Goal: Task Accomplishment & Management: Complete application form

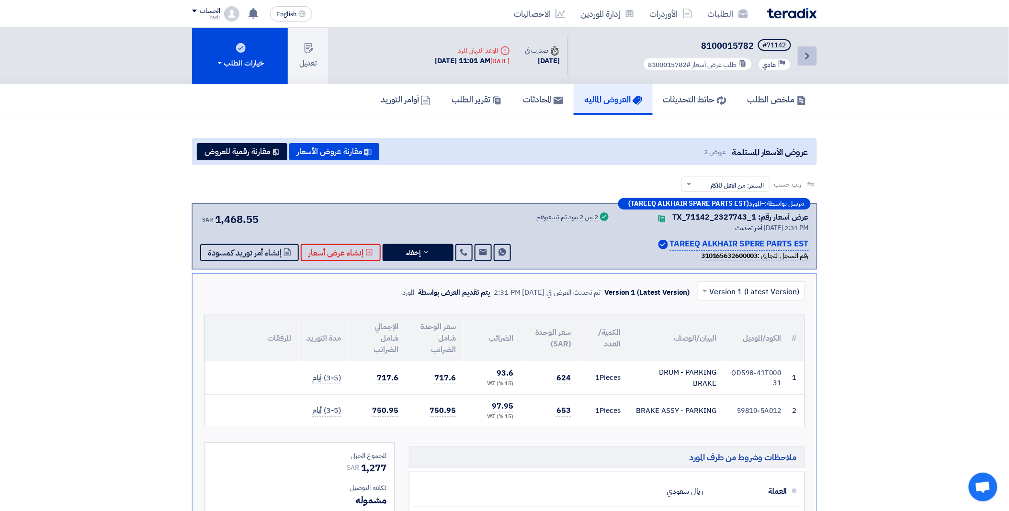
click at [802, 58] on icon "Back" at bounding box center [806, 55] width 11 height 11
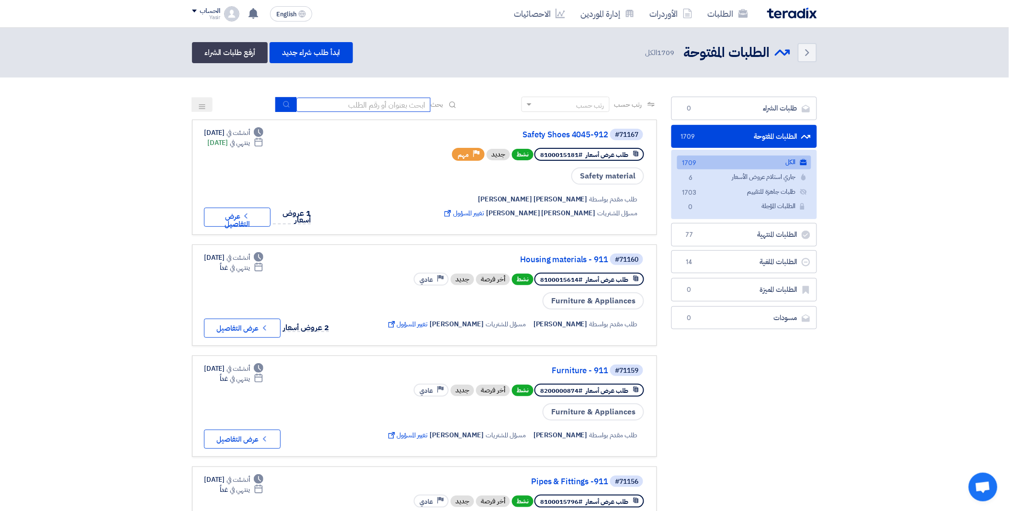
click at [355, 101] on input at bounding box center [363, 105] width 134 height 14
paste input "8100015813"
type input "8100015813"
click at [290, 98] on button "submit" at bounding box center [285, 104] width 21 height 15
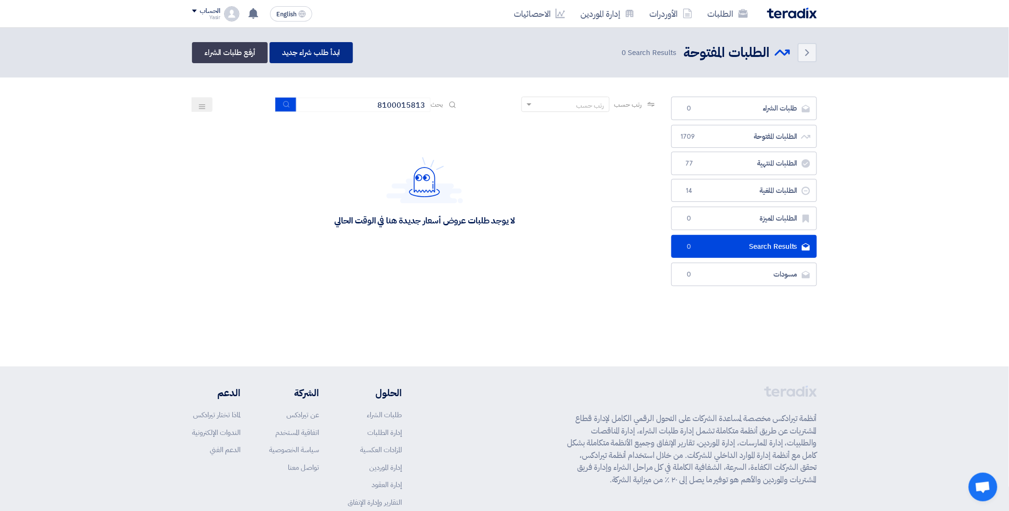
click at [318, 54] on link "ابدأ طلب شراء جديد" at bounding box center [310, 52] width 83 height 21
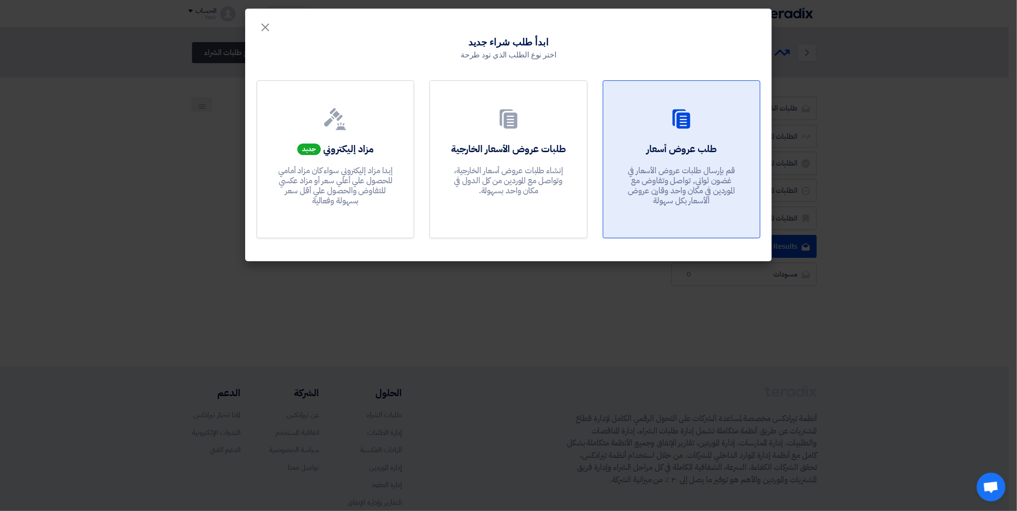
click at [649, 119] on div at bounding box center [682, 121] width 134 height 27
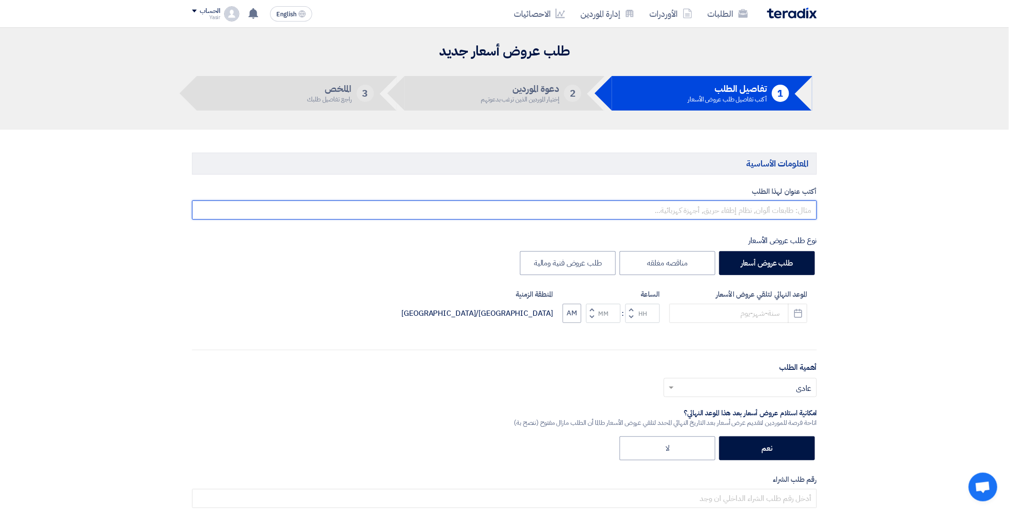
click at [715, 211] on input "text" at bounding box center [504, 210] width 625 height 19
paste input "8100015813"
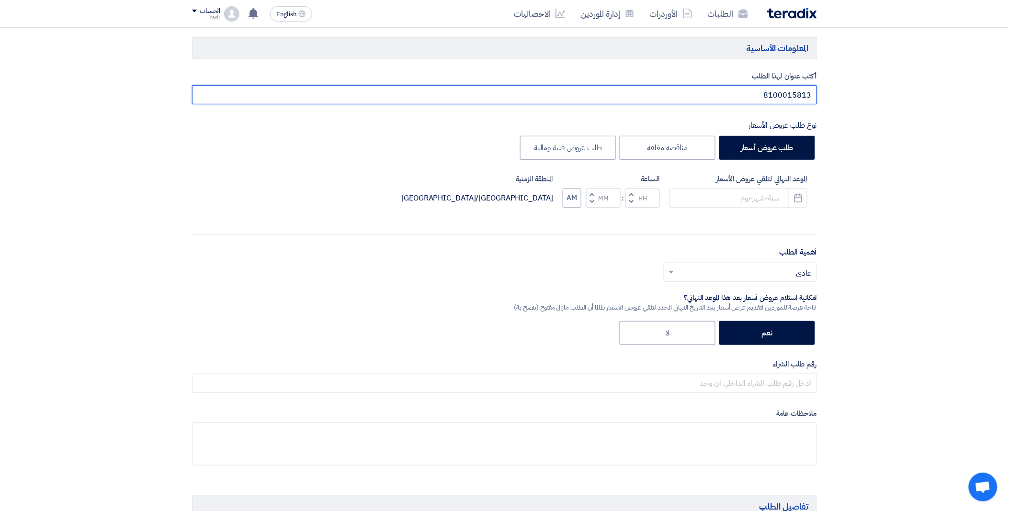
scroll to position [159, 0]
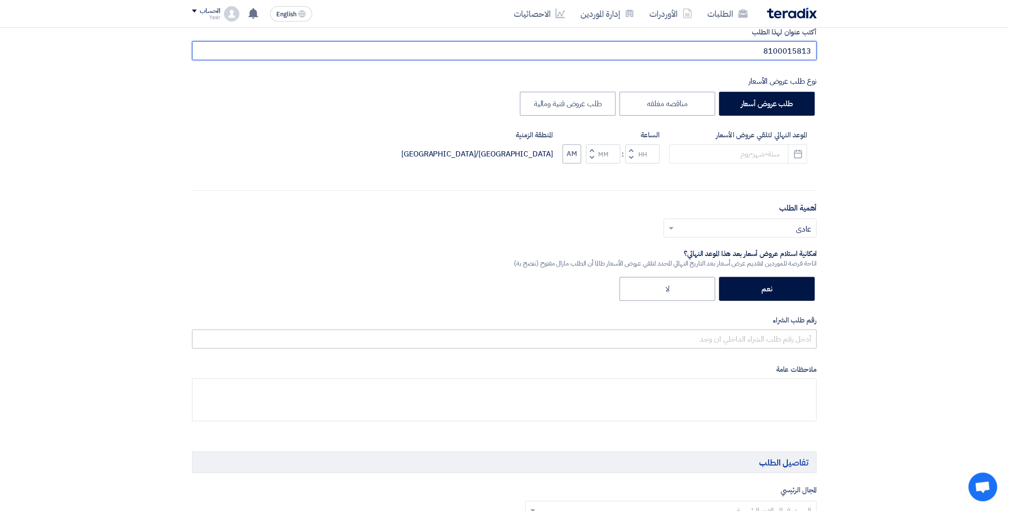
type input "8100015813"
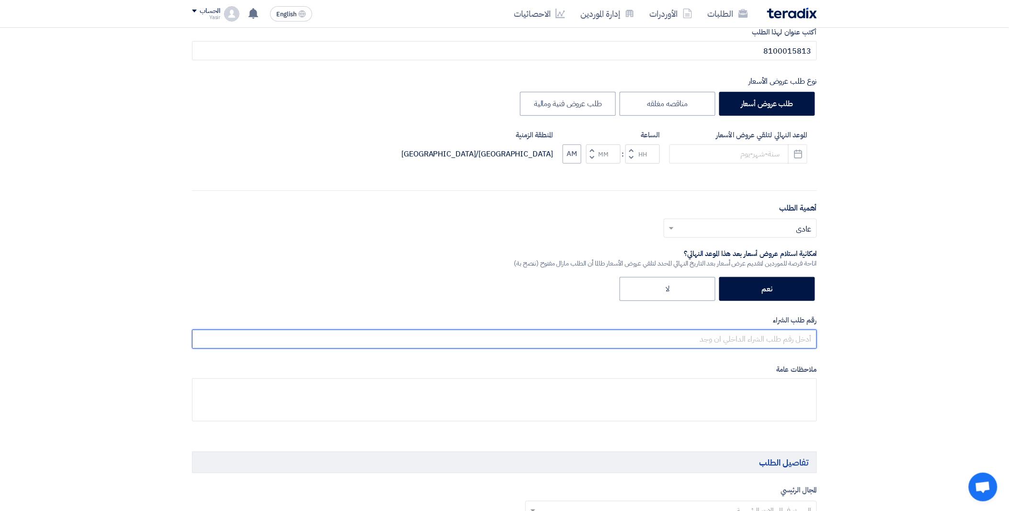
click at [734, 337] on input "text" at bounding box center [504, 339] width 625 height 19
paste input "8100015813"
type input "8100015813"
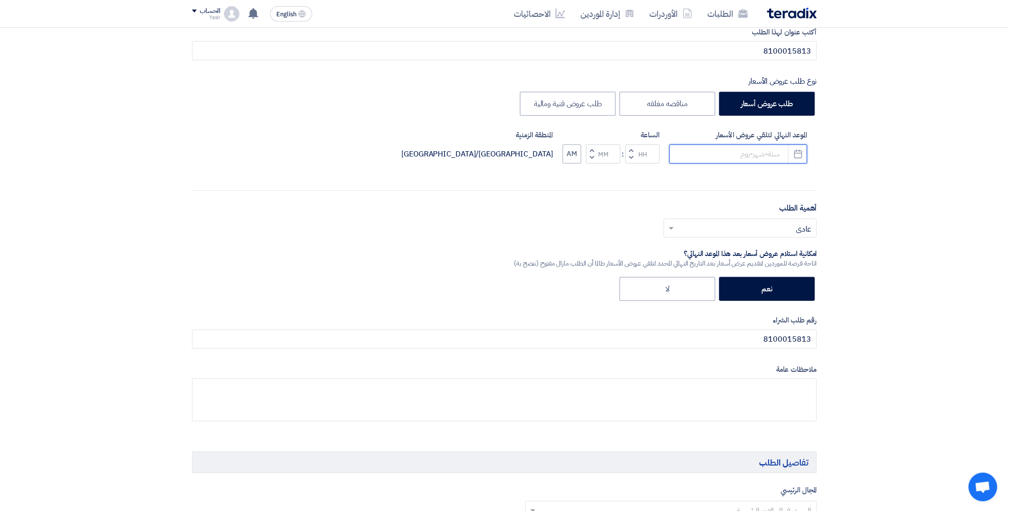
click at [715, 152] on input at bounding box center [738, 154] width 138 height 19
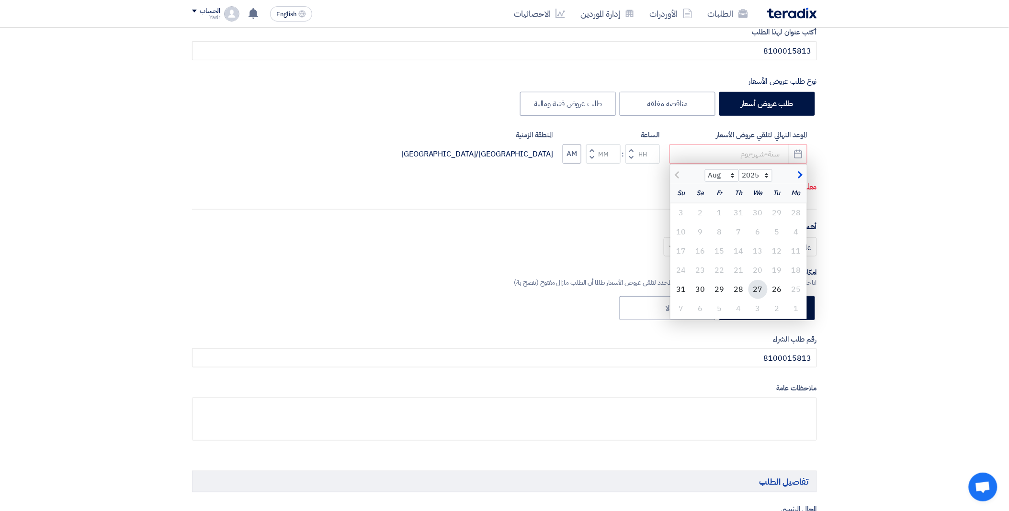
click at [759, 288] on div "27" at bounding box center [757, 289] width 19 height 19
type input "[DATE]"
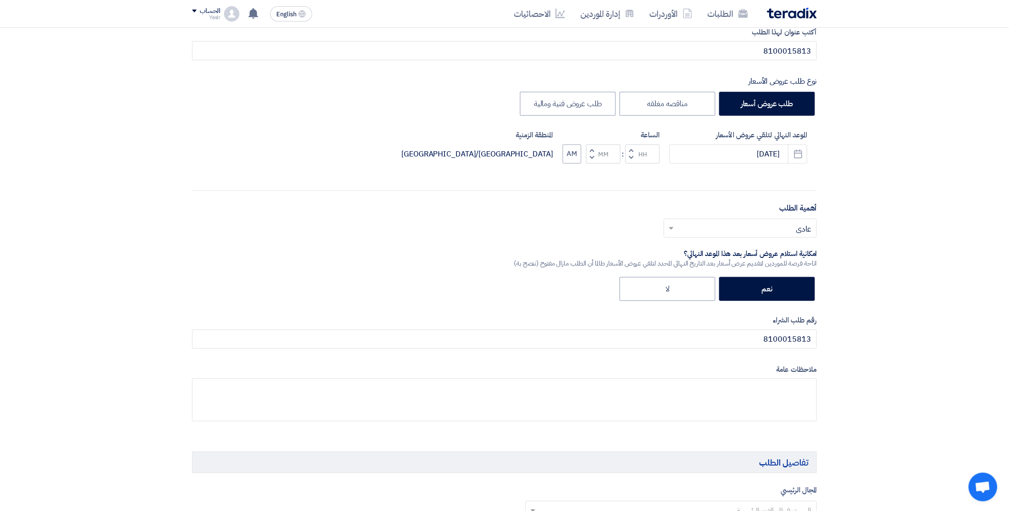
click at [630, 154] on span "button" at bounding box center [630, 157] width 3 height 7
type input "11"
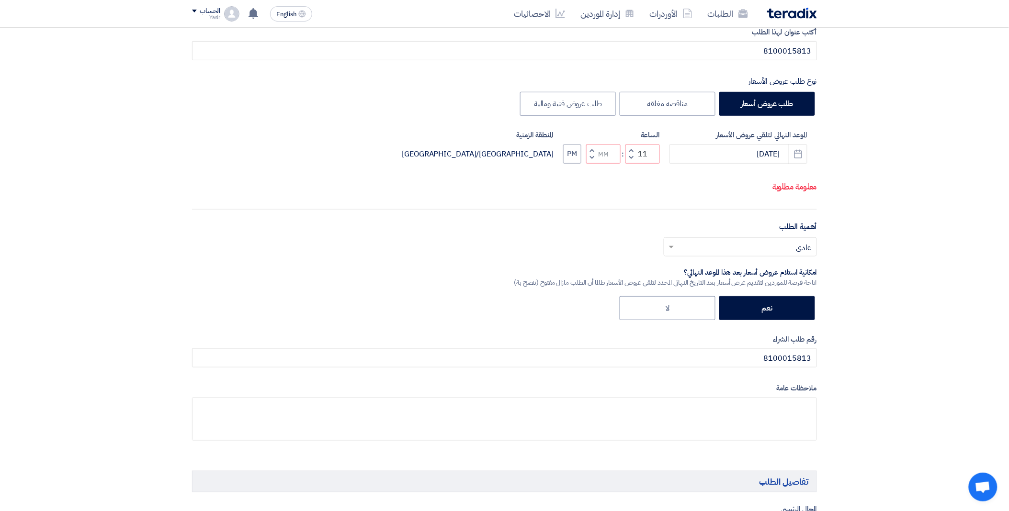
click at [594, 150] on button "Increment minutes" at bounding box center [591, 151] width 11 height 12
type input "01"
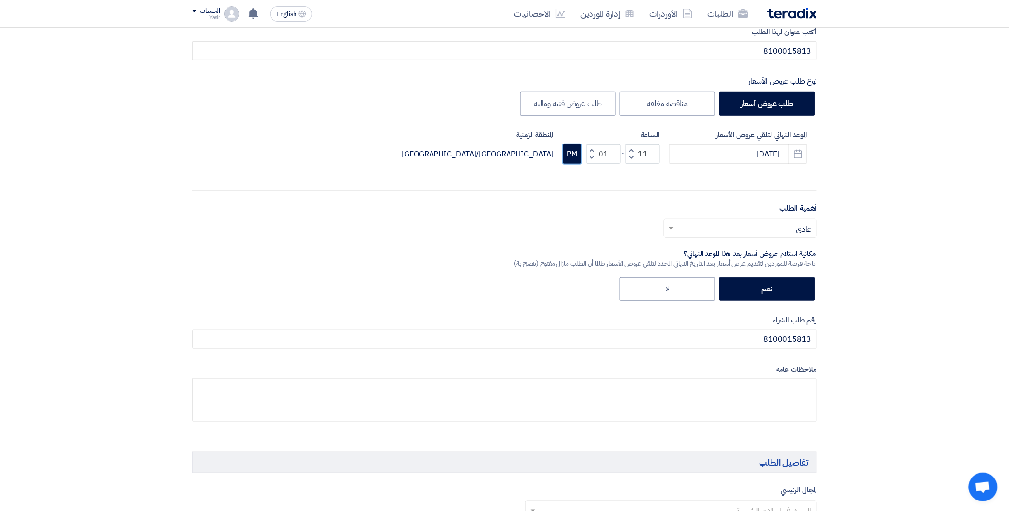
click at [572, 152] on button "PM" at bounding box center [572, 154] width 18 height 19
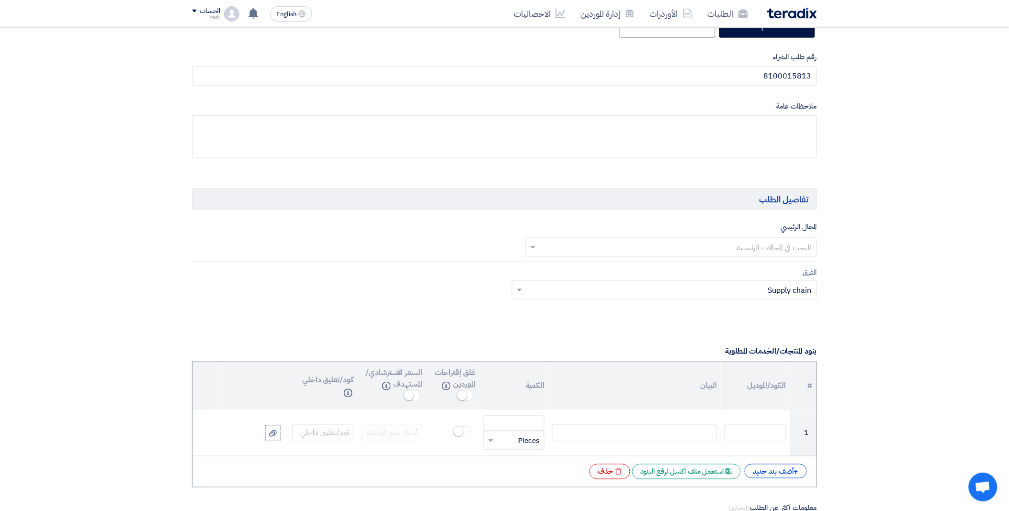
scroll to position [425, 0]
click at [690, 247] on input "text" at bounding box center [676, 246] width 273 height 16
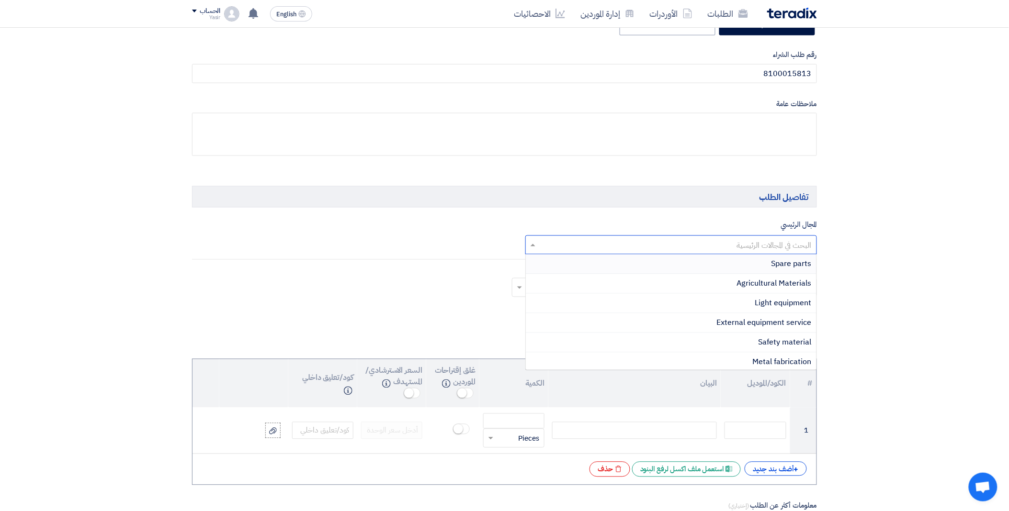
click at [784, 270] on div "Spare parts" at bounding box center [671, 265] width 291 height 20
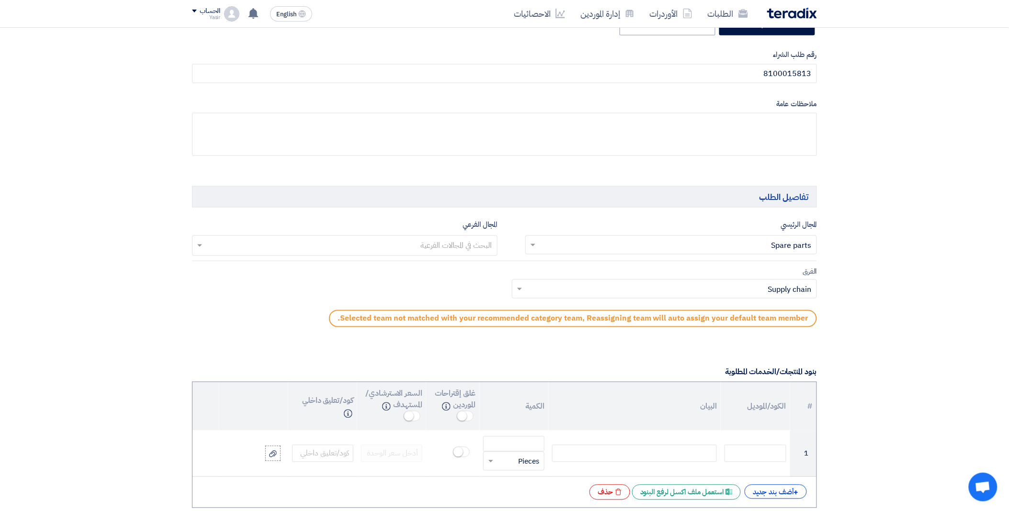
click at [385, 247] on input "text" at bounding box center [344, 247] width 296 height 16
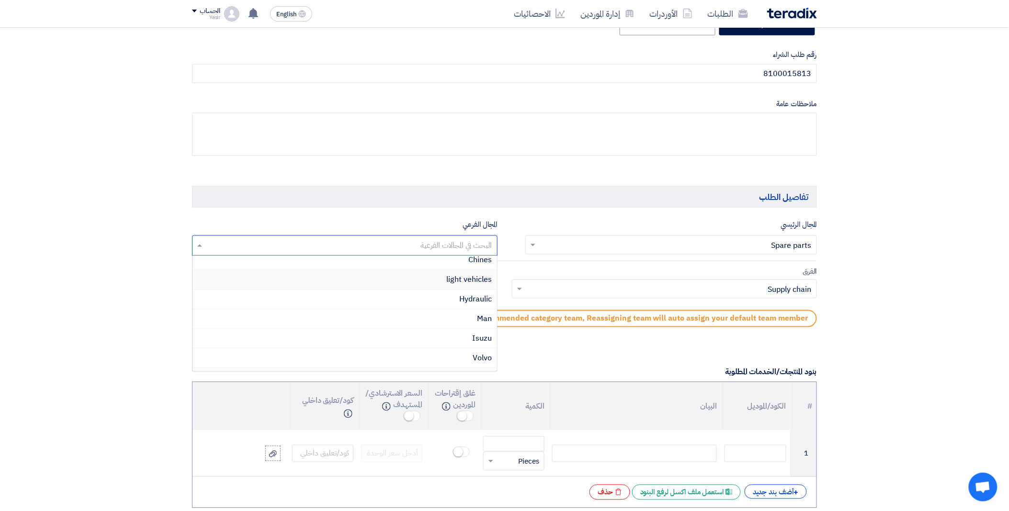
scroll to position [199, 0]
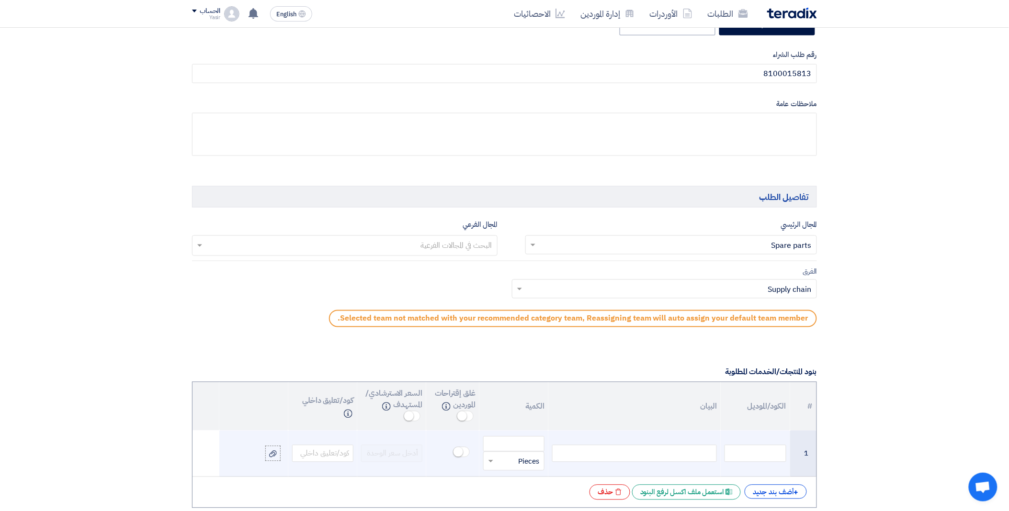
click at [618, 455] on div at bounding box center [634, 453] width 165 height 17
paste div
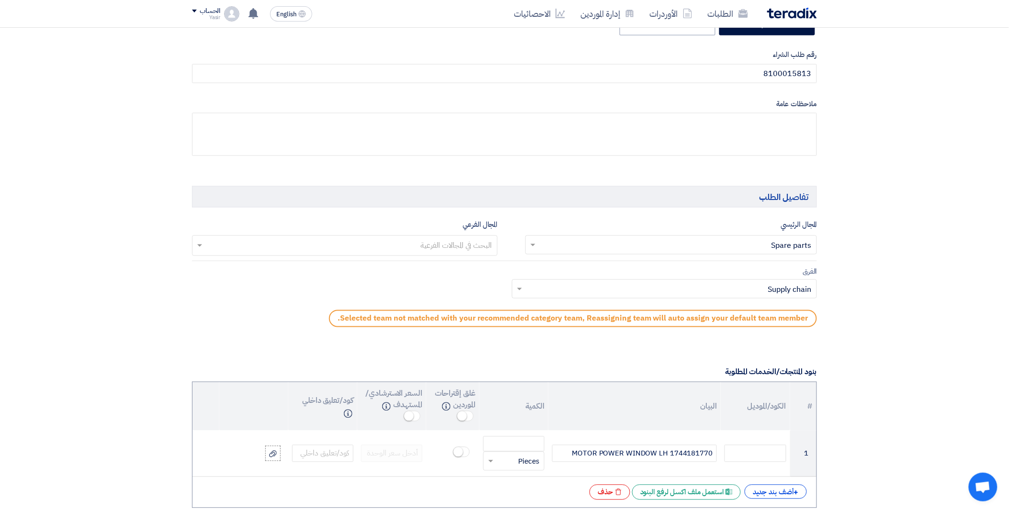
scroll to position [585, 0]
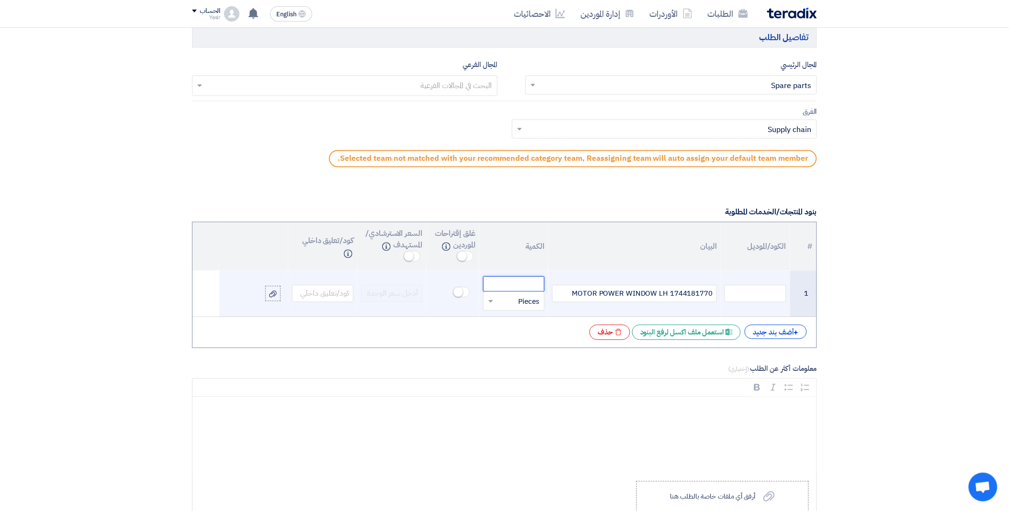
click at [520, 285] on input "number" at bounding box center [513, 284] width 61 height 15
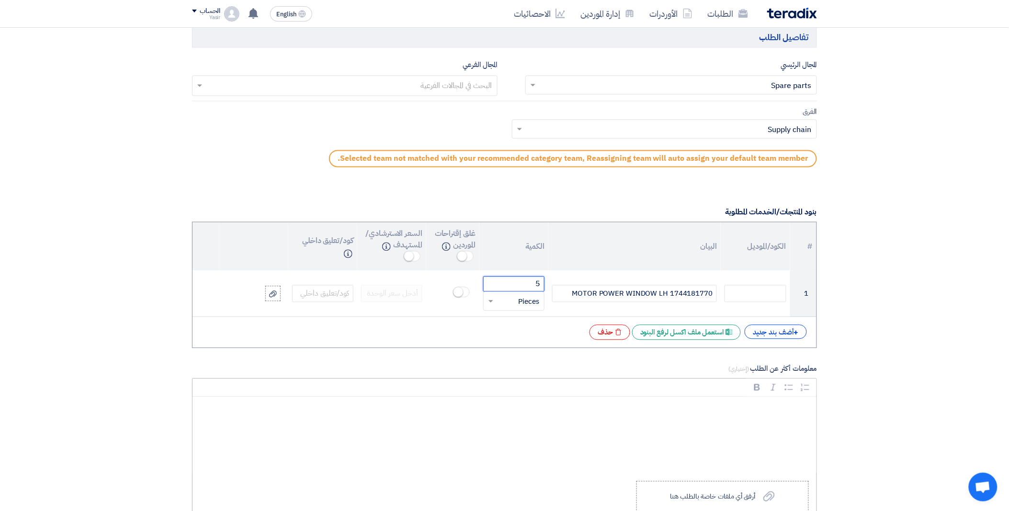
type input "5"
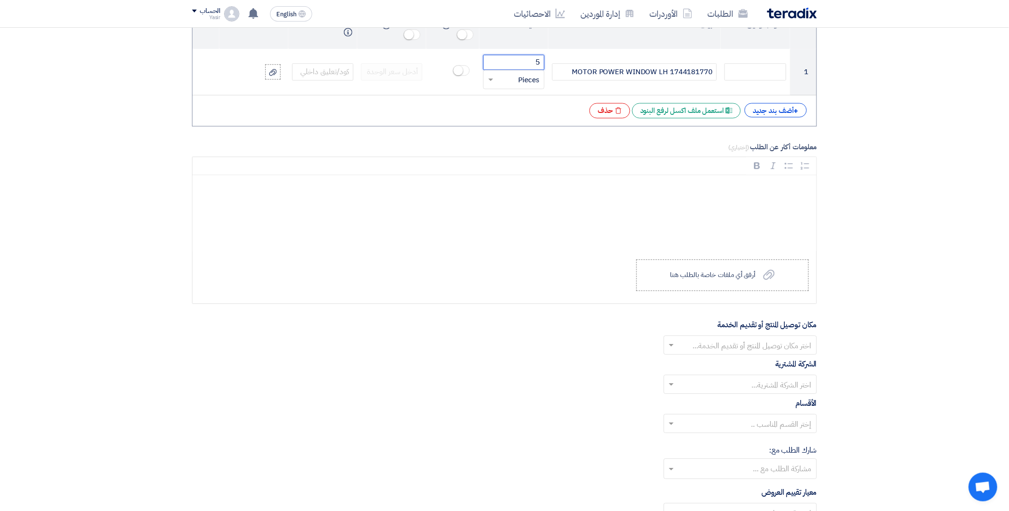
scroll to position [904, 0]
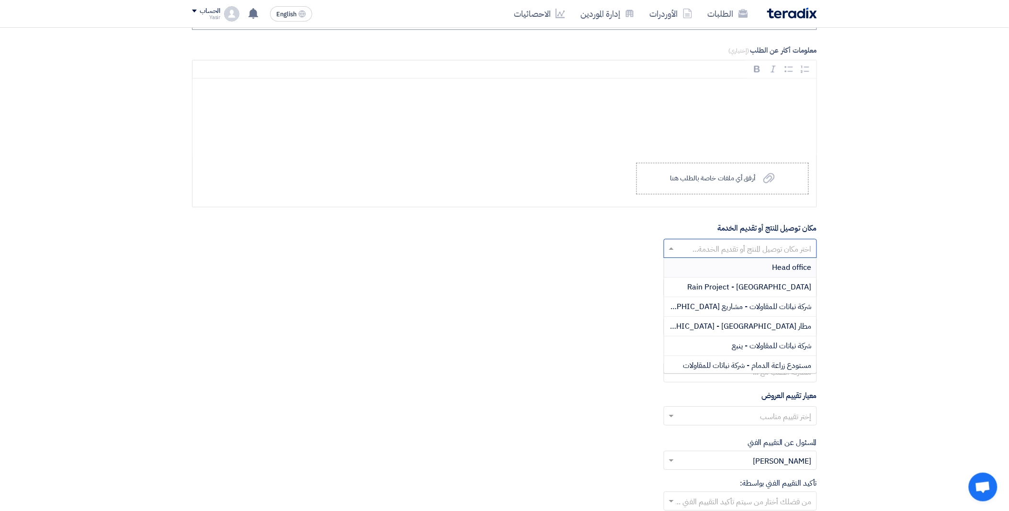
click at [697, 246] on input "text" at bounding box center [745, 250] width 134 height 16
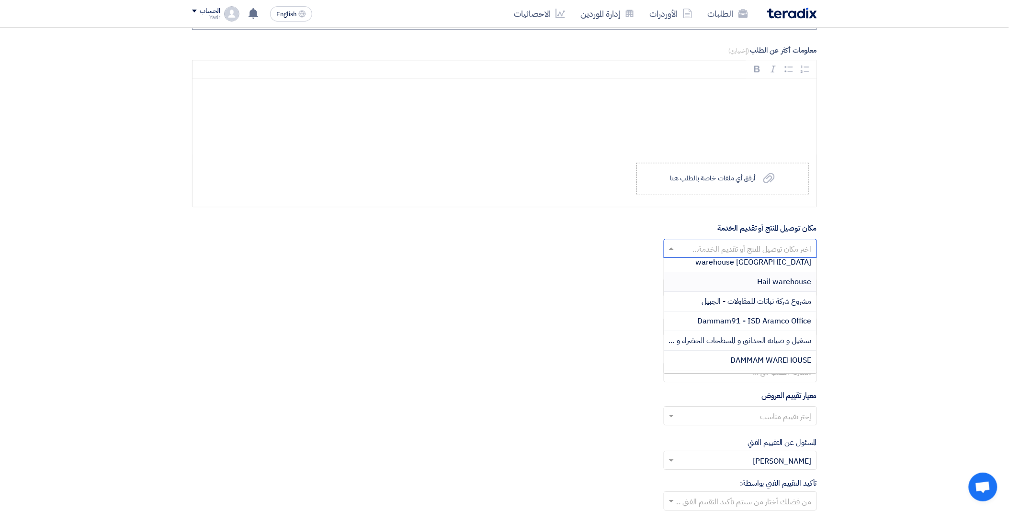
scroll to position [159, 0]
click at [734, 342] on span "DAMMAM WAREHOUSE" at bounding box center [770, 343] width 81 height 11
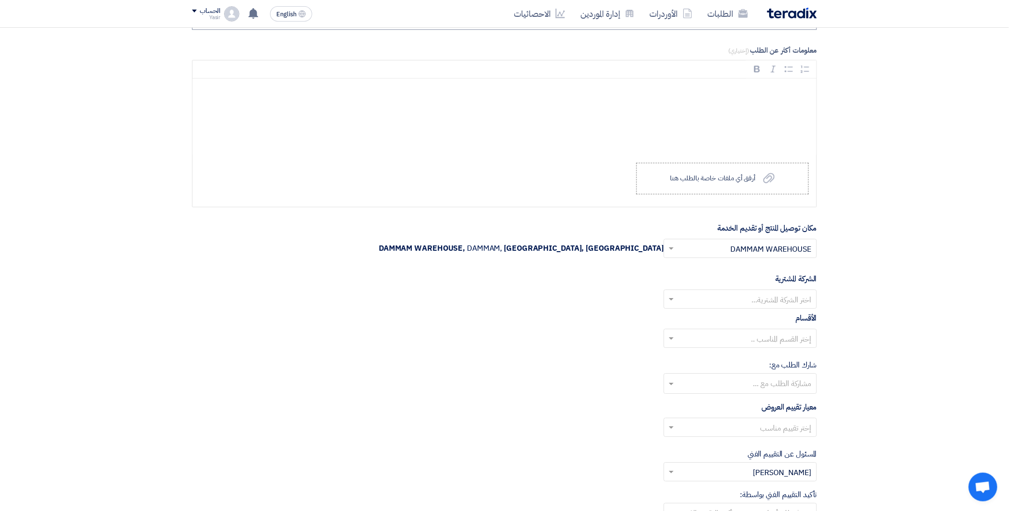
click at [717, 292] on input "text" at bounding box center [745, 300] width 134 height 16
click at [749, 315] on span "Nabatat for contracting" at bounding box center [770, 318] width 81 height 11
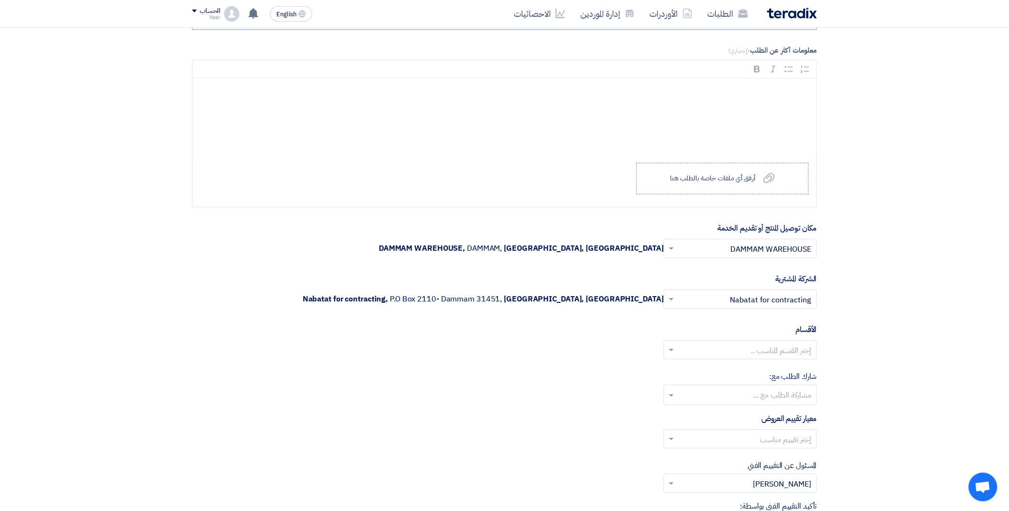
click at [691, 350] on input "text" at bounding box center [745, 351] width 134 height 16
click at [740, 370] on span "General Department" at bounding box center [775, 368] width 71 height 11
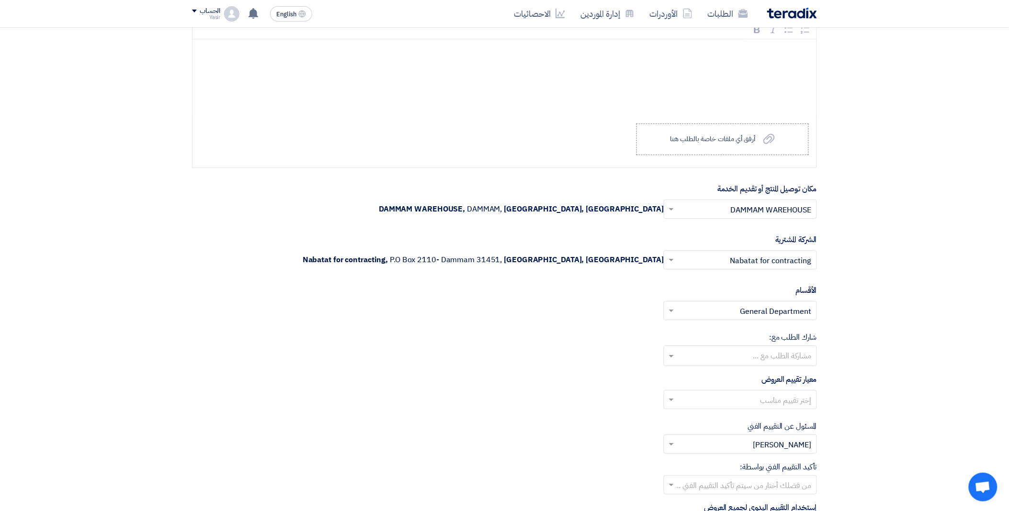
scroll to position [1010, 0]
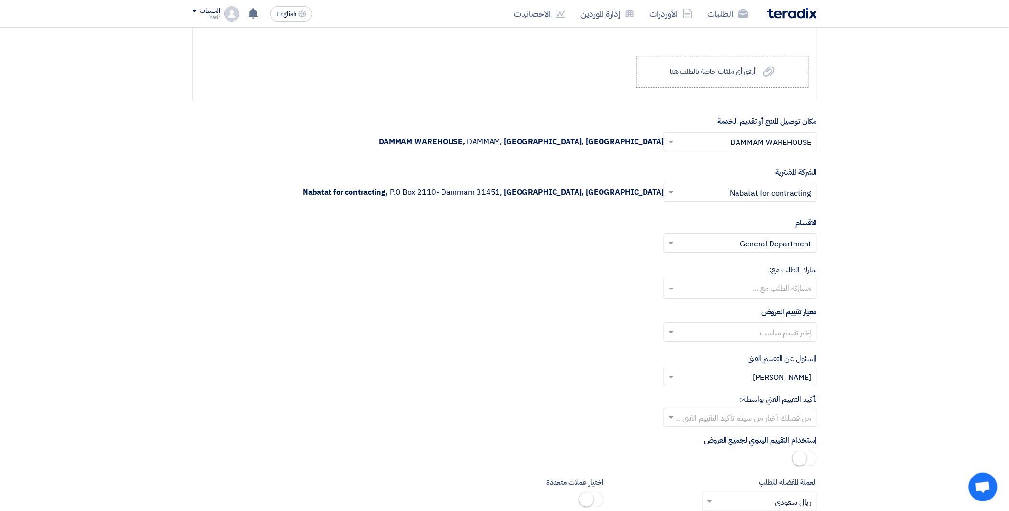
click at [695, 328] on input "text" at bounding box center [745, 333] width 134 height 16
click at [738, 373] on span "spare parts long term" at bounding box center [773, 370] width 75 height 11
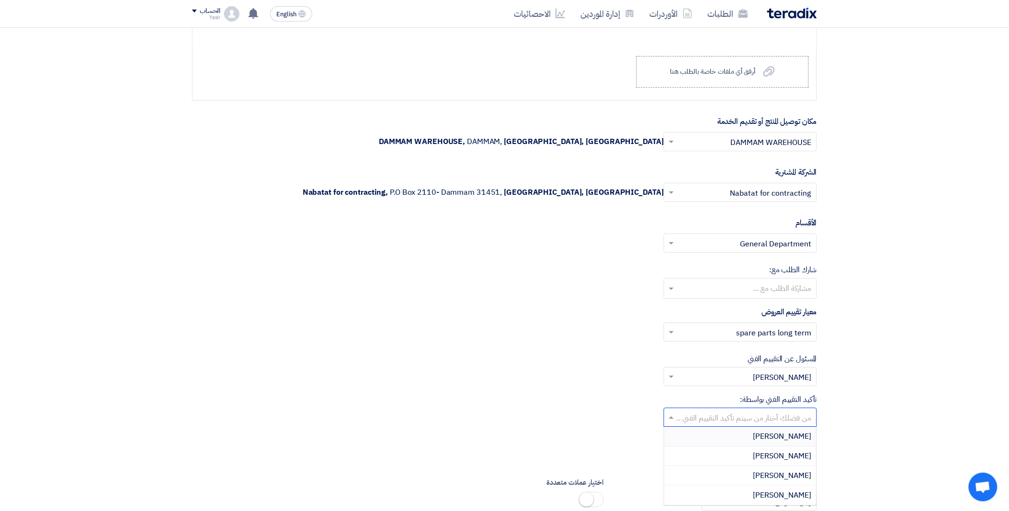
click at [703, 415] on input "text" at bounding box center [745, 419] width 134 height 16
drag, startPoint x: 751, startPoint y: 491, endPoint x: 634, endPoint y: 377, distance: 162.8
click at [751, 490] on div "[PERSON_NAME]" at bounding box center [740, 495] width 152 height 19
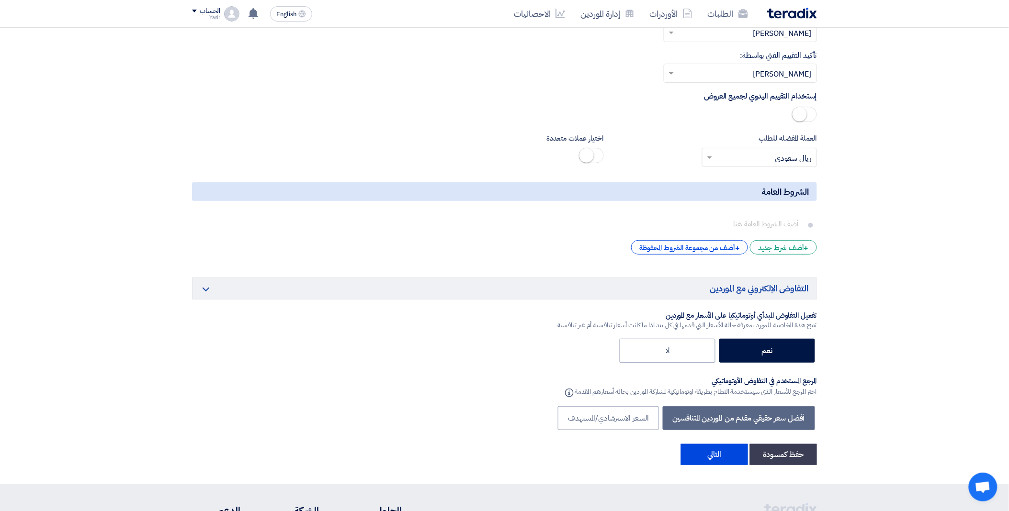
scroll to position [1382, 0]
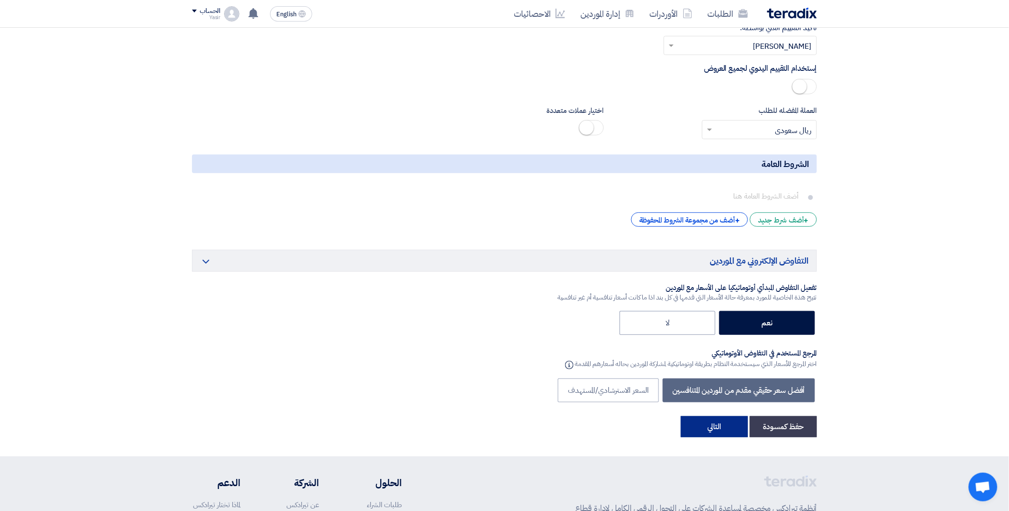
click at [730, 428] on button "التالي" at bounding box center [714, 426] width 67 height 21
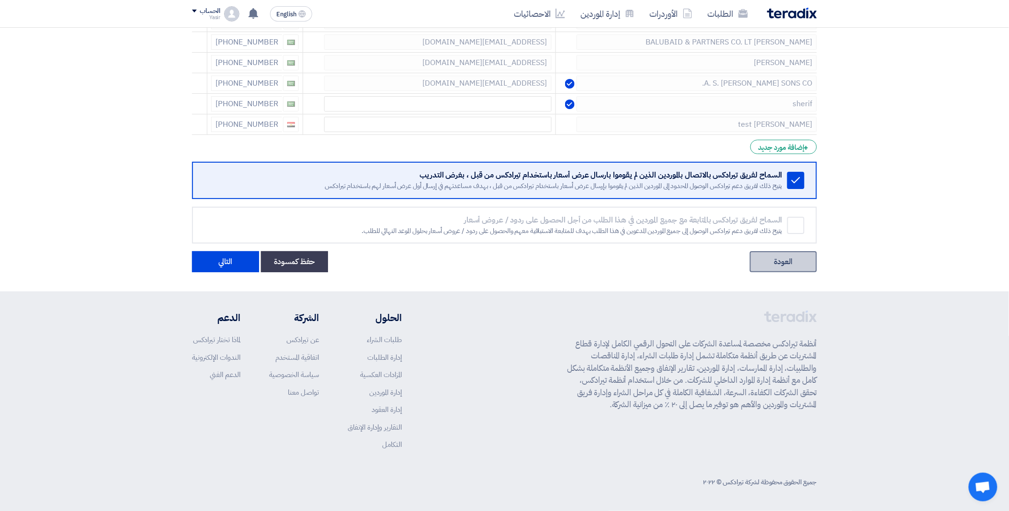
scroll to position [3806, 0]
click at [772, 266] on link "العودة" at bounding box center [783, 261] width 67 height 21
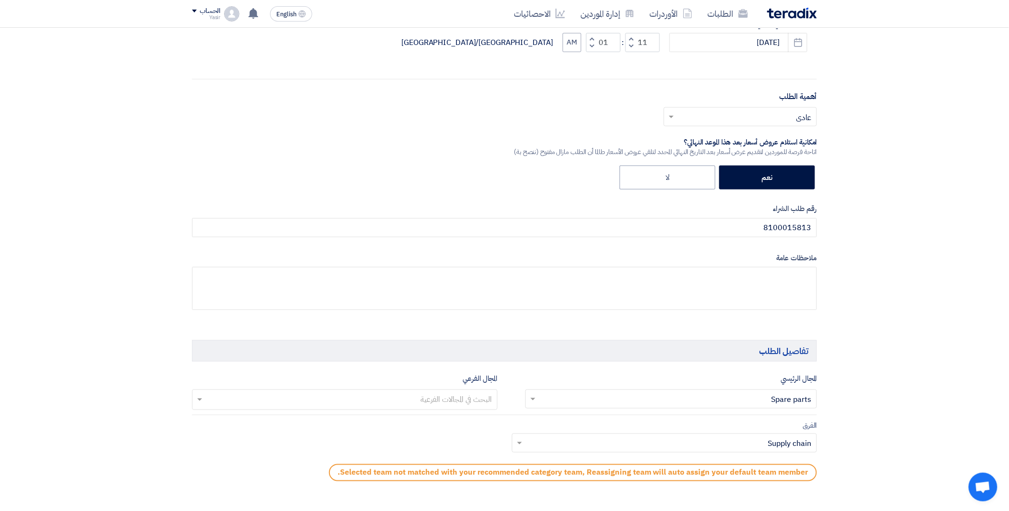
scroll to position [377, 0]
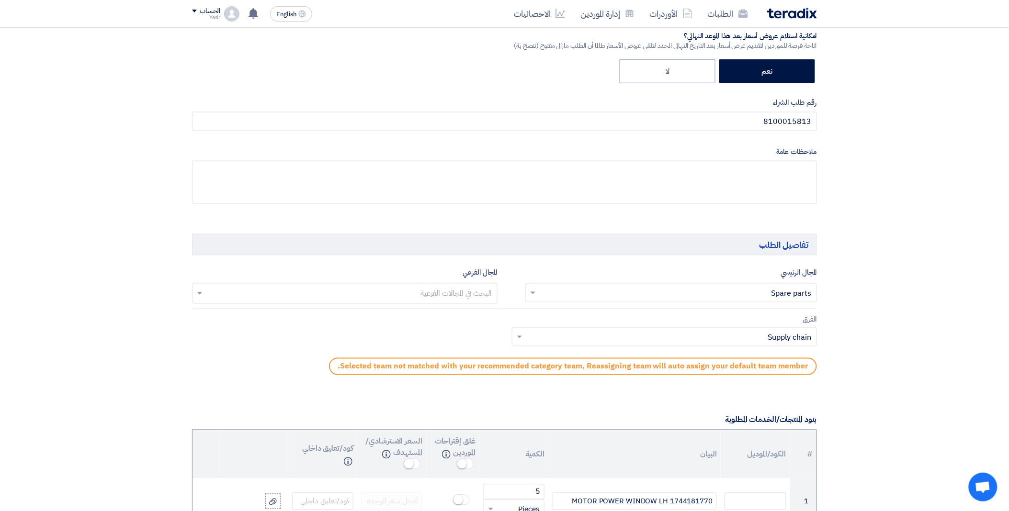
click at [353, 291] on input "text" at bounding box center [344, 295] width 296 height 16
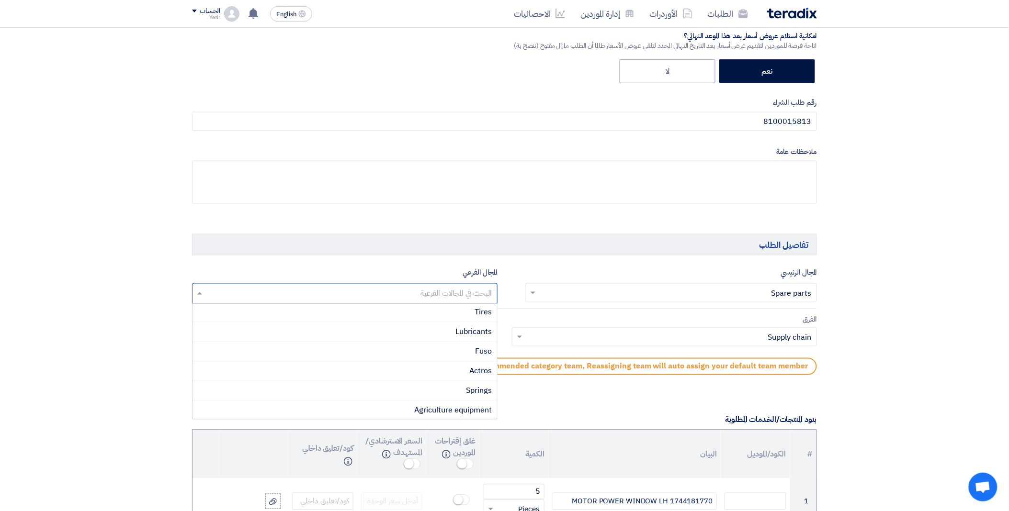
scroll to position [0, 0]
click at [438, 370] on div "Actros" at bounding box center [344, 373] width 304 height 20
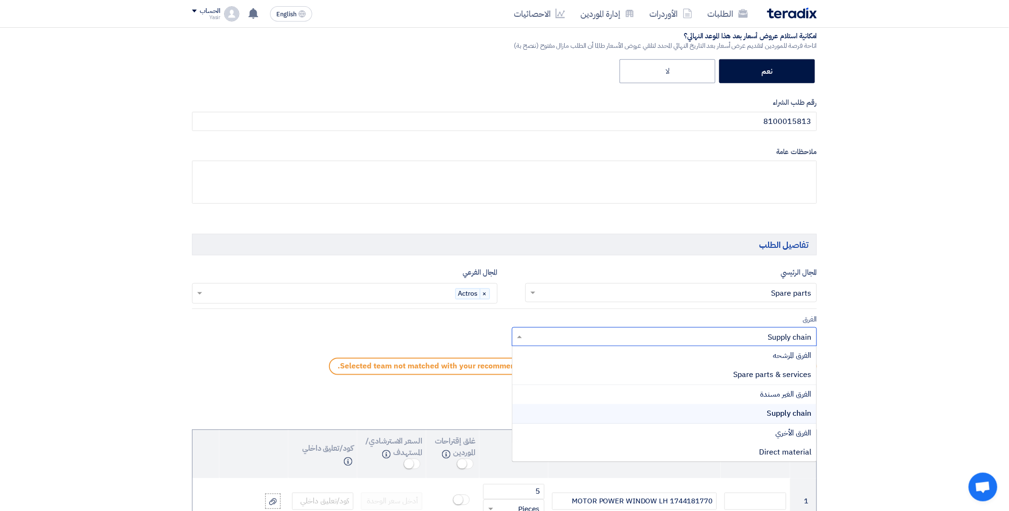
click at [536, 337] on input "text" at bounding box center [670, 338] width 286 height 16
click at [623, 371] on div "Spare parts & services" at bounding box center [664, 376] width 304 height 20
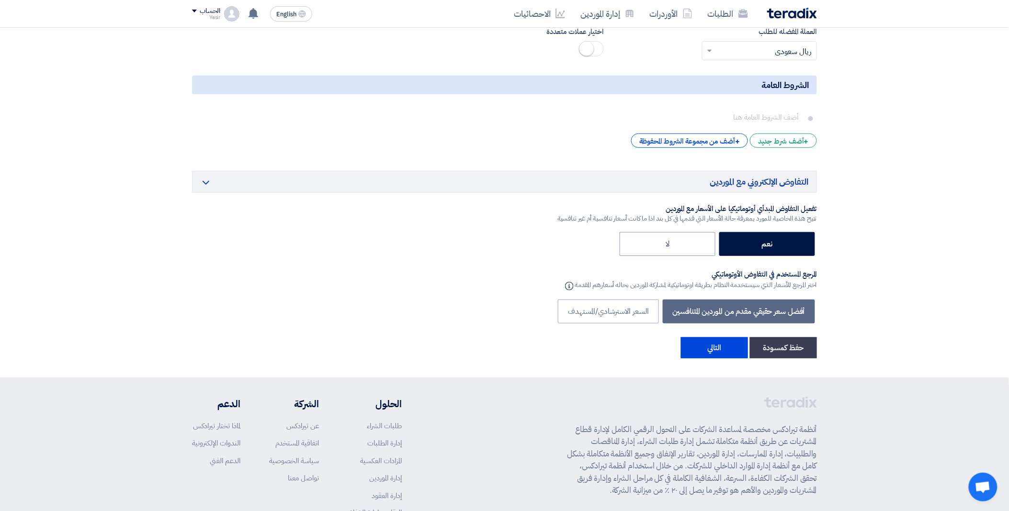
scroll to position [1527, 0]
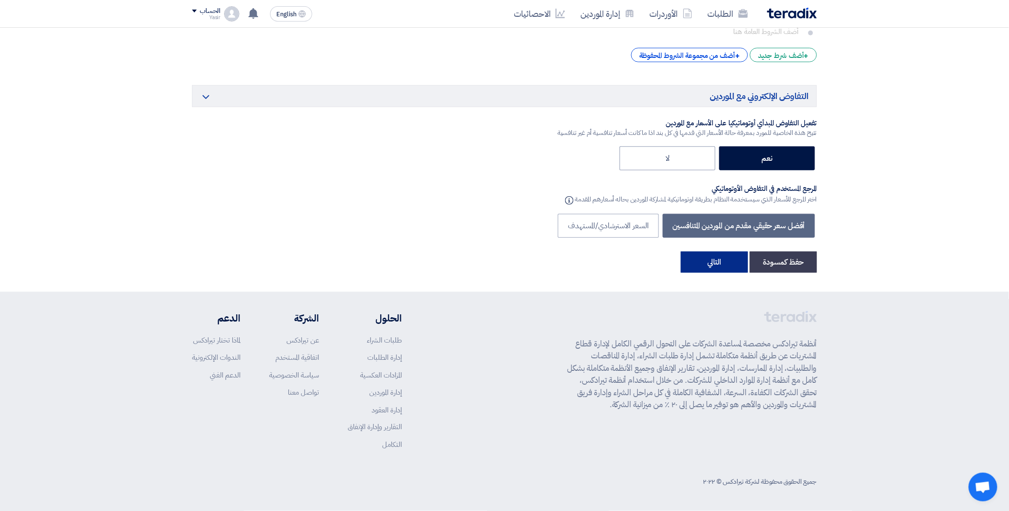
click at [710, 271] on button "التالي" at bounding box center [714, 262] width 67 height 21
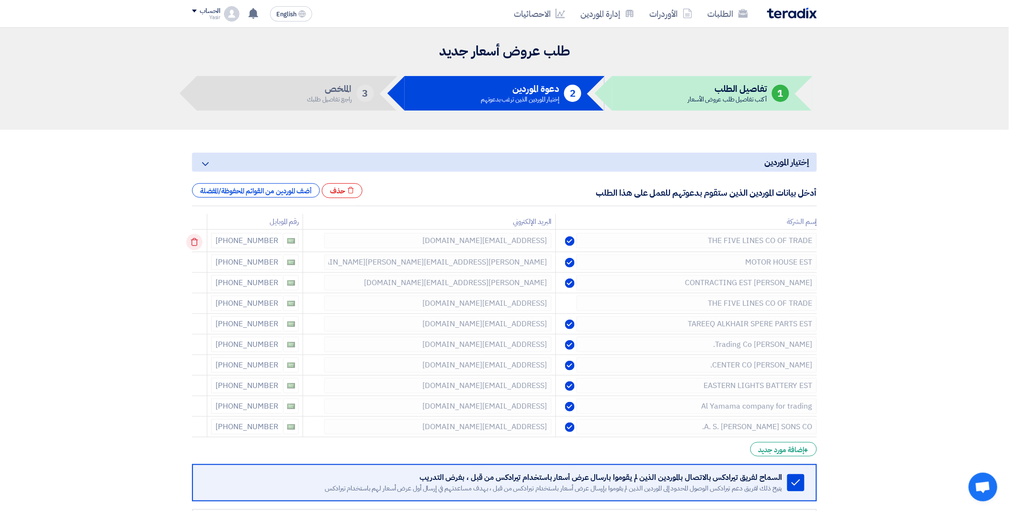
click at [198, 240] on icon at bounding box center [194, 242] width 16 height 16
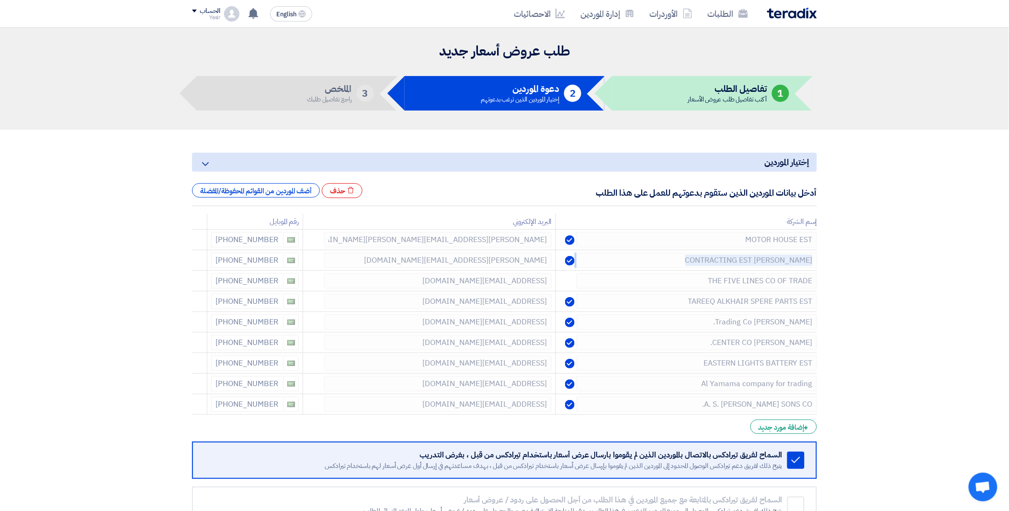
click at [0, 0] on icon at bounding box center [0, 0] width 0 height 0
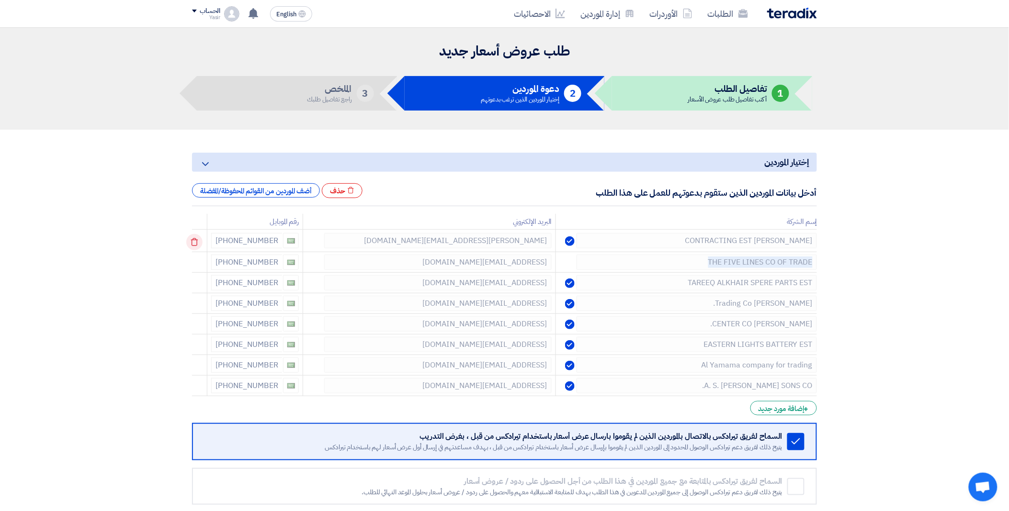
click at [198, 240] on icon at bounding box center [194, 242] width 16 height 16
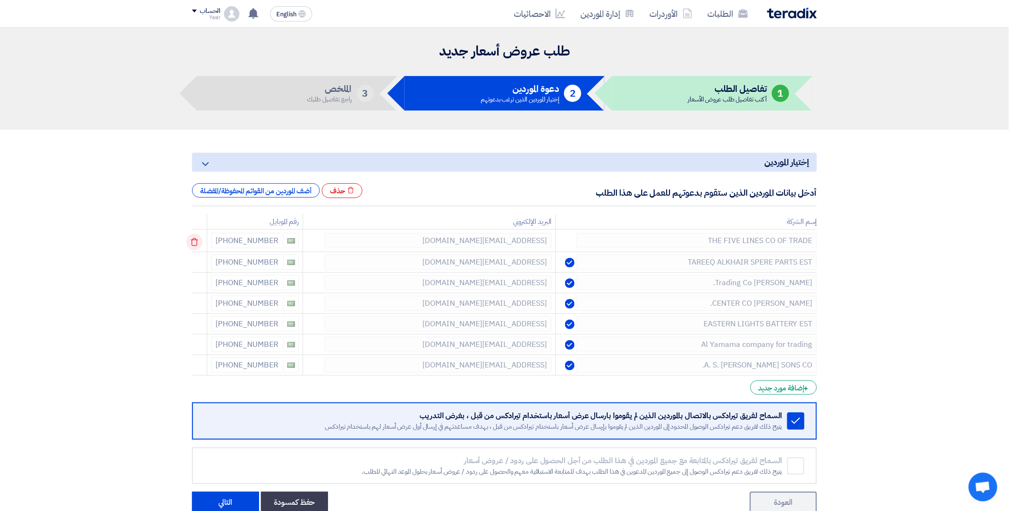
click at [198, 240] on icon at bounding box center [194, 242] width 16 height 16
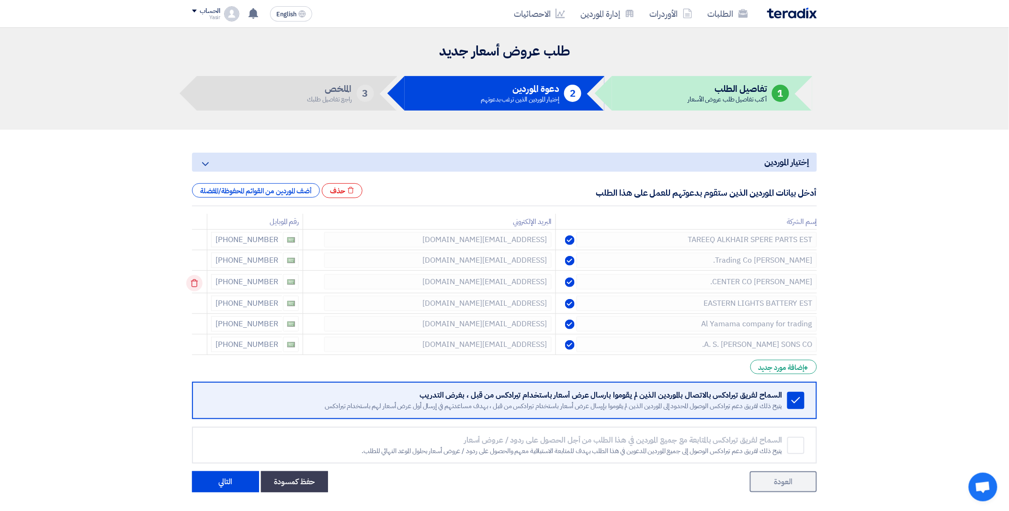
click at [200, 280] on icon at bounding box center [194, 283] width 16 height 16
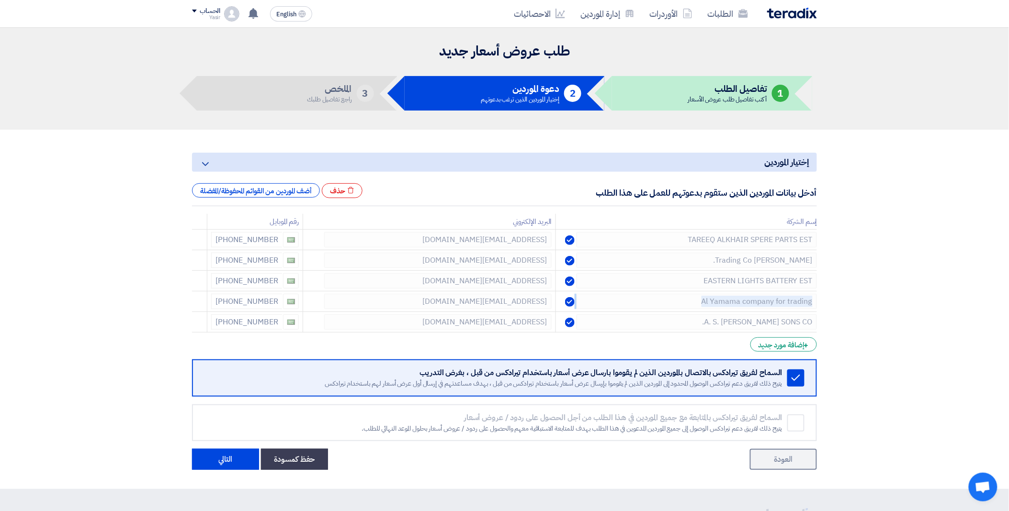
click at [0, 0] on icon at bounding box center [0, 0] width 0 height 0
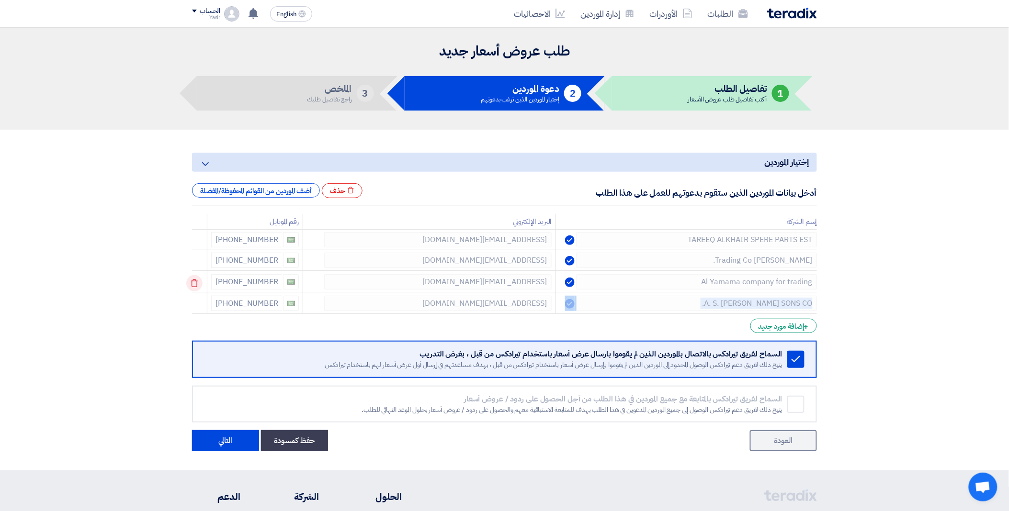
click at [200, 280] on icon at bounding box center [194, 283] width 16 height 16
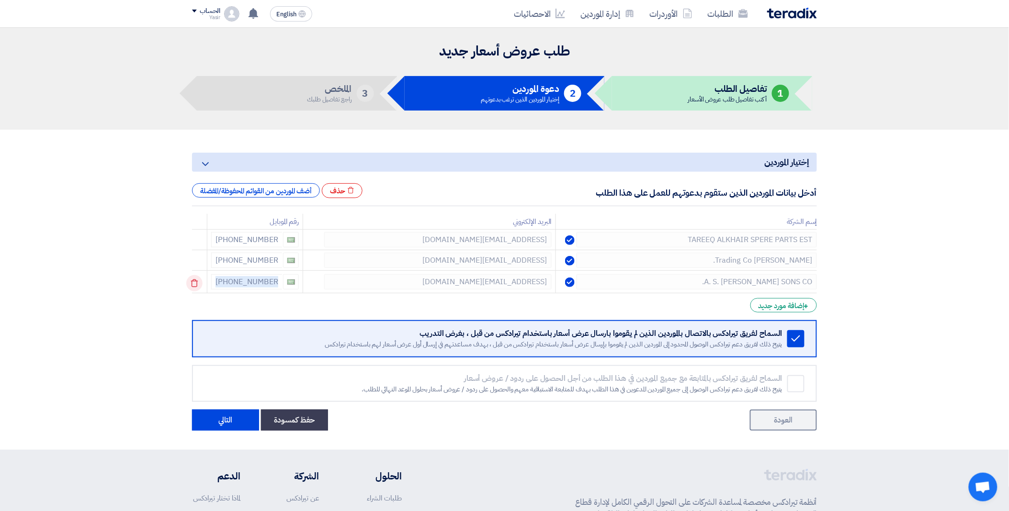
click at [200, 280] on icon at bounding box center [194, 283] width 16 height 16
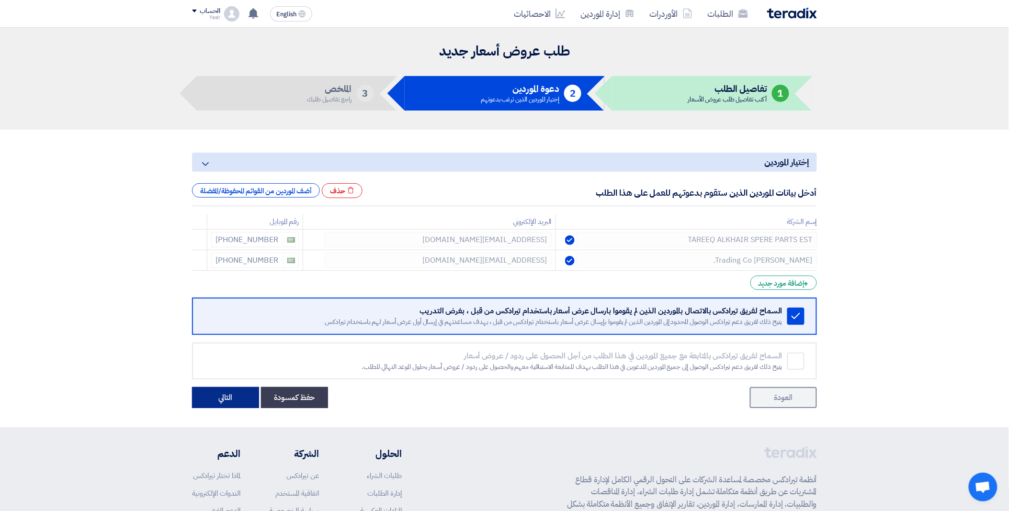
click at [230, 400] on button "التالي" at bounding box center [225, 397] width 67 height 21
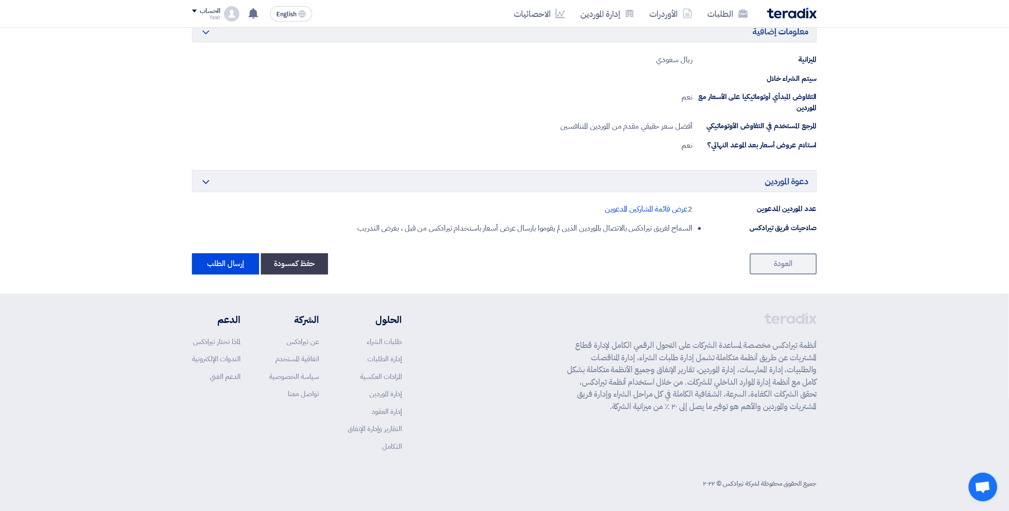
scroll to position [455, 0]
click at [219, 256] on button "إرسال الطلب" at bounding box center [225, 262] width 67 height 21
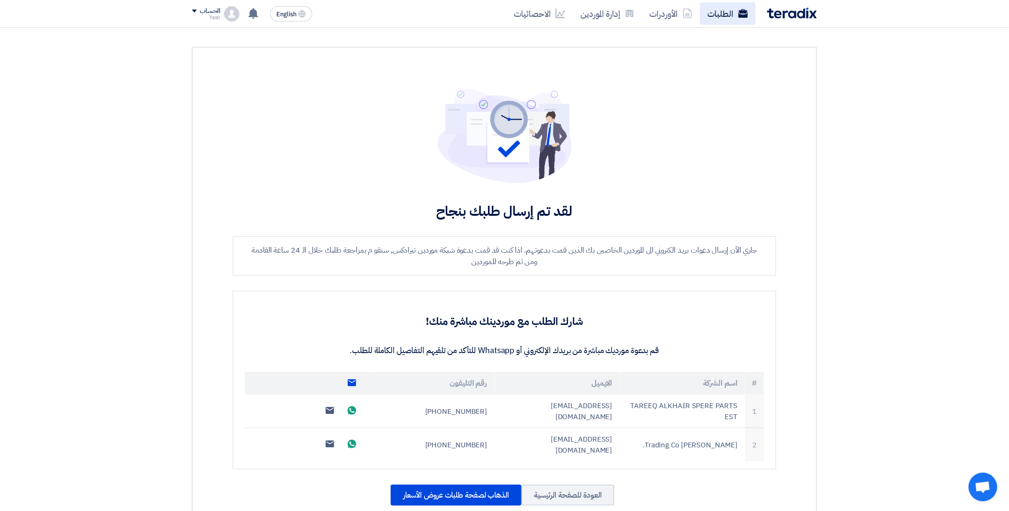
click at [719, 21] on link "الطلبات" at bounding box center [728, 13] width 56 height 22
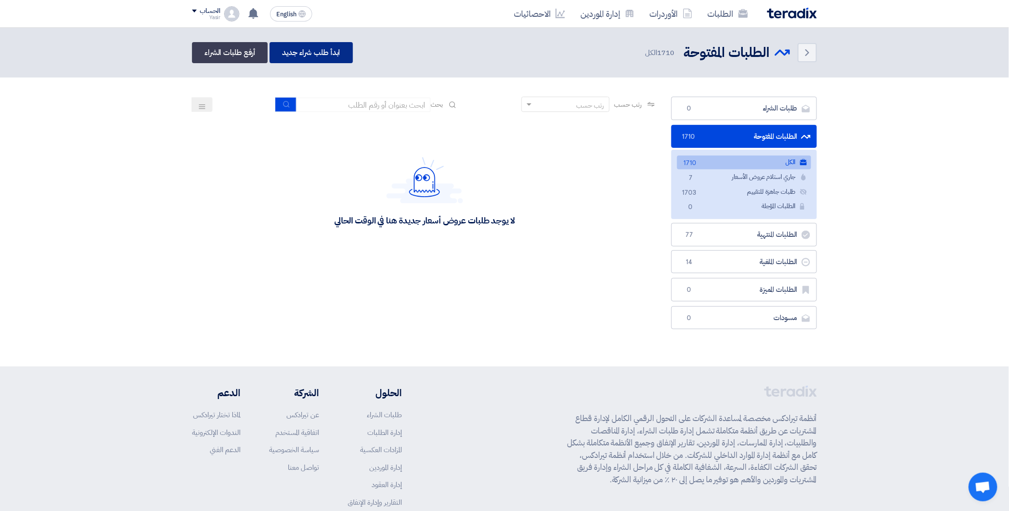
click at [313, 51] on link "ابدأ طلب شراء جديد" at bounding box center [310, 52] width 83 height 21
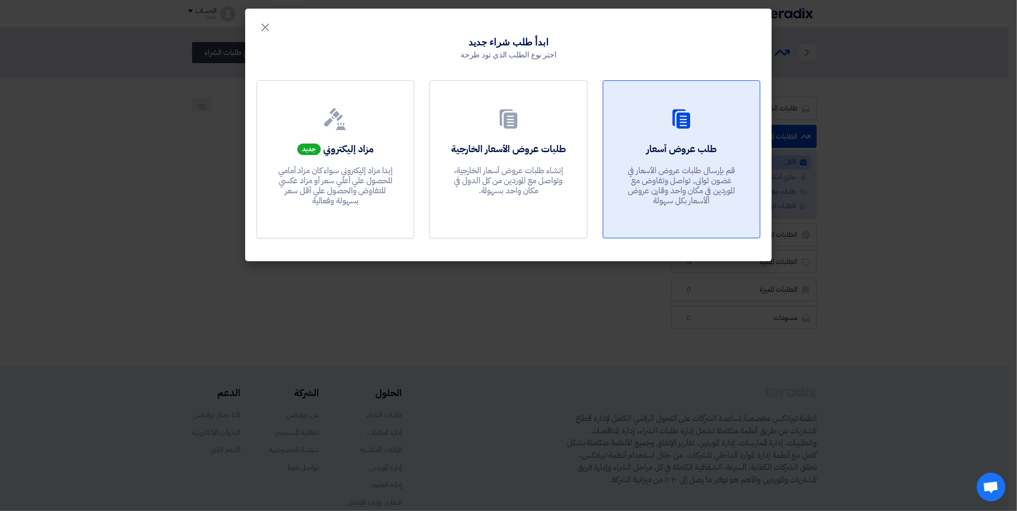
click at [711, 157] on div "طلب عروض أسعار قم بإرسال طلبات عروض الأسعار في غضون ثواني, تواصل وتفاوض مع المو…" at bounding box center [682, 176] width 134 height 69
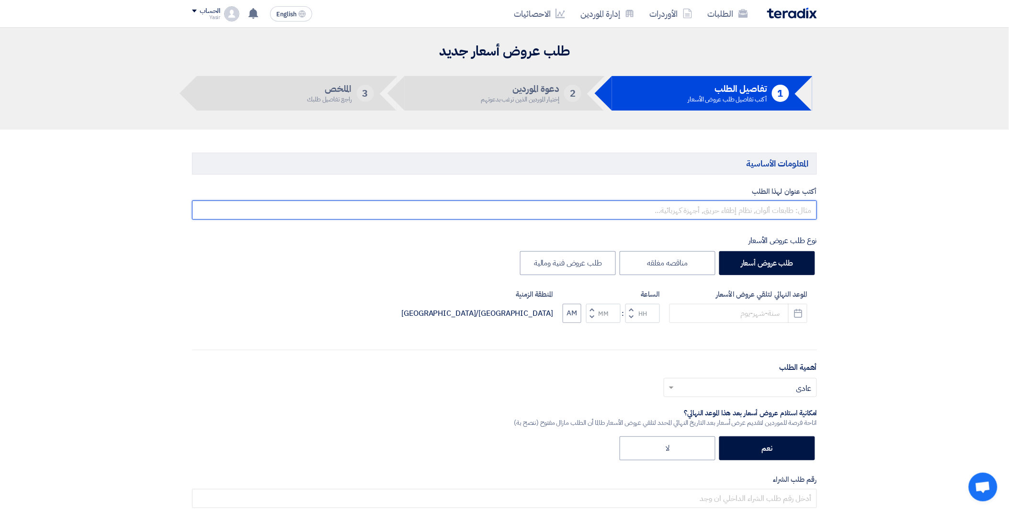
click at [720, 215] on input "text" at bounding box center [504, 210] width 625 height 19
paste input "8100015809"
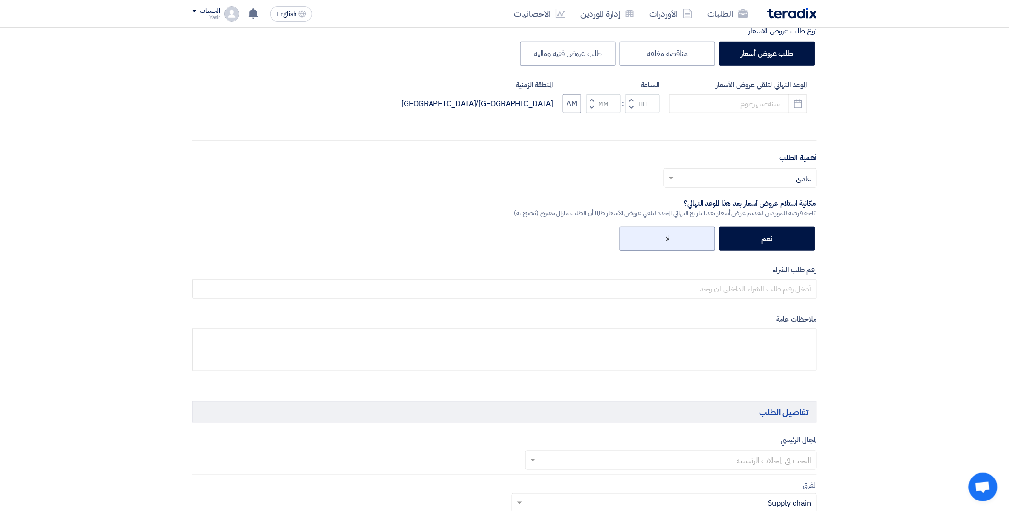
scroll to position [213, 0]
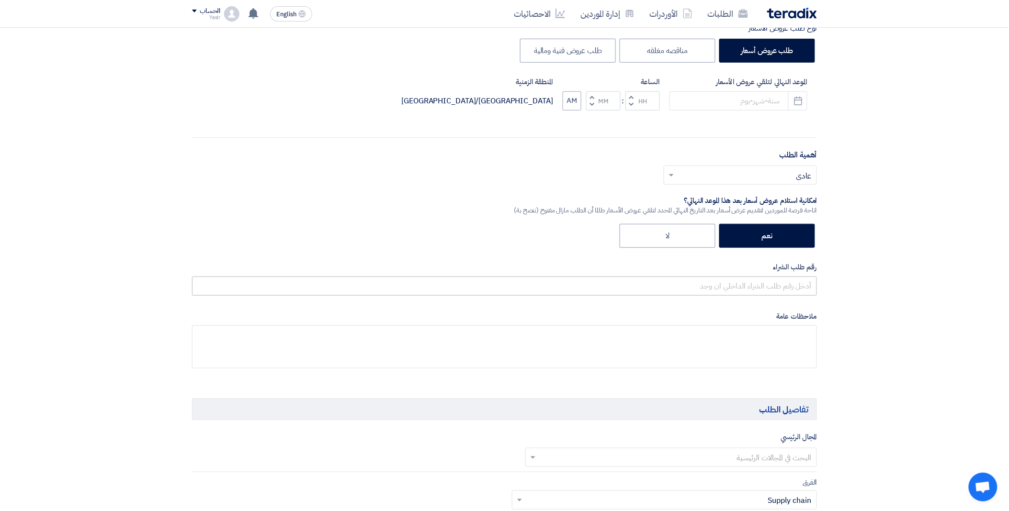
type input "8100015809"
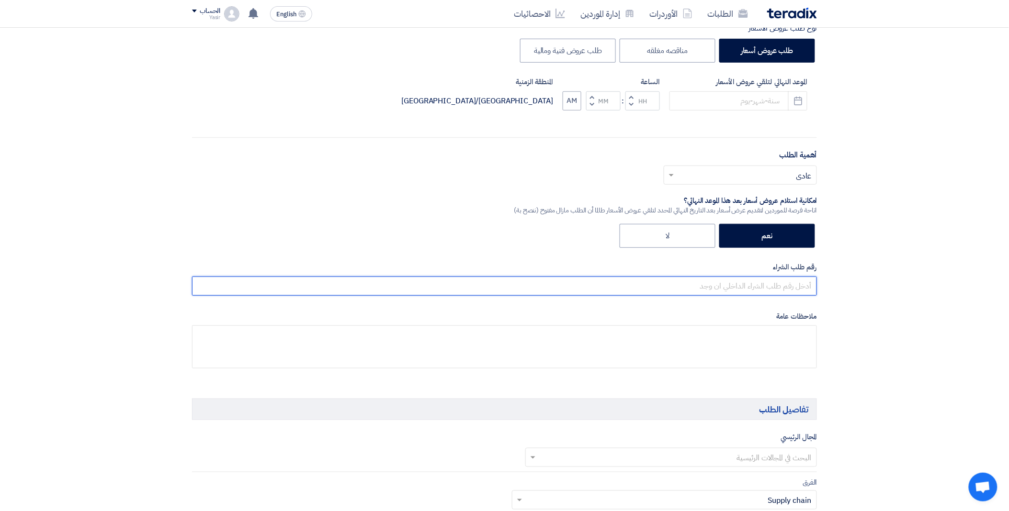
click at [724, 291] on input "text" at bounding box center [504, 286] width 625 height 19
paste input "8100015809"
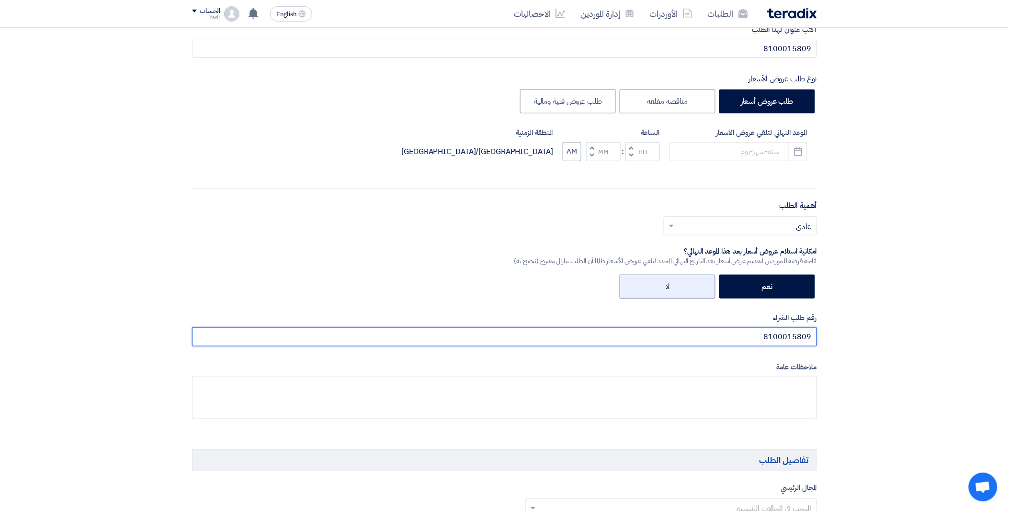
scroll to position [53, 0]
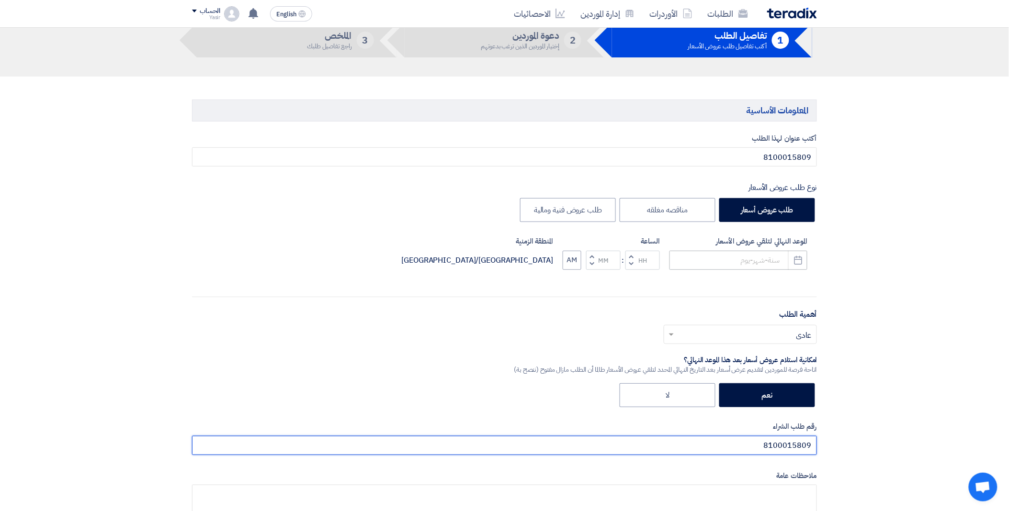
type input "8100015809"
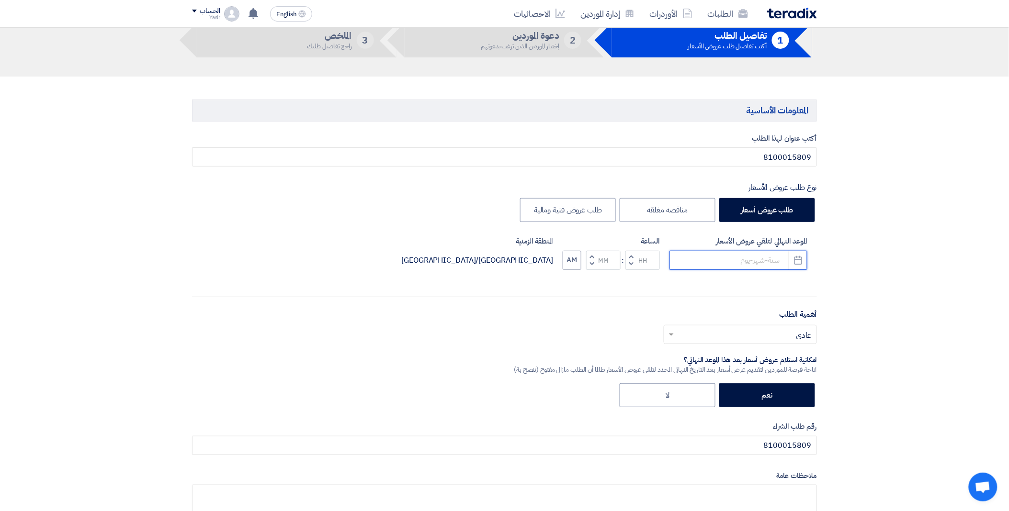
click at [734, 259] on input at bounding box center [738, 260] width 138 height 19
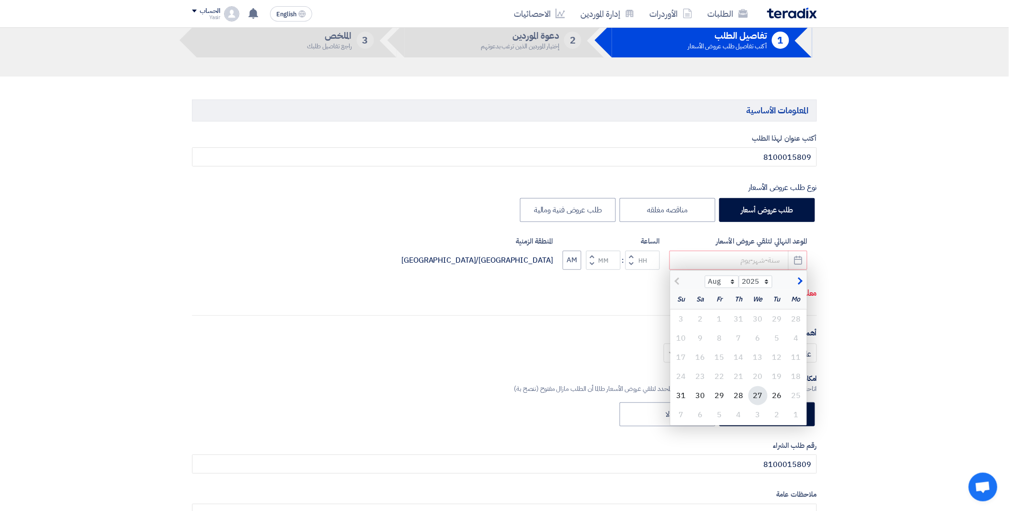
click at [763, 396] on div "27" at bounding box center [757, 395] width 19 height 19
type input "[DATE]"
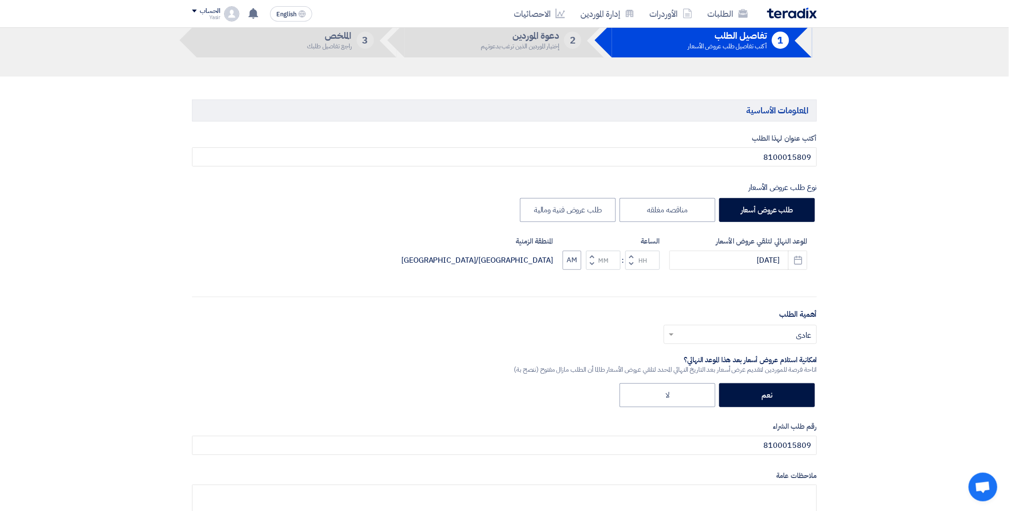
click at [632, 263] on span "button" at bounding box center [630, 263] width 3 height 7
type input "11"
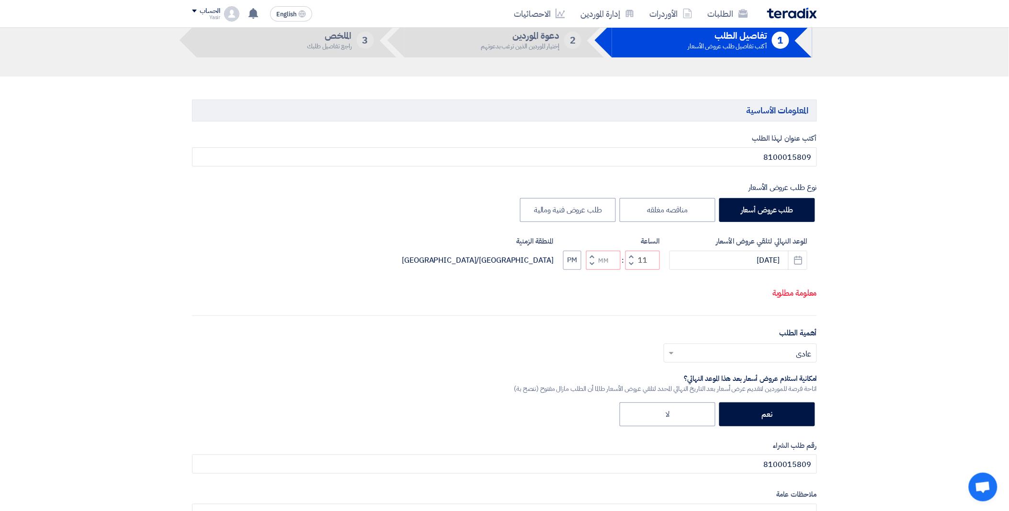
click at [595, 256] on button "Increment minutes" at bounding box center [591, 257] width 11 height 12
type input "01"
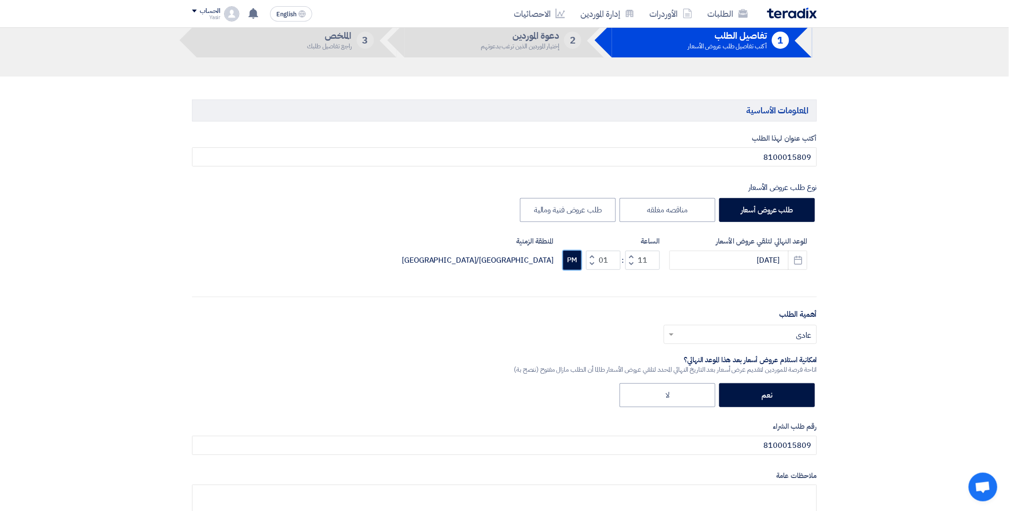
click at [577, 257] on button "PM" at bounding box center [572, 260] width 18 height 19
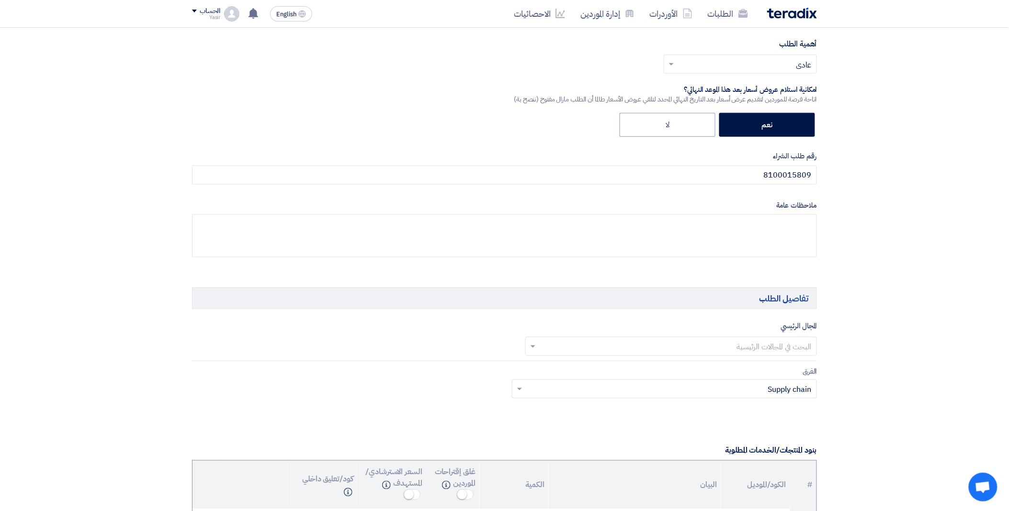
scroll to position [372, 0]
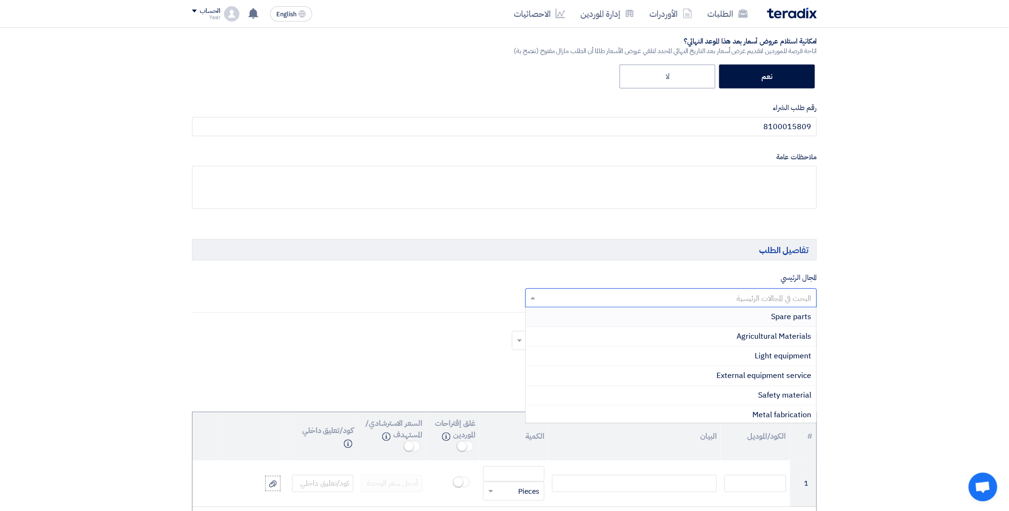
click at [683, 293] on input "text" at bounding box center [676, 299] width 273 height 16
click at [771, 318] on span "Spare parts" at bounding box center [791, 317] width 40 height 11
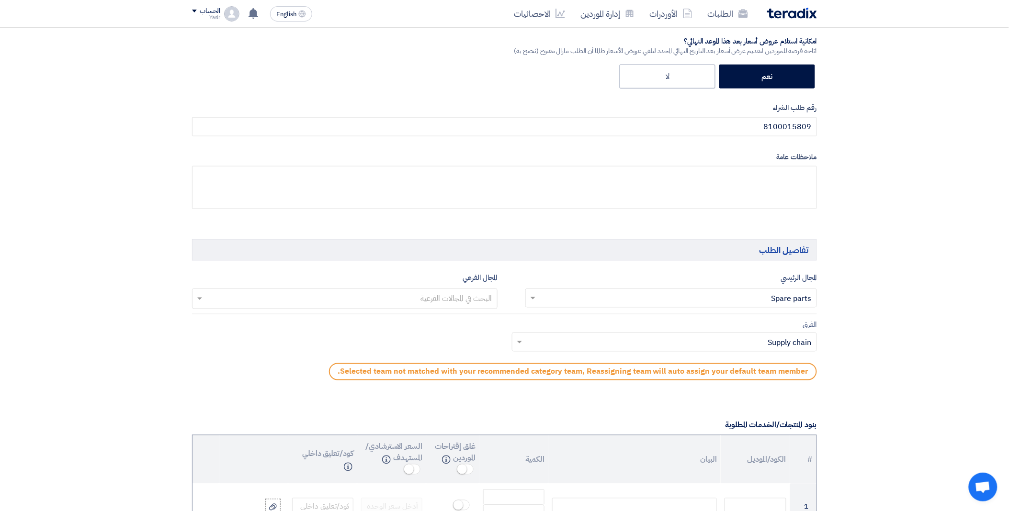
click at [404, 298] on input "text" at bounding box center [344, 300] width 296 height 16
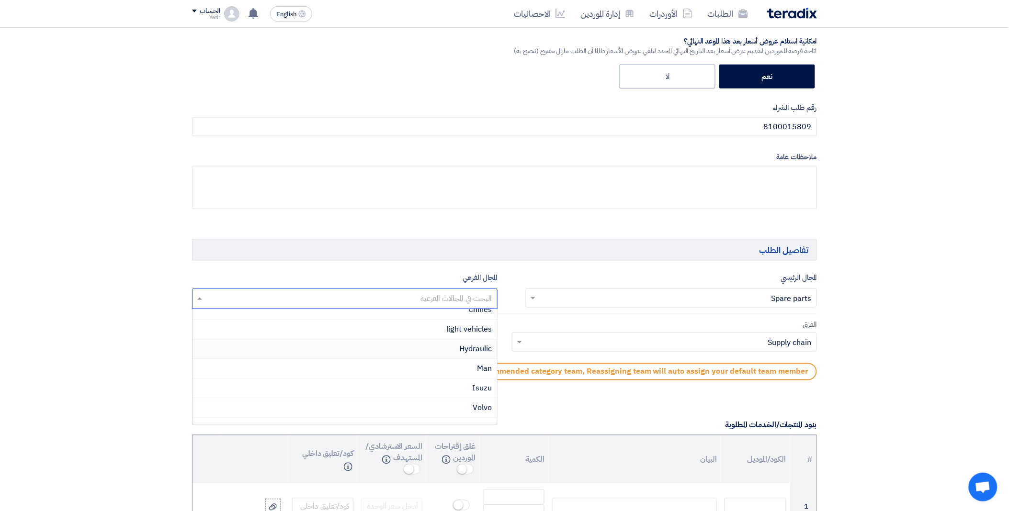
scroll to position [199, 0]
click at [454, 374] on div "Isuzu" at bounding box center [344, 376] width 304 height 20
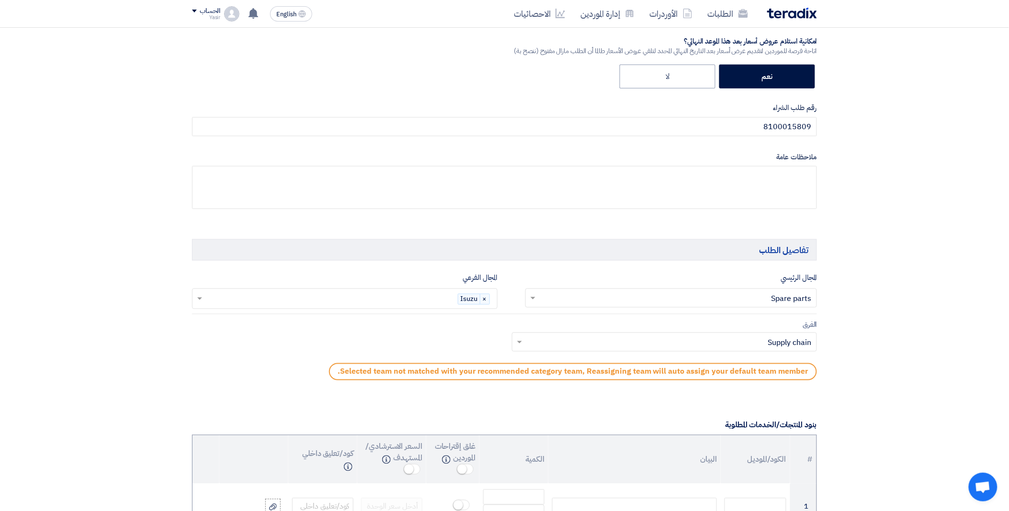
click at [541, 347] on input "text" at bounding box center [670, 344] width 286 height 16
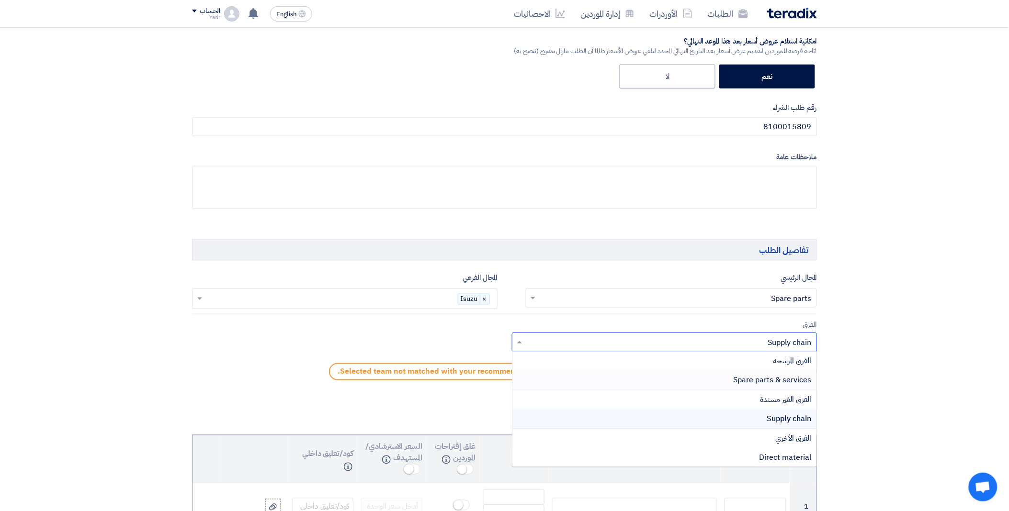
click at [657, 375] on div "Spare parts & services" at bounding box center [664, 381] width 304 height 20
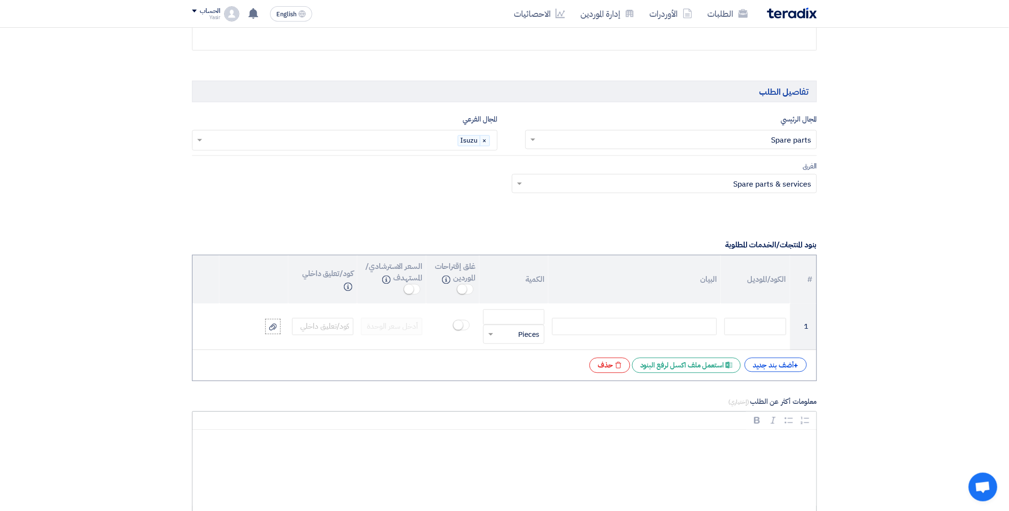
scroll to position [532, 0]
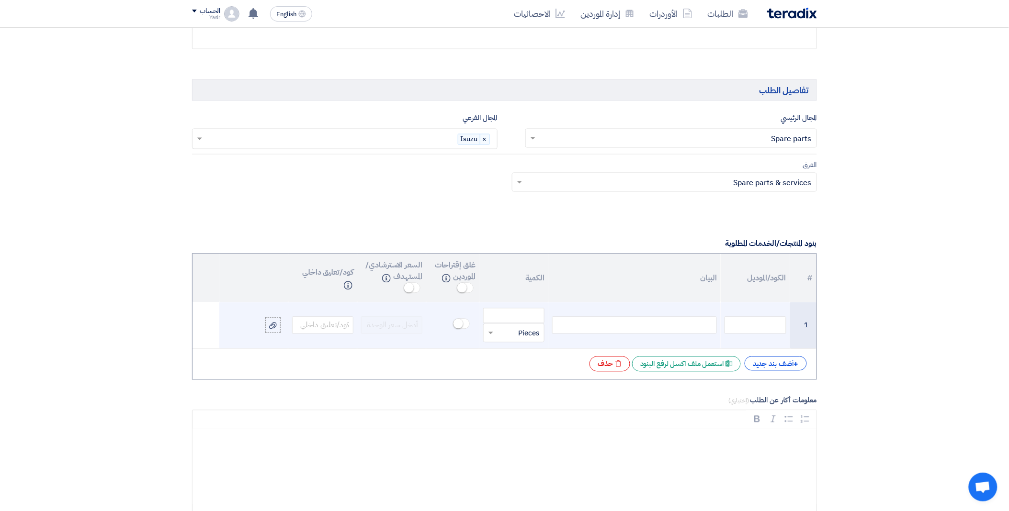
click at [595, 324] on div at bounding box center [634, 325] width 165 height 17
paste div
click at [509, 318] on input "number" at bounding box center [513, 315] width 61 height 15
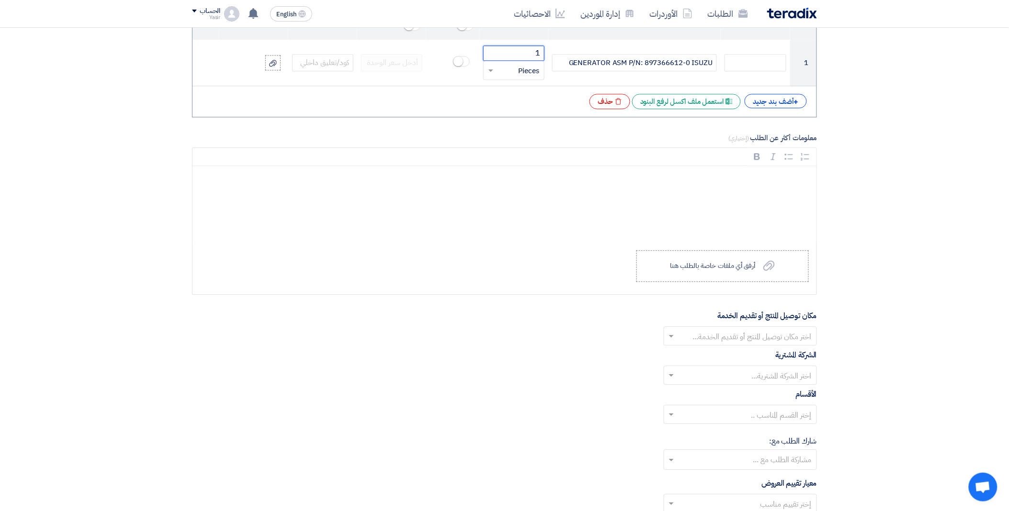
scroll to position [851, 0]
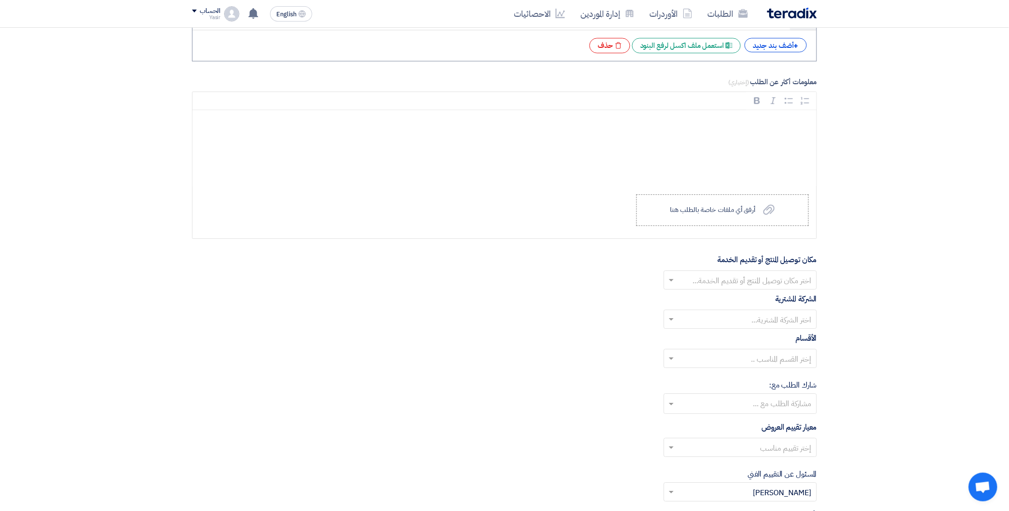
type input "1"
click at [692, 281] on input "text" at bounding box center [745, 281] width 134 height 16
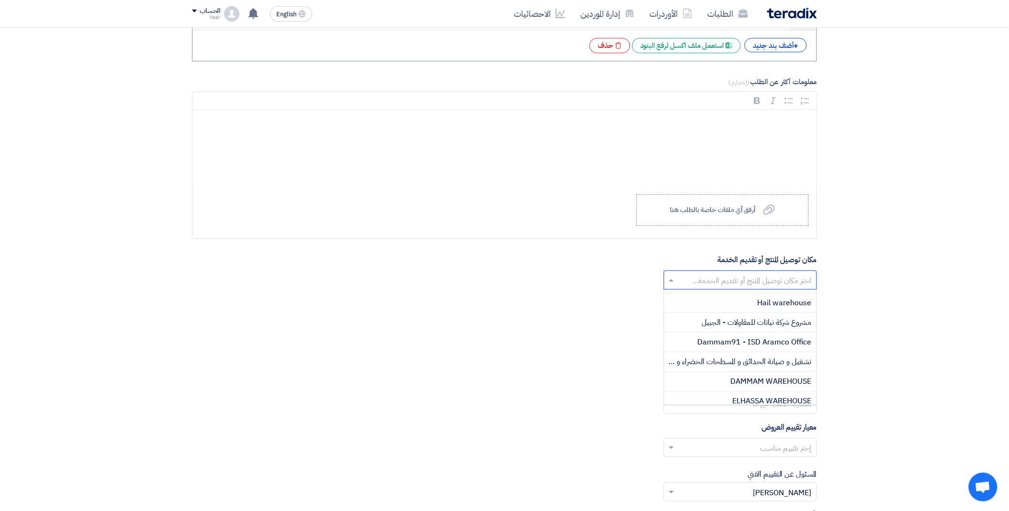
scroll to position [159, 0]
click at [731, 374] on span "DAMMAM WAREHOUSE" at bounding box center [770, 375] width 81 height 11
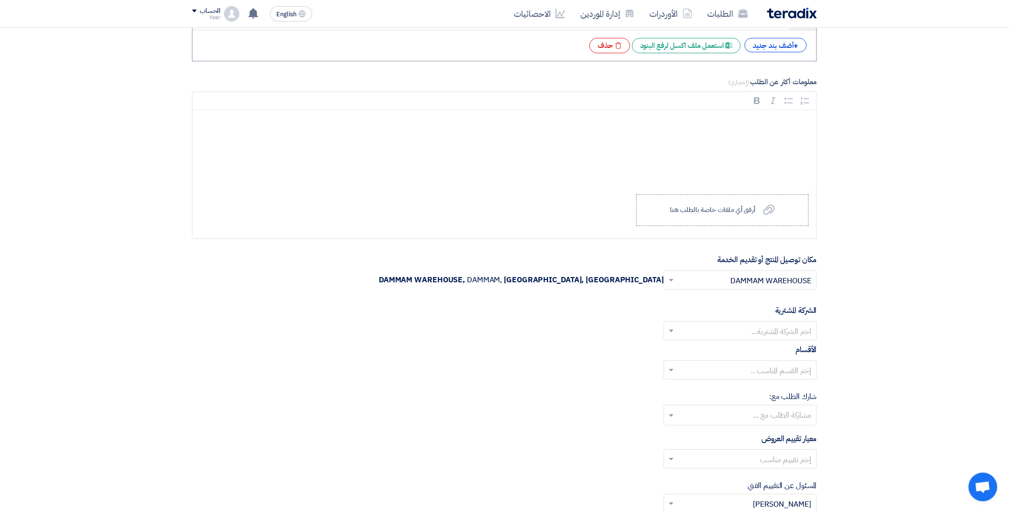
click at [705, 331] on input "text" at bounding box center [745, 332] width 134 height 16
click at [728, 351] on div "Nabatat for contracting" at bounding box center [740, 350] width 152 height 20
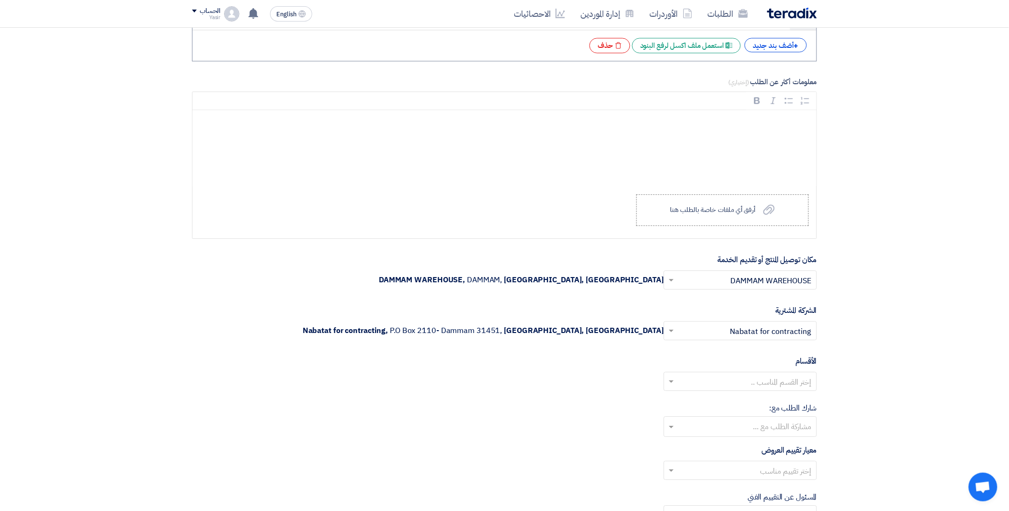
click at [704, 384] on input "text" at bounding box center [745, 383] width 134 height 16
click at [728, 403] on div "General Department" at bounding box center [740, 400] width 152 height 19
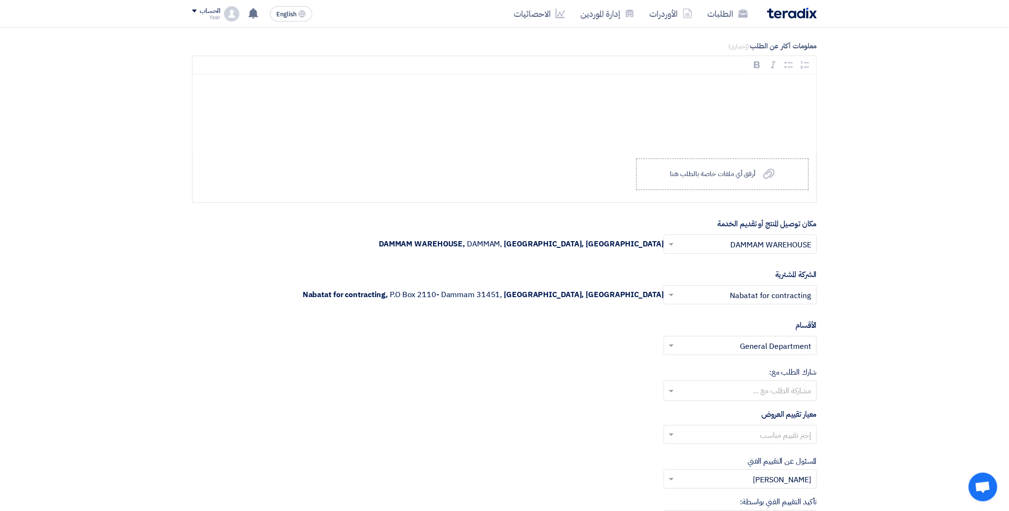
scroll to position [904, 0]
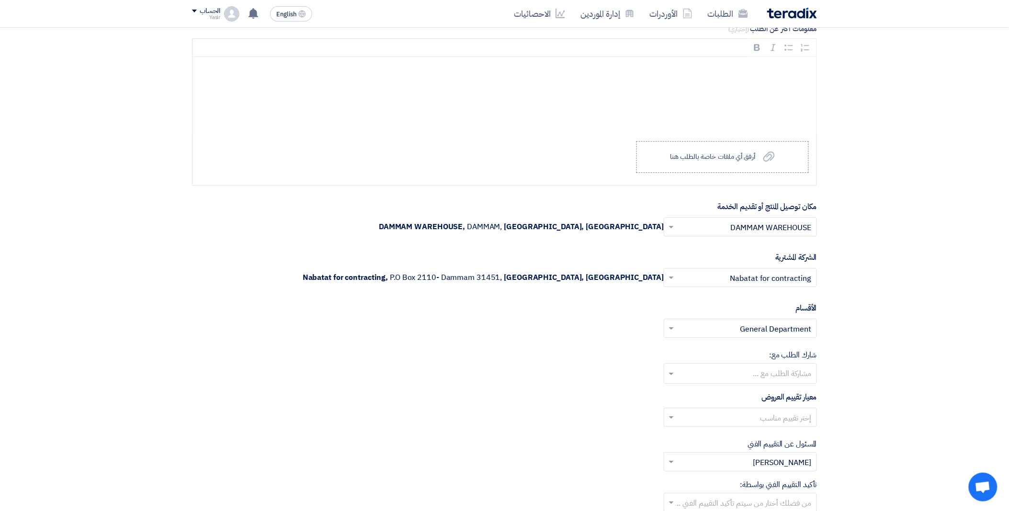
click at [695, 415] on input "text" at bounding box center [745, 419] width 134 height 16
drag, startPoint x: 739, startPoint y: 452, endPoint x: 722, endPoint y: 440, distance: 20.6
click at [738, 452] on span "spare parts long term" at bounding box center [773, 455] width 75 height 11
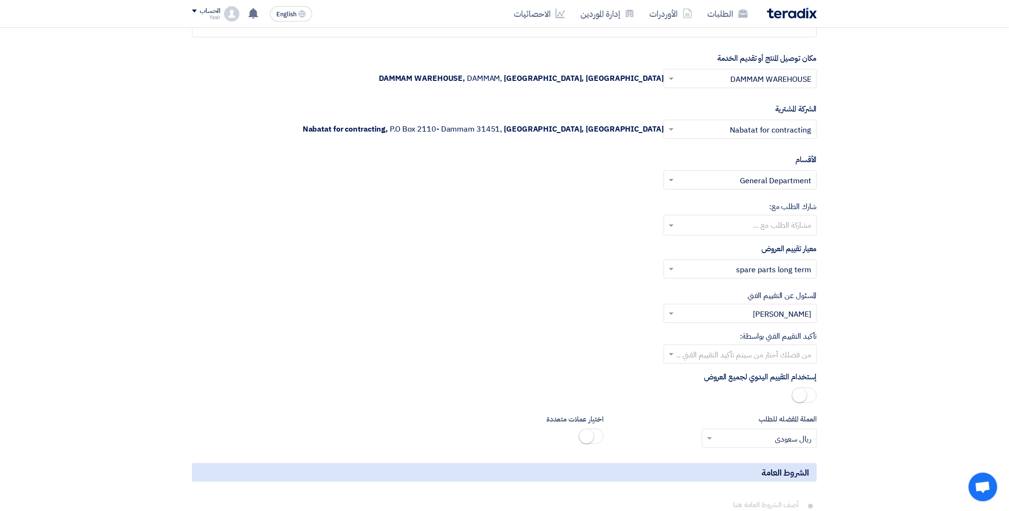
scroll to position [1064, 0]
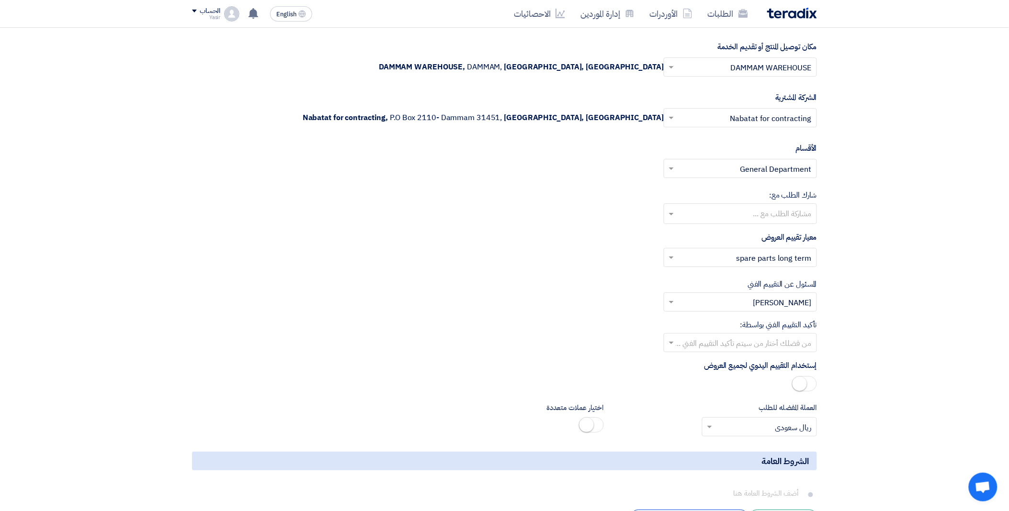
click at [685, 343] on input "text" at bounding box center [745, 344] width 134 height 16
click at [754, 413] on div "[PERSON_NAME]" at bounding box center [740, 420] width 152 height 19
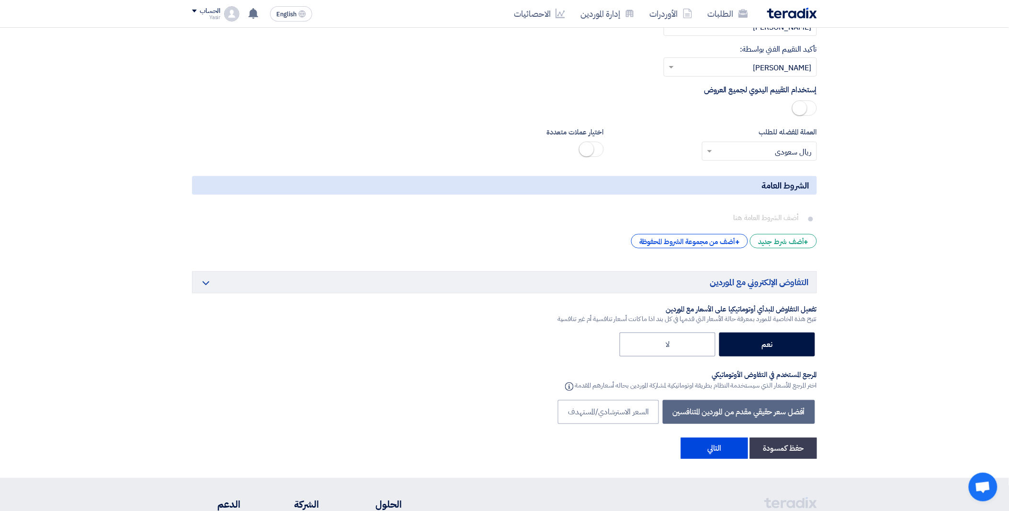
scroll to position [1436, 0]
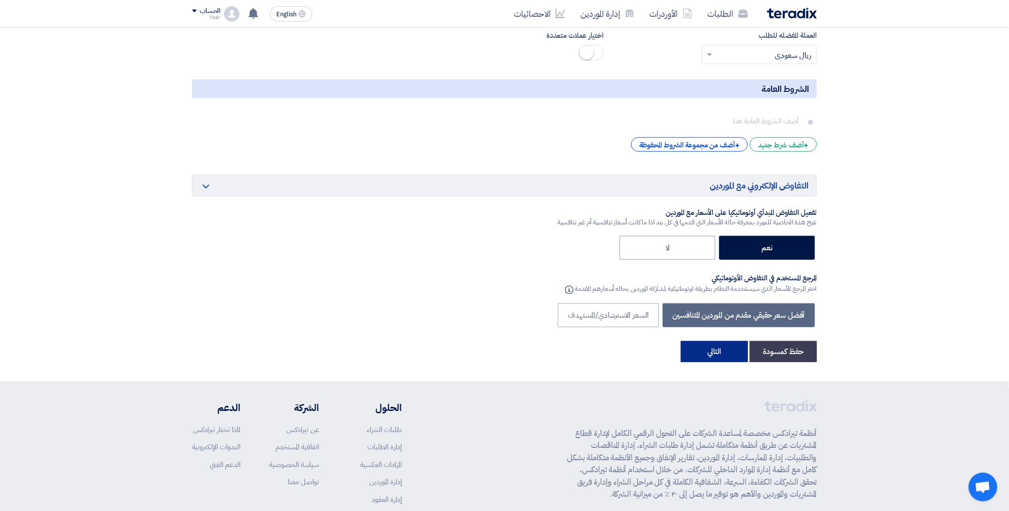
click at [702, 357] on button "التالي" at bounding box center [714, 351] width 67 height 21
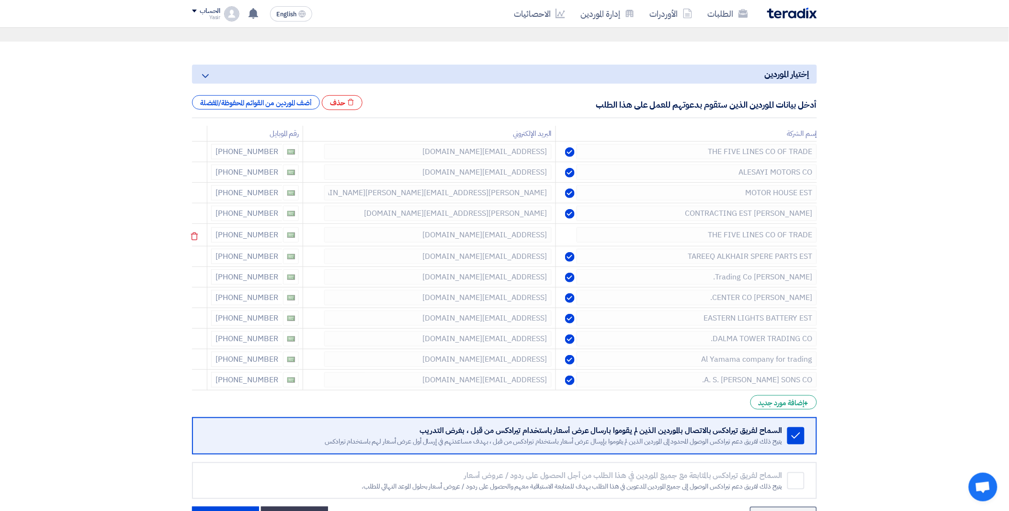
scroll to position [53, 0]
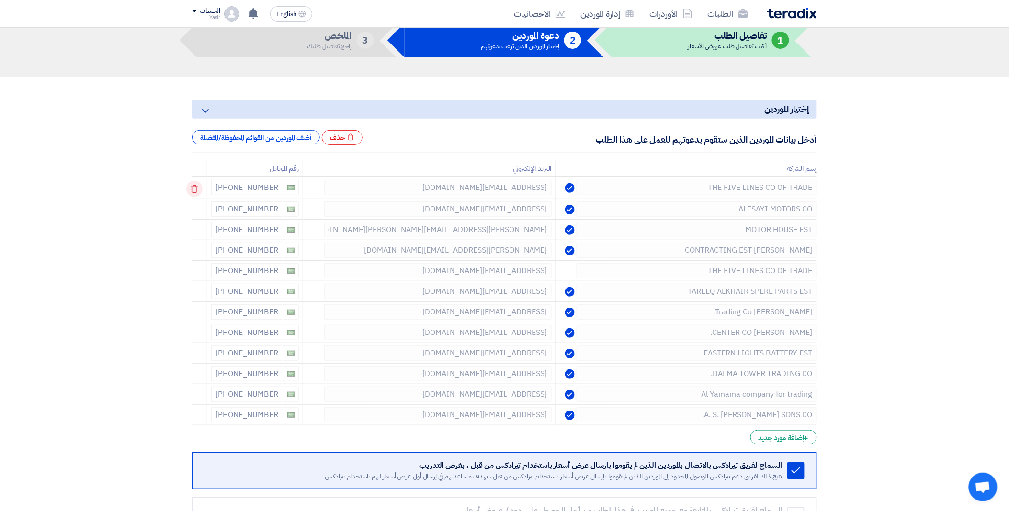
click at [194, 190] on icon at bounding box center [194, 189] width 16 height 16
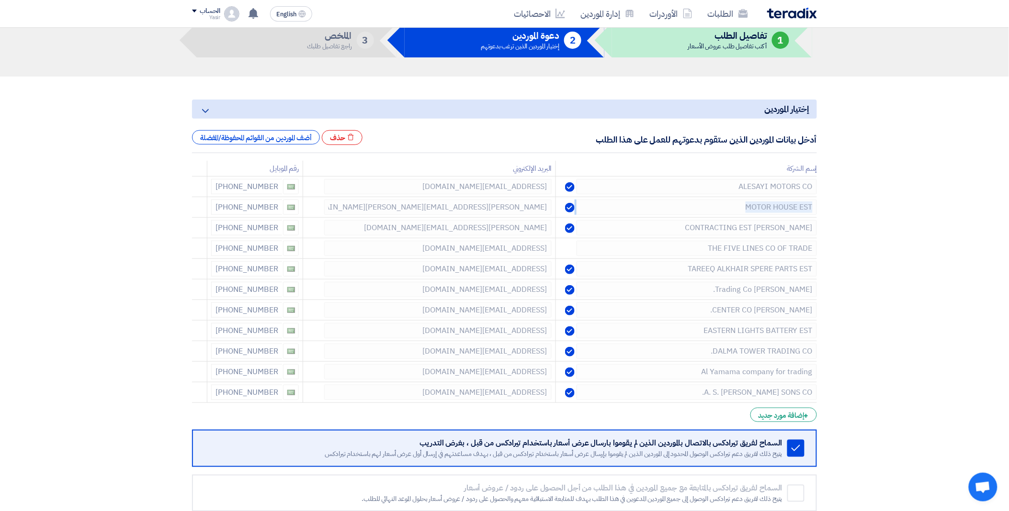
click at [0, 0] on icon at bounding box center [0, 0] width 0 height 0
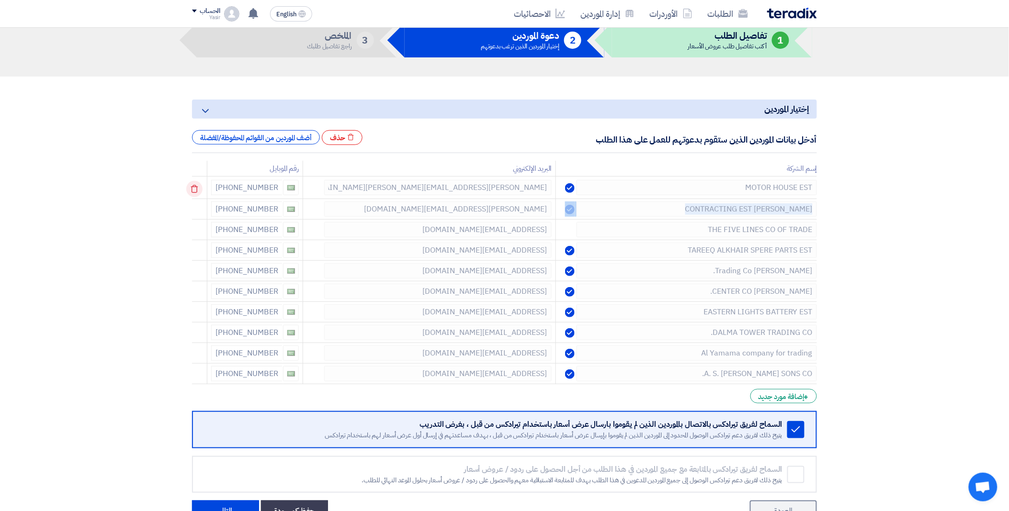
click at [194, 190] on td at bounding box center [199, 188] width 15 height 22
click at [194, 190] on icon at bounding box center [194, 189] width 16 height 16
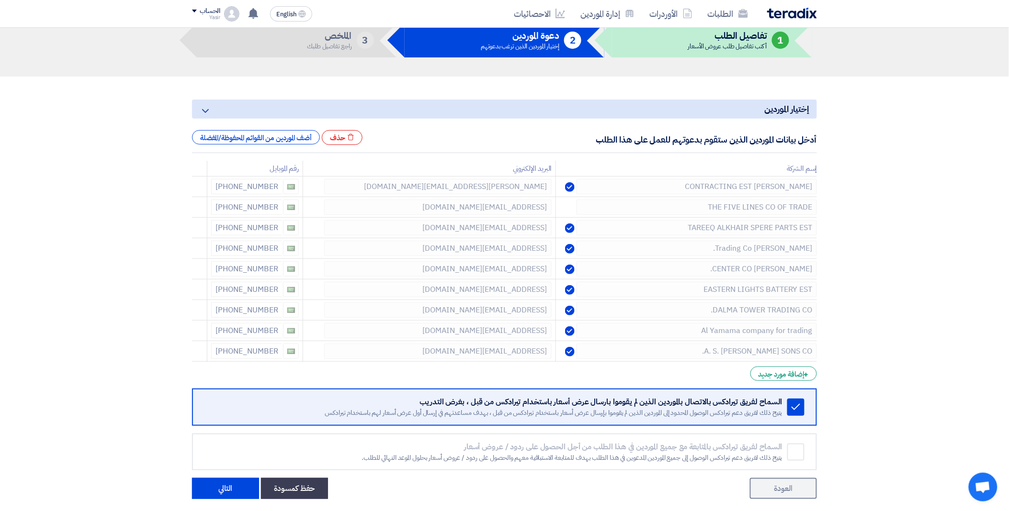
click at [0, 0] on icon at bounding box center [0, 0] width 0 height 0
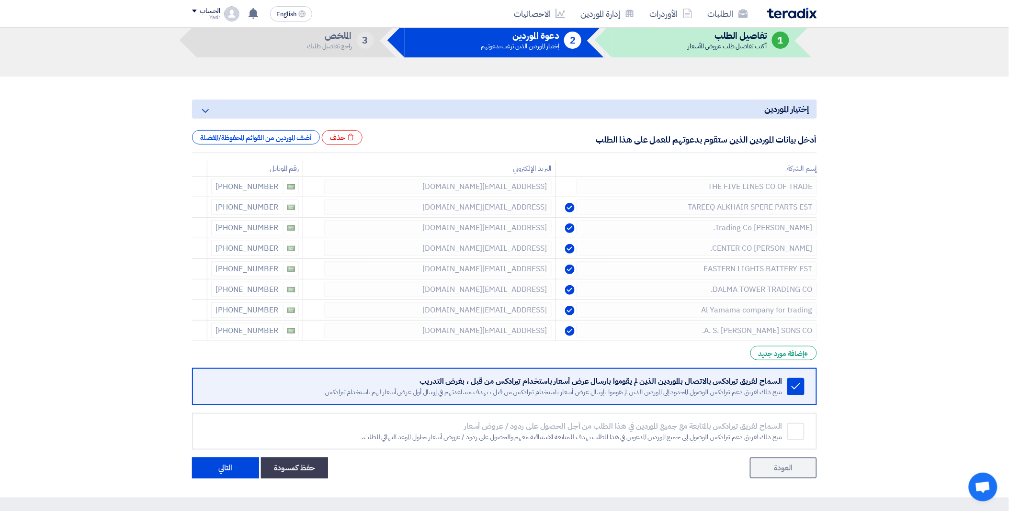
click at [0, 0] on icon at bounding box center [0, 0] width 0 height 0
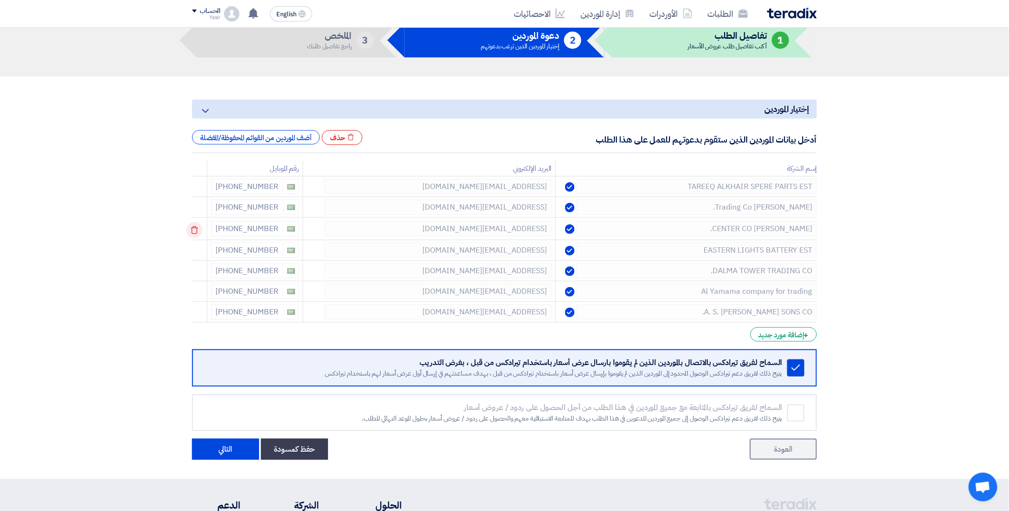
click at [199, 225] on icon at bounding box center [194, 230] width 16 height 16
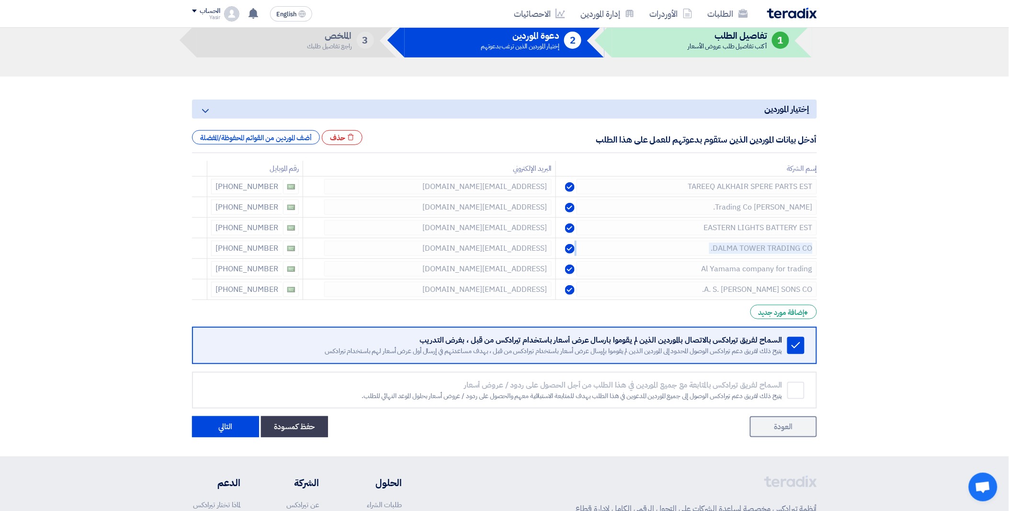
click at [0, 0] on icon at bounding box center [0, 0] width 0 height 0
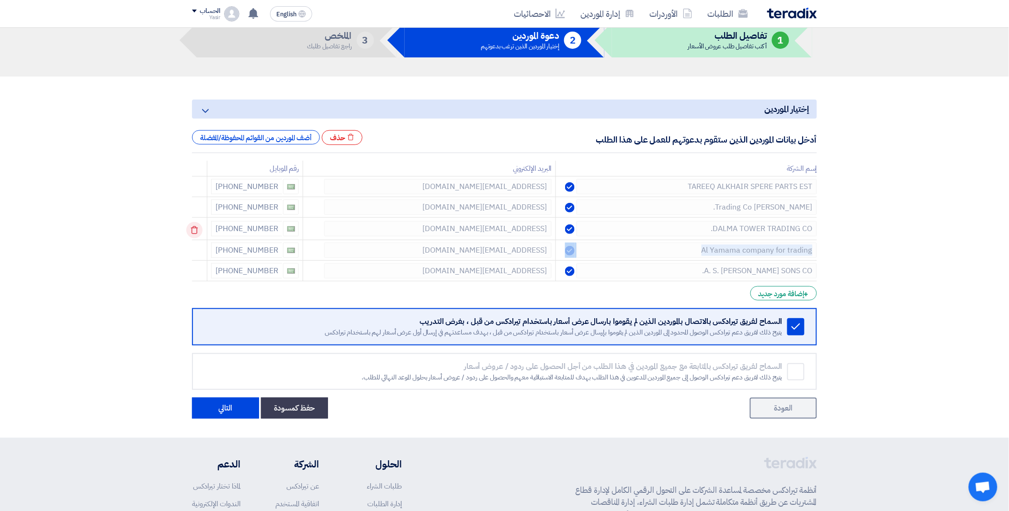
click at [199, 225] on icon at bounding box center [194, 230] width 16 height 16
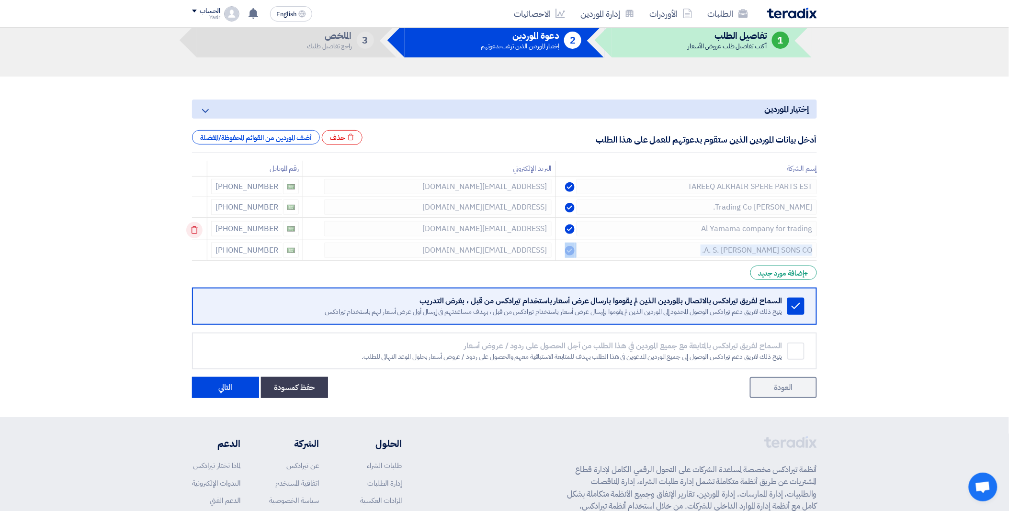
click at [199, 225] on icon at bounding box center [194, 230] width 16 height 16
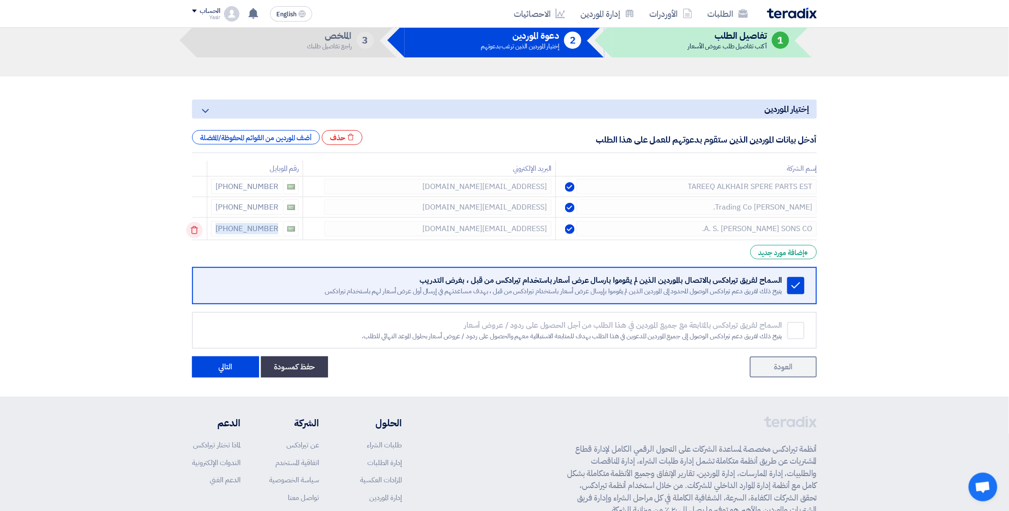
click at [199, 225] on icon at bounding box center [194, 230] width 16 height 16
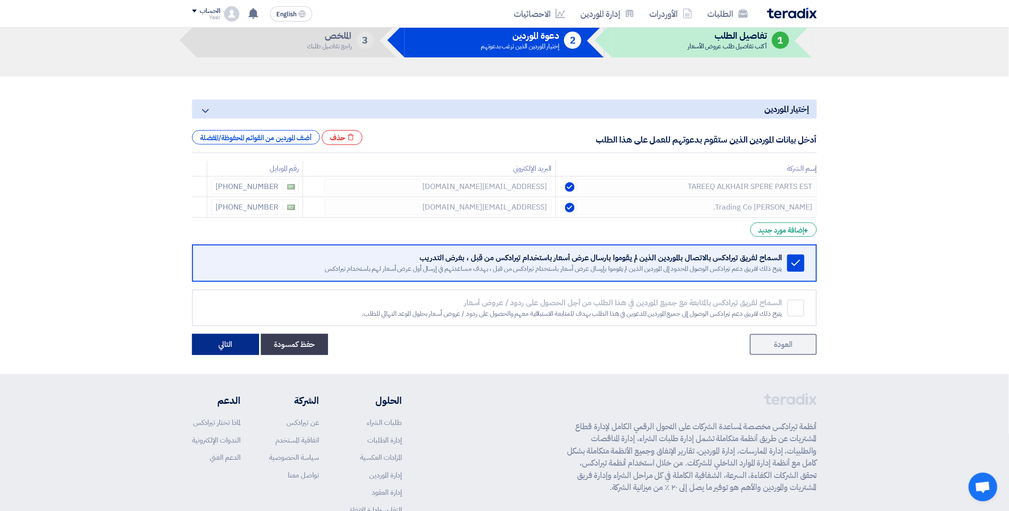
click at [219, 344] on button "التالي" at bounding box center [225, 344] width 67 height 21
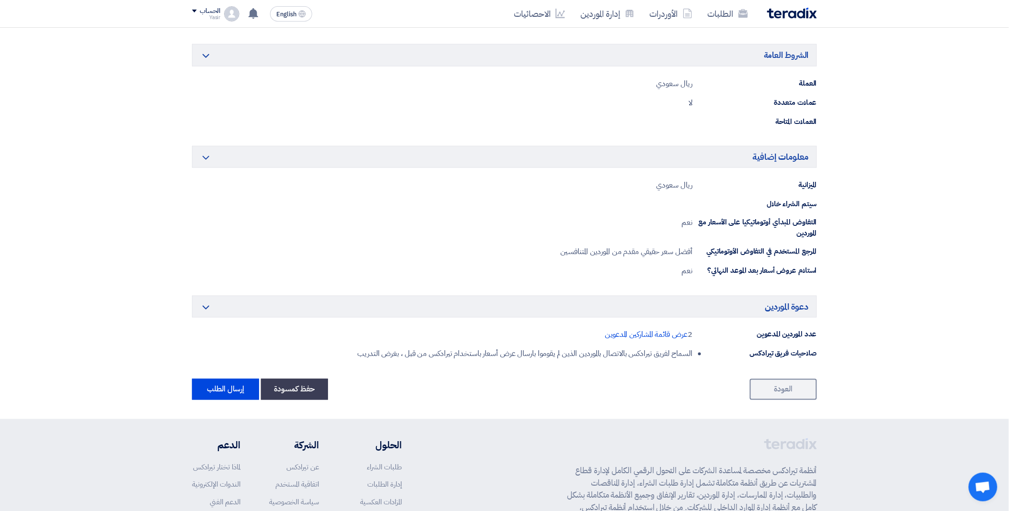
scroll to position [455, 0]
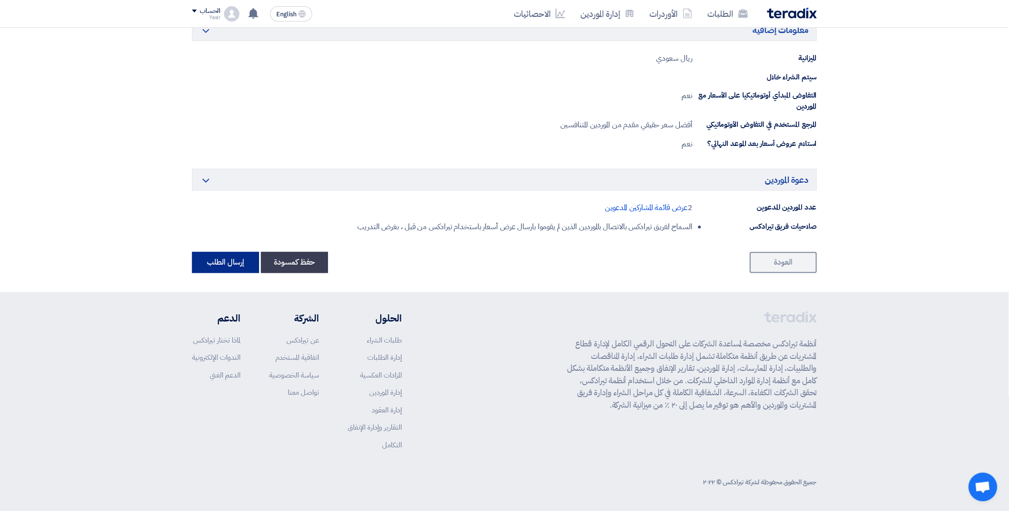
click at [222, 267] on button "إرسال الطلب" at bounding box center [225, 262] width 67 height 21
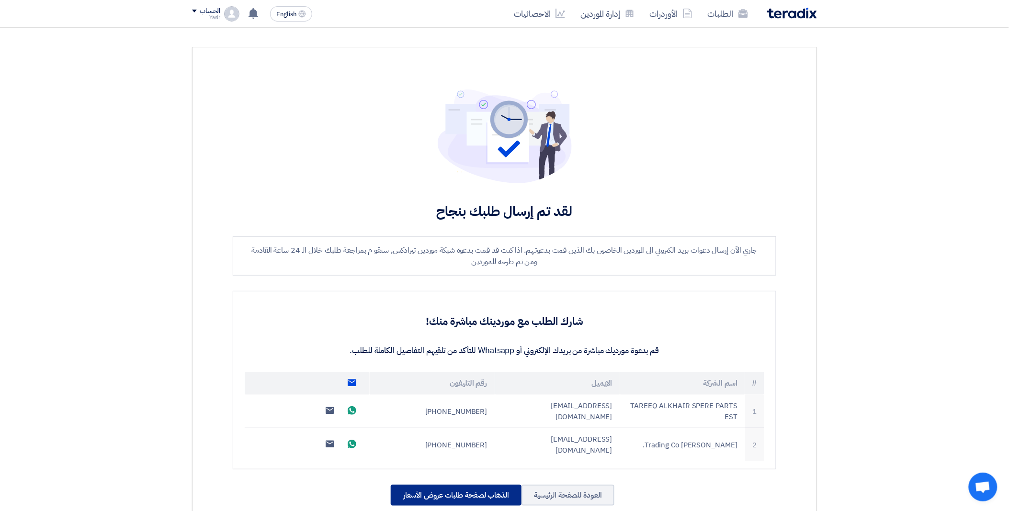
click at [446, 485] on div "الذهاب لصفحة طلبات عروض الأسعار" at bounding box center [456, 495] width 131 height 21
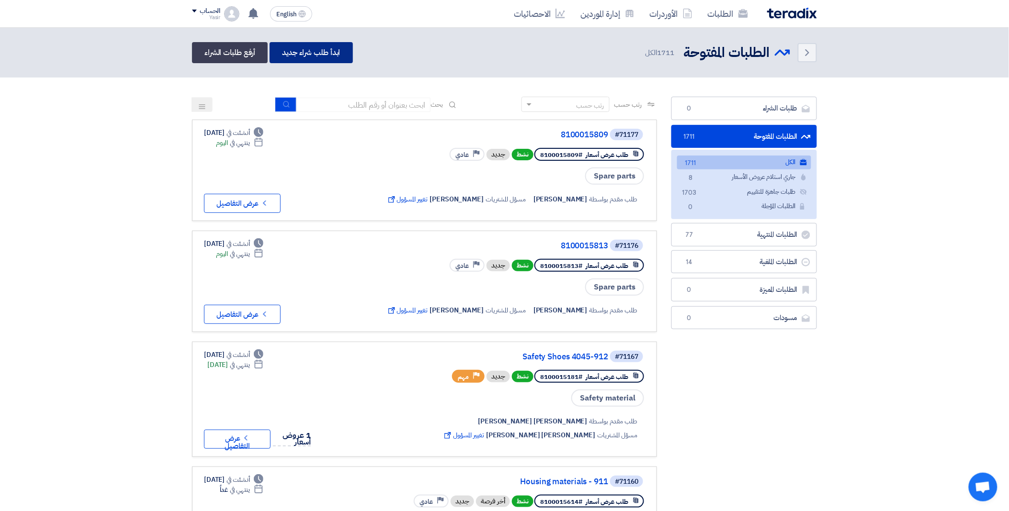
click at [319, 57] on link "ابدأ طلب شراء جديد" at bounding box center [310, 52] width 83 height 21
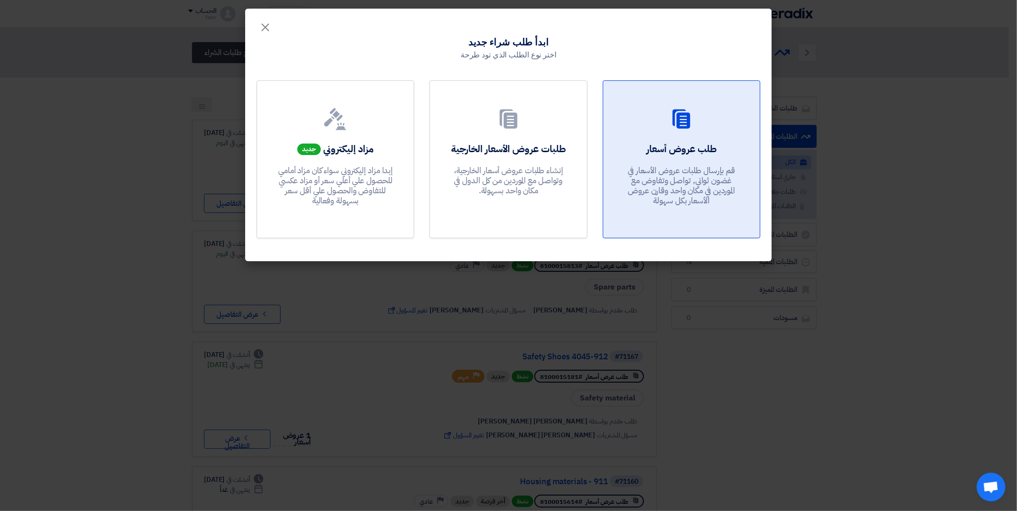
click at [683, 170] on p "قم بإرسال طلبات عروض الأسعار في غضون ثواني, تواصل وتفاوض مع الموردين في مكان وا…" at bounding box center [681, 186] width 115 height 41
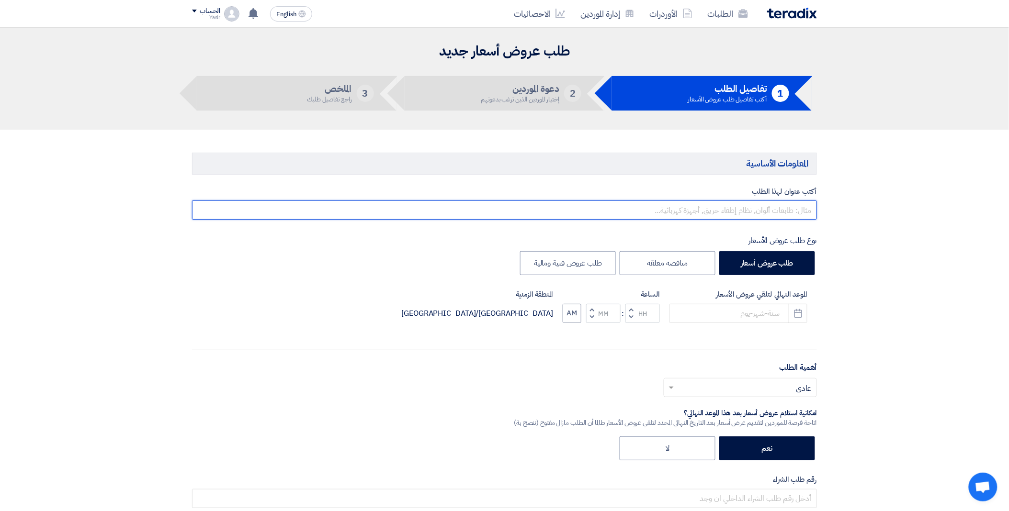
click at [707, 213] on input "text" at bounding box center [504, 210] width 625 height 19
paste input "8100015817"
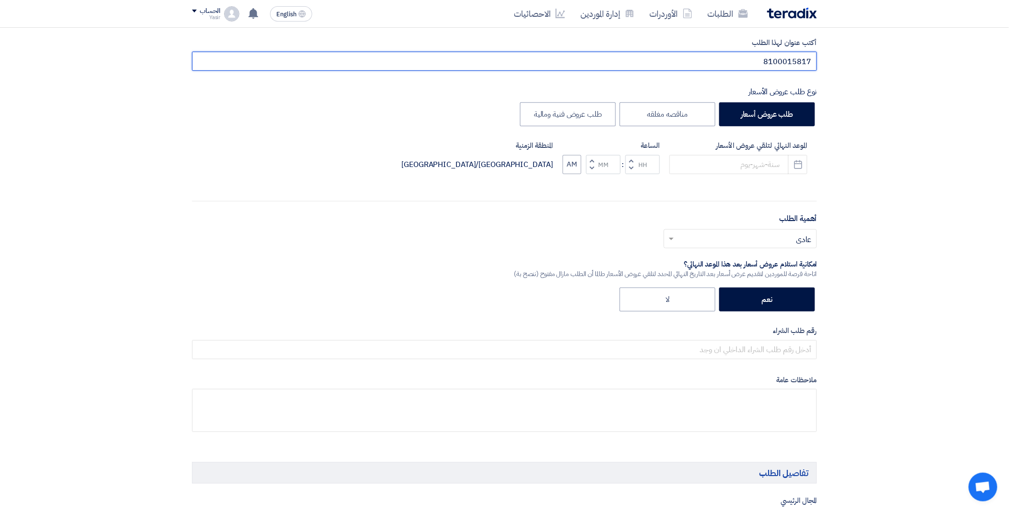
scroll to position [159, 0]
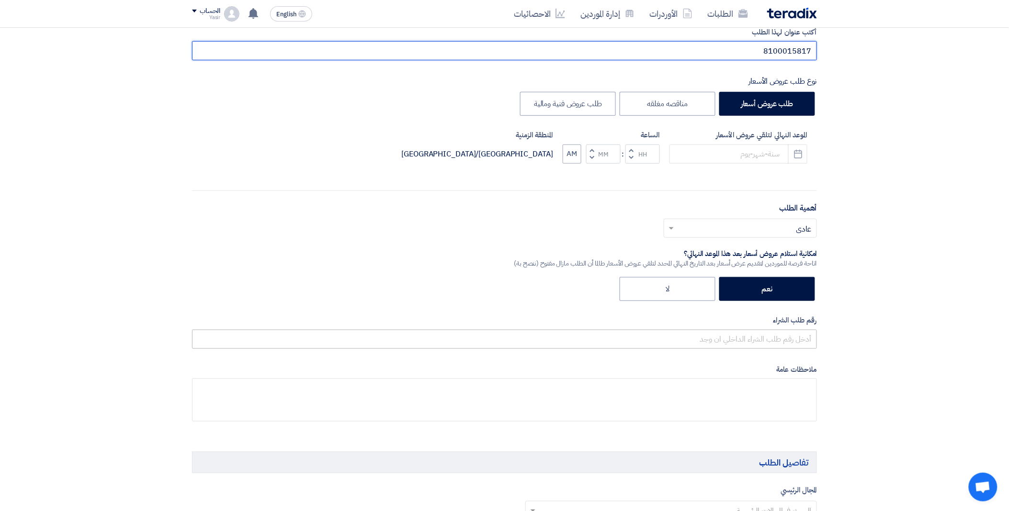
type input "8100015817"
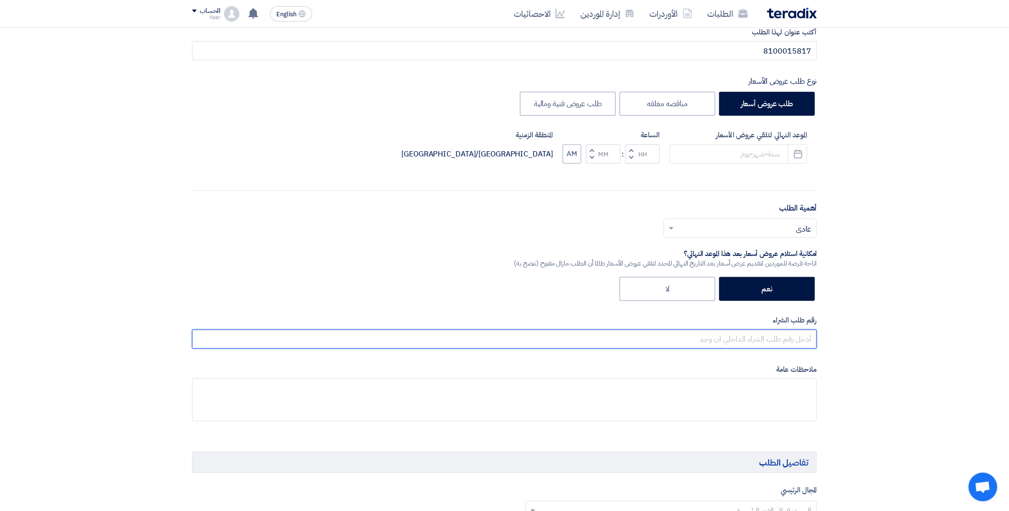
click at [709, 342] on input "text" at bounding box center [504, 339] width 625 height 19
paste input "8100015817"
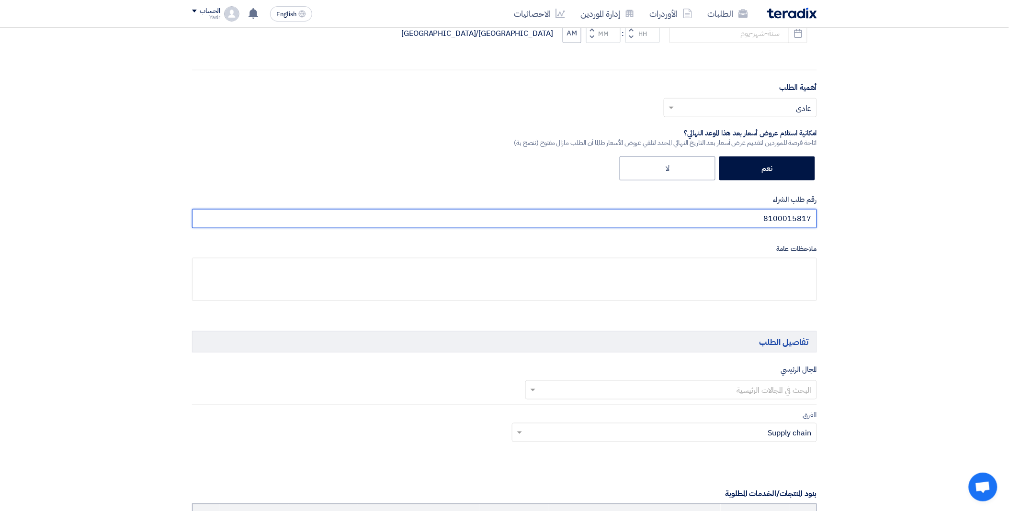
scroll to position [319, 0]
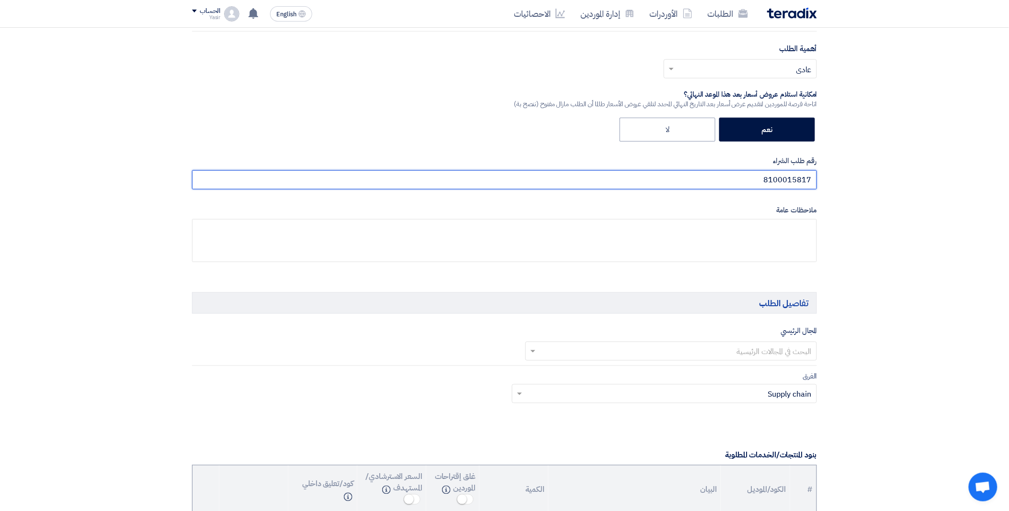
type input "8100015817"
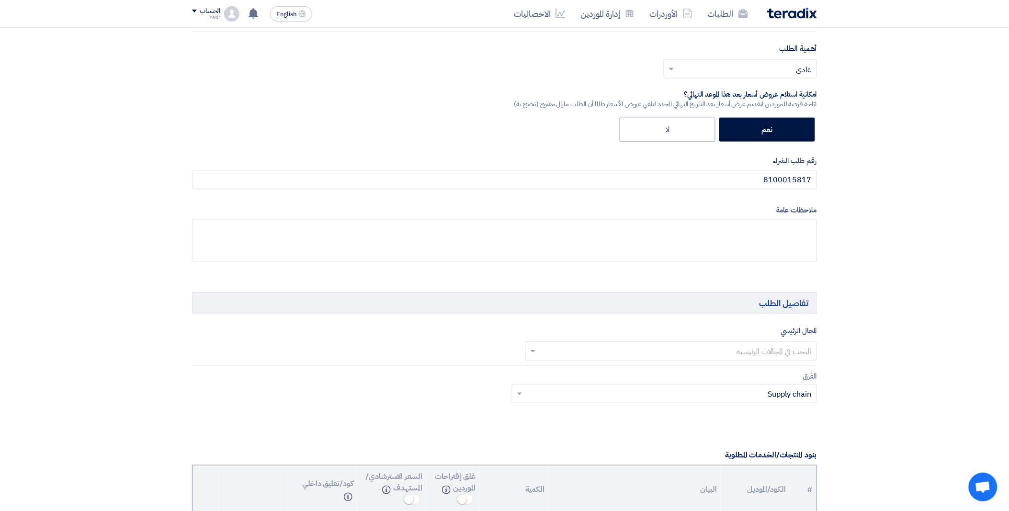
click at [677, 351] on input "text" at bounding box center [676, 352] width 273 height 16
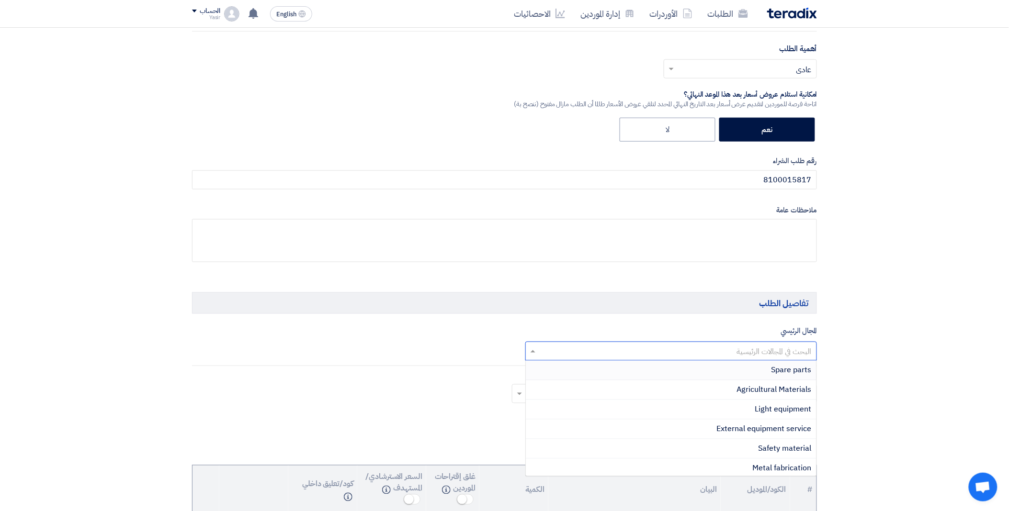
click at [734, 370] on div "Spare parts" at bounding box center [671, 371] width 291 height 20
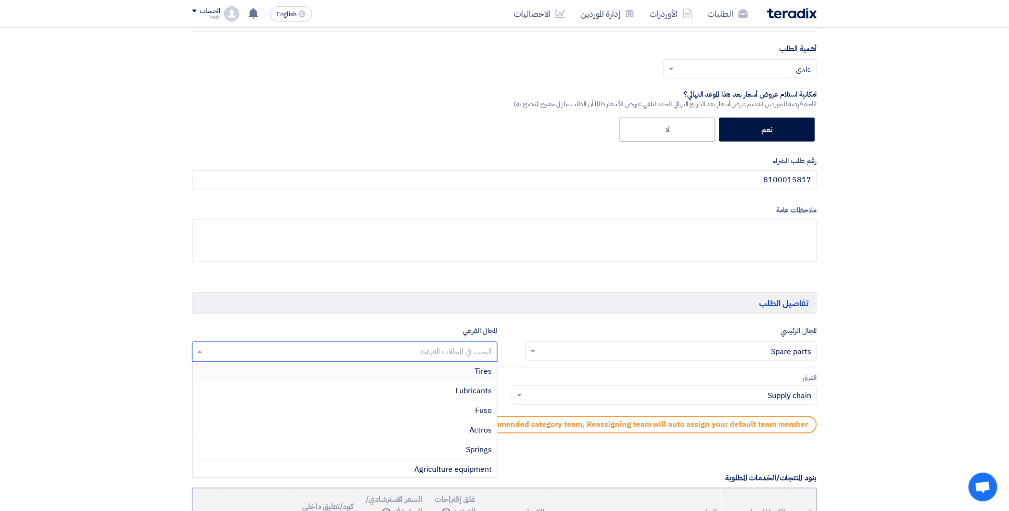
click at [416, 353] on input "text" at bounding box center [344, 353] width 296 height 16
click at [458, 432] on div "Isuzu" at bounding box center [344, 429] width 304 height 20
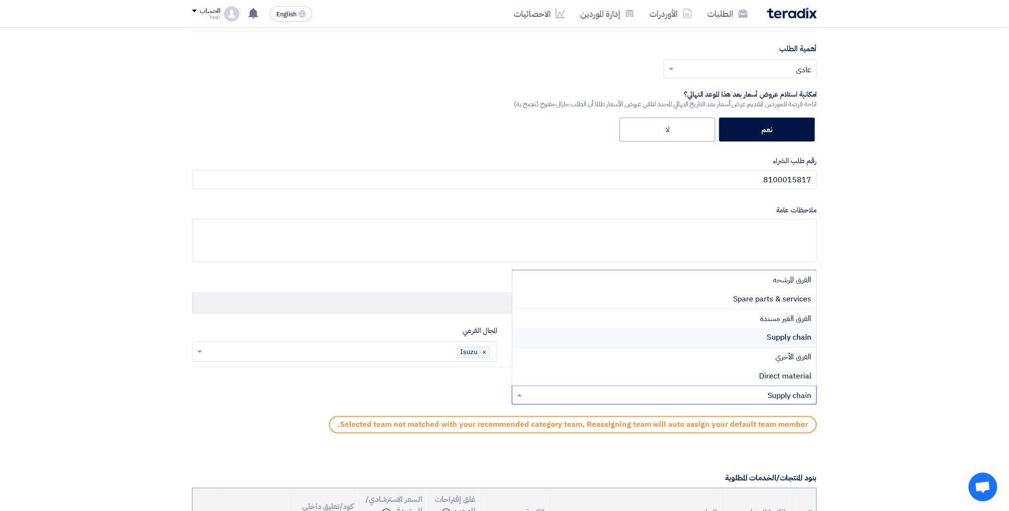
click at [601, 397] on input "text" at bounding box center [670, 397] width 286 height 16
click at [663, 304] on div "Spare parts & services" at bounding box center [664, 300] width 304 height 20
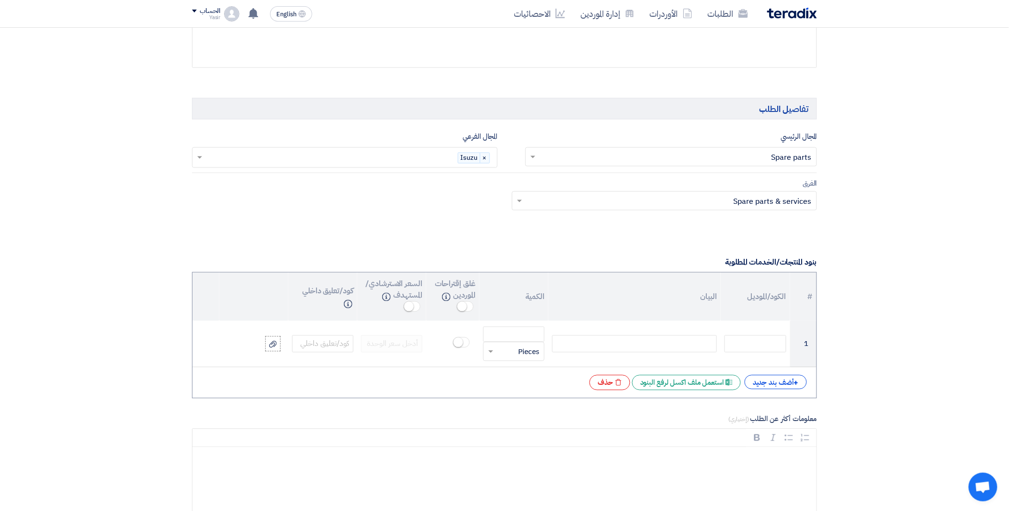
scroll to position [532, 0]
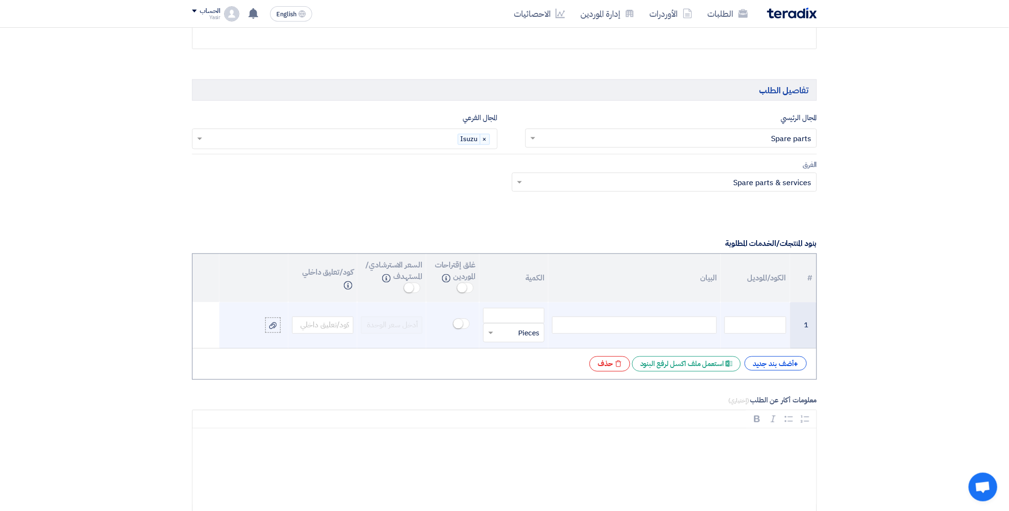
click at [642, 322] on div at bounding box center [634, 325] width 165 height 17
paste div
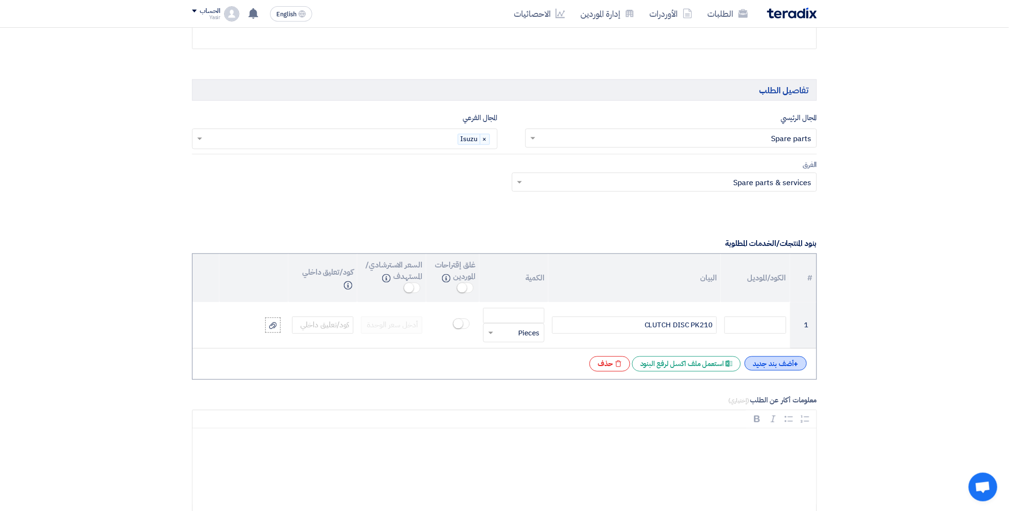
click at [770, 369] on div "+ أضف بند جديد" at bounding box center [775, 364] width 62 height 14
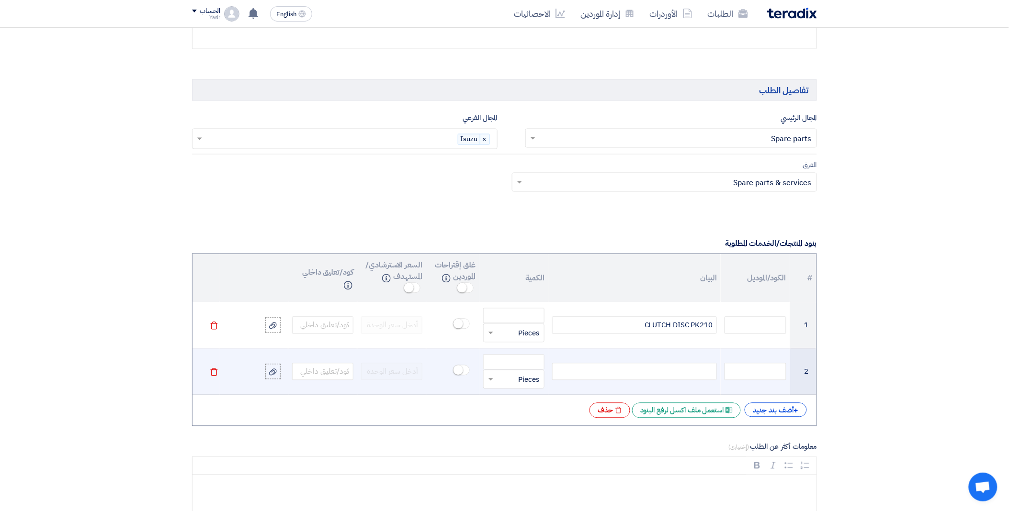
click at [657, 375] on div at bounding box center [634, 371] width 165 height 17
paste div
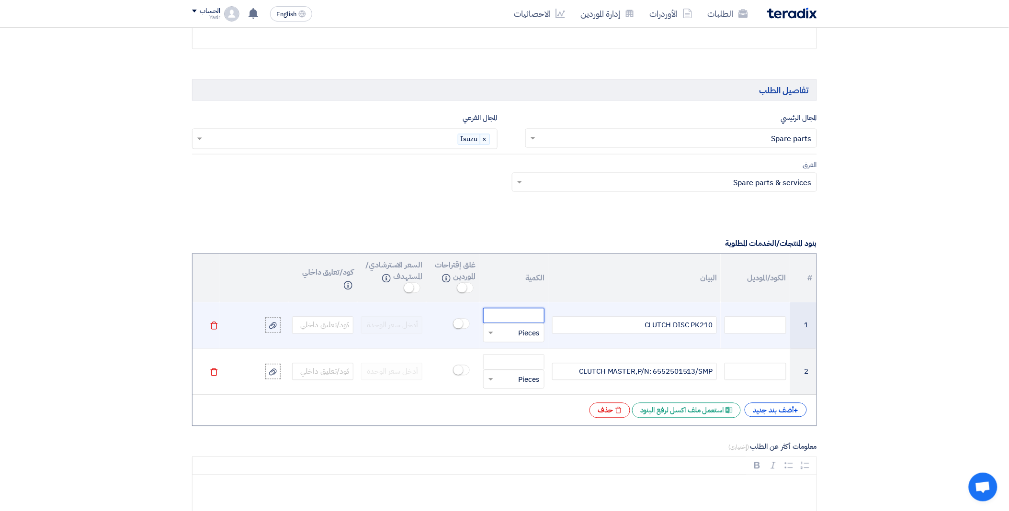
click at [502, 316] on input "number" at bounding box center [513, 315] width 61 height 15
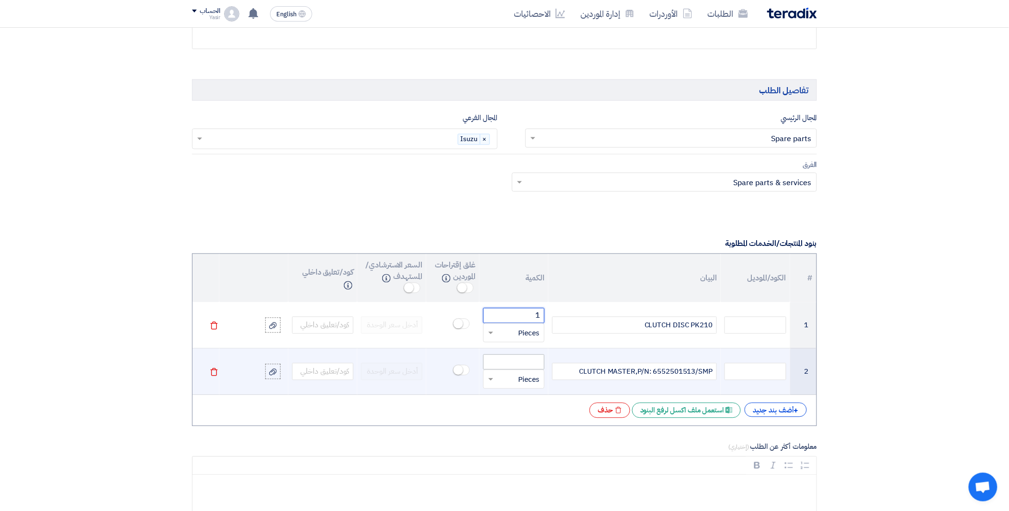
type input "1"
click at [511, 368] on input "number" at bounding box center [513, 362] width 61 height 15
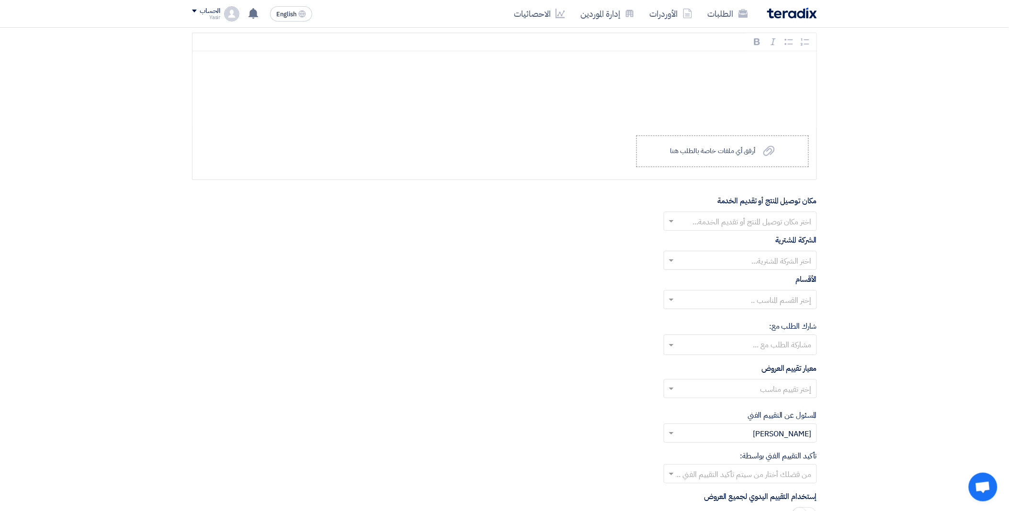
scroll to position [957, 0]
type input "1"
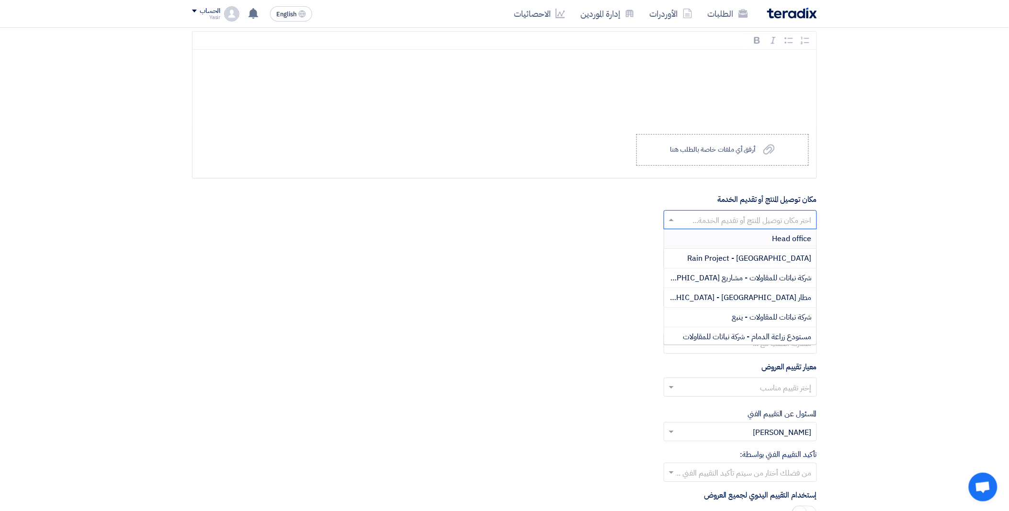
click at [683, 219] on input "text" at bounding box center [745, 221] width 134 height 16
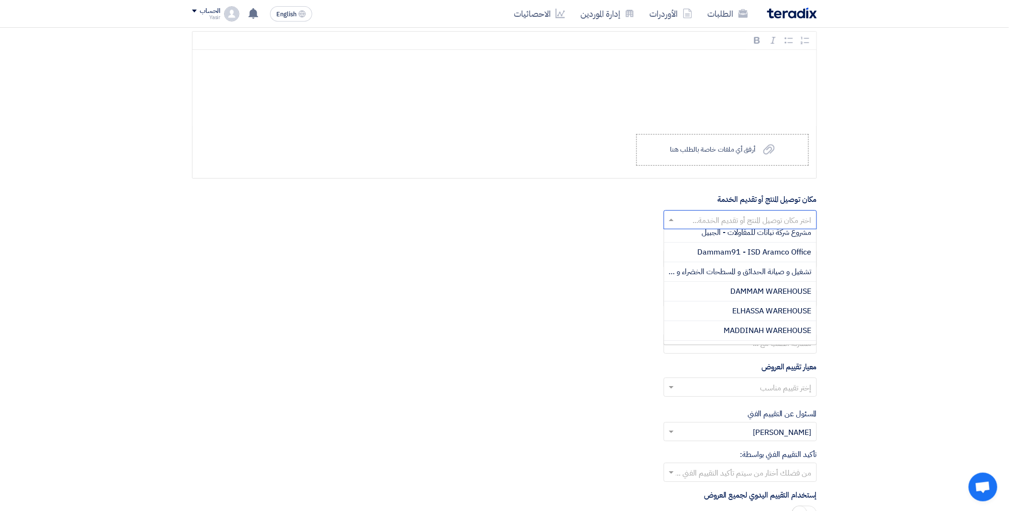
scroll to position [213, 0]
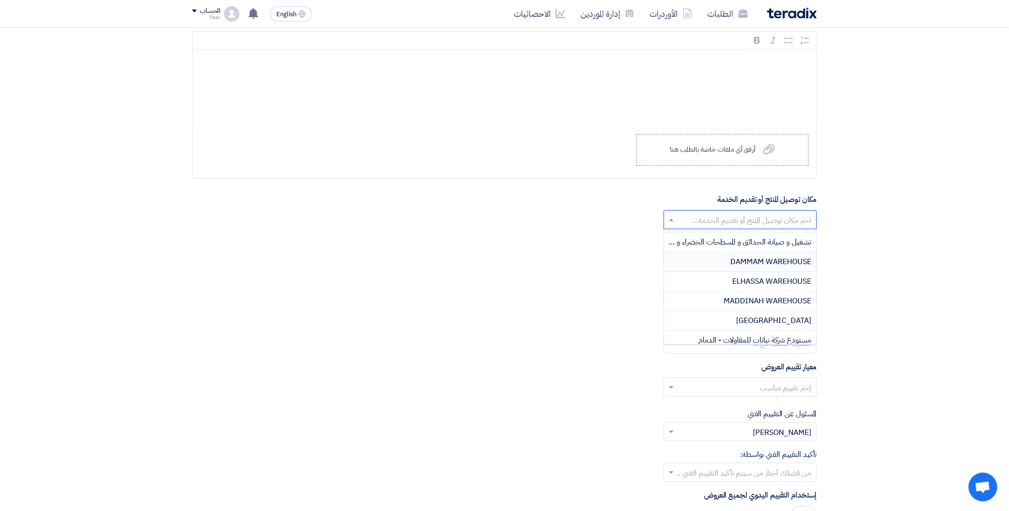
click at [734, 262] on span "DAMMAM WAREHOUSE" at bounding box center [770, 261] width 81 height 11
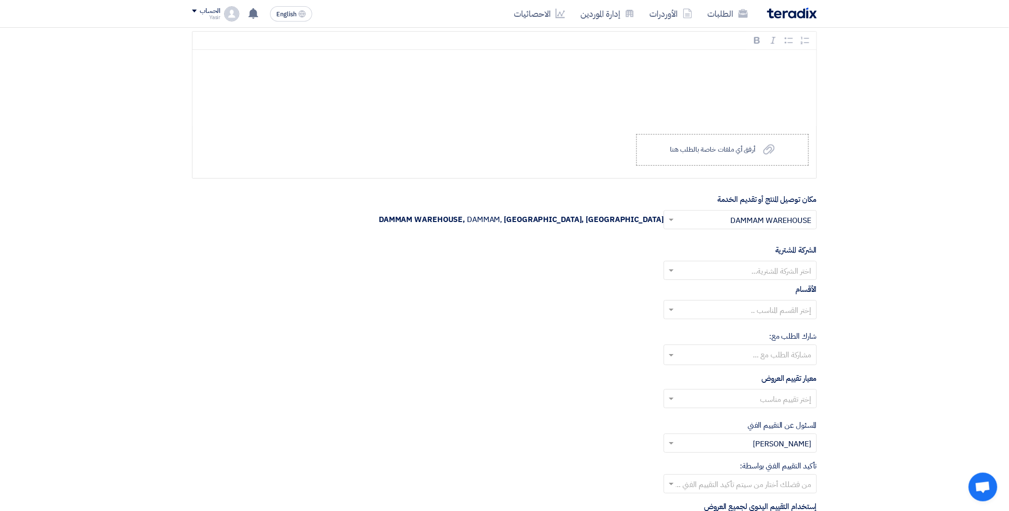
click at [721, 270] on input "text" at bounding box center [745, 272] width 134 height 16
click at [745, 293] on span "Nabatat for contracting" at bounding box center [770, 289] width 81 height 11
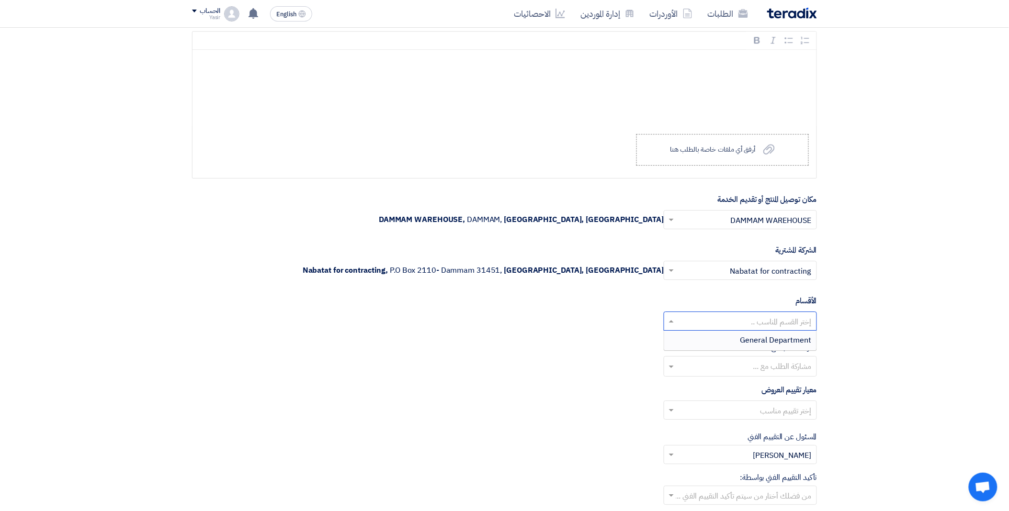
click at [720, 322] on input "text" at bounding box center [745, 322] width 134 height 16
click at [720, 342] on div "General Department" at bounding box center [740, 340] width 152 height 19
click at [718, 418] on input "text" at bounding box center [745, 412] width 134 height 16
drag, startPoint x: 744, startPoint y: 446, endPoint x: 739, endPoint y: 441, distance: 6.8
click at [743, 446] on span "spare parts long term" at bounding box center [773, 448] width 75 height 11
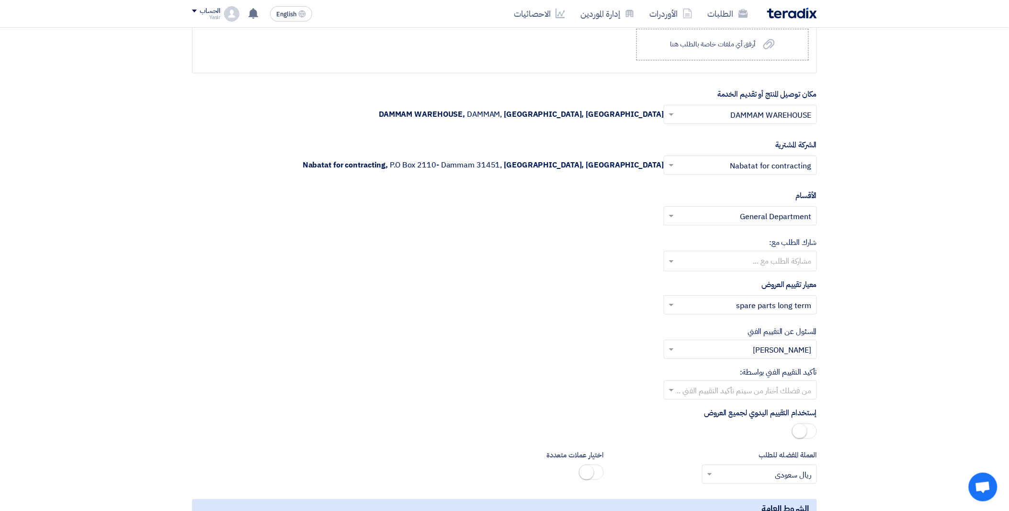
scroll to position [1064, 0]
click at [700, 391] on input "text" at bounding box center [745, 390] width 134 height 16
drag, startPoint x: 759, startPoint y: 467, endPoint x: 658, endPoint y: 412, distance: 115.3
click at [758, 465] on div "[PERSON_NAME]" at bounding box center [740, 467] width 152 height 19
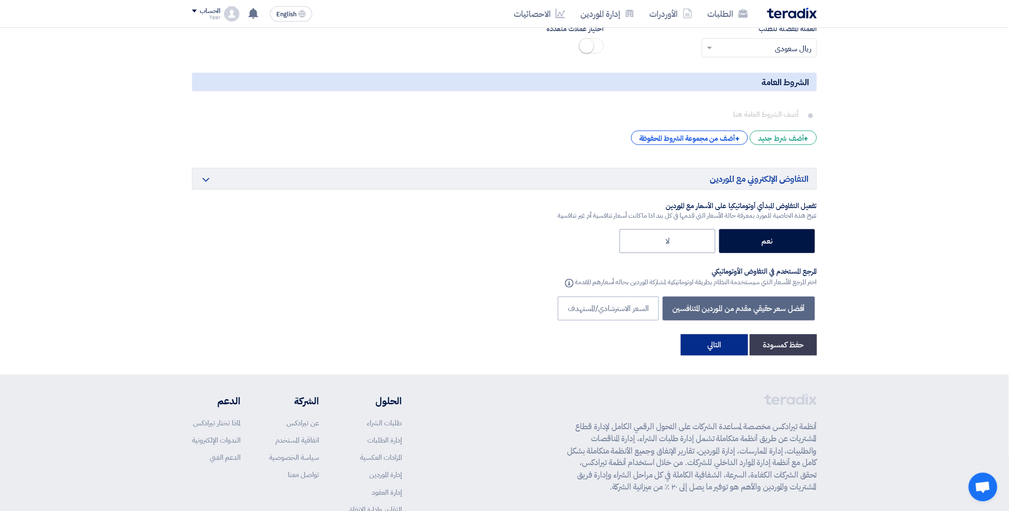
click at [713, 339] on button "التالي" at bounding box center [714, 345] width 67 height 21
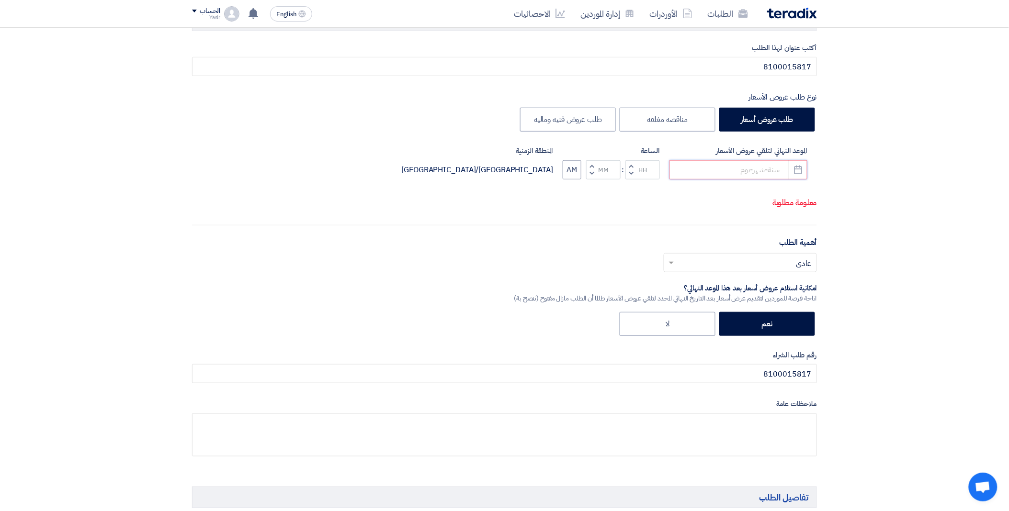
click at [709, 164] on input at bounding box center [738, 169] width 138 height 19
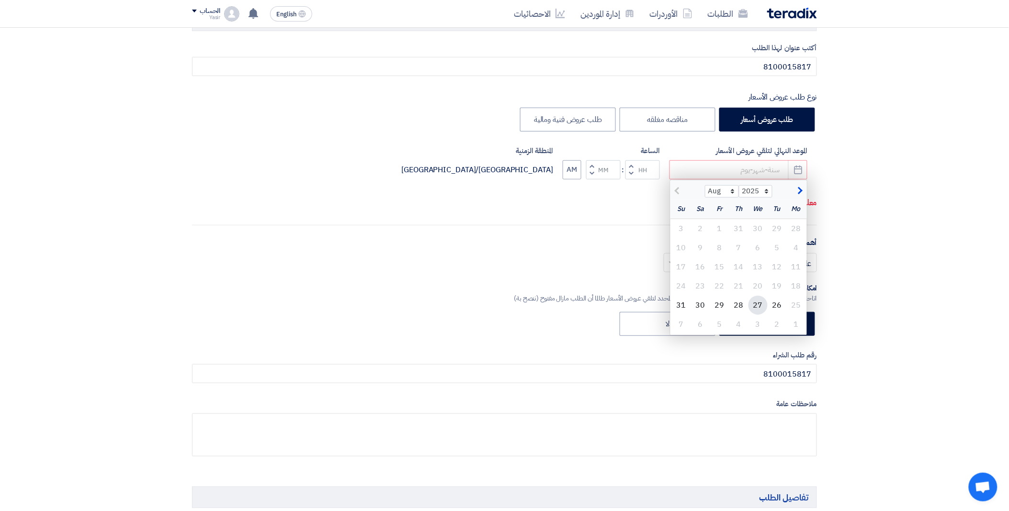
click at [758, 304] on div "27" at bounding box center [757, 305] width 19 height 19
type input "[DATE]"
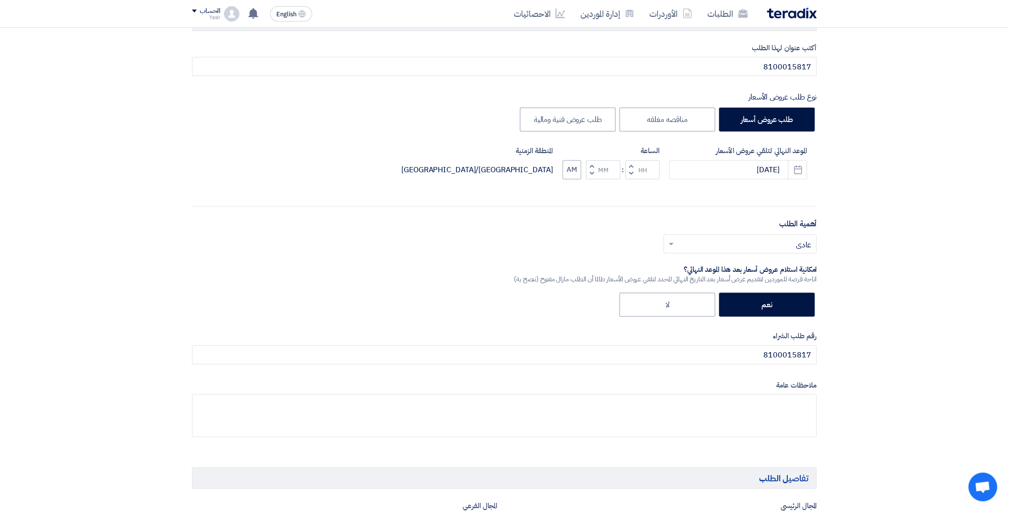
click at [629, 171] on span "button" at bounding box center [630, 173] width 3 height 7
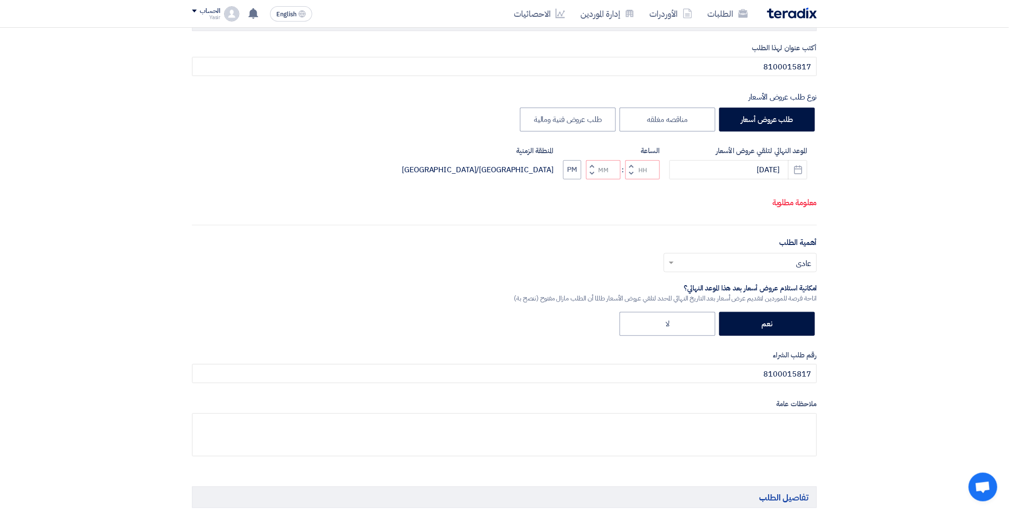
type input "11"
click at [595, 167] on button "Increment minutes" at bounding box center [591, 166] width 11 height 12
type input "01"
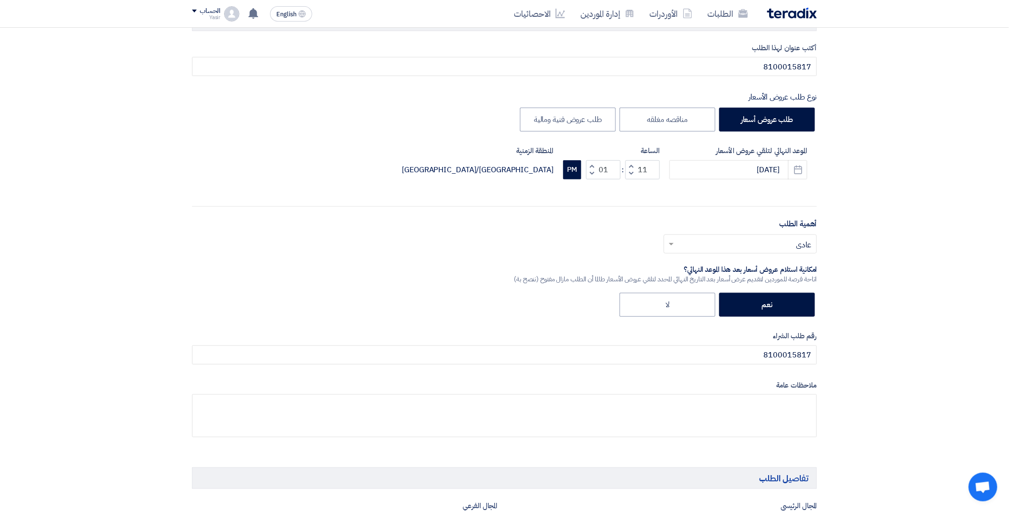
drag, startPoint x: 582, startPoint y: 167, endPoint x: 577, endPoint y: 168, distance: 5.0
click at [581, 167] on div "Increment hours 11 Decrement hours : Increment minutes 01 Decrement minutes PM" at bounding box center [611, 169] width 97 height 19
click at [572, 169] on button "PM" at bounding box center [572, 169] width 18 height 19
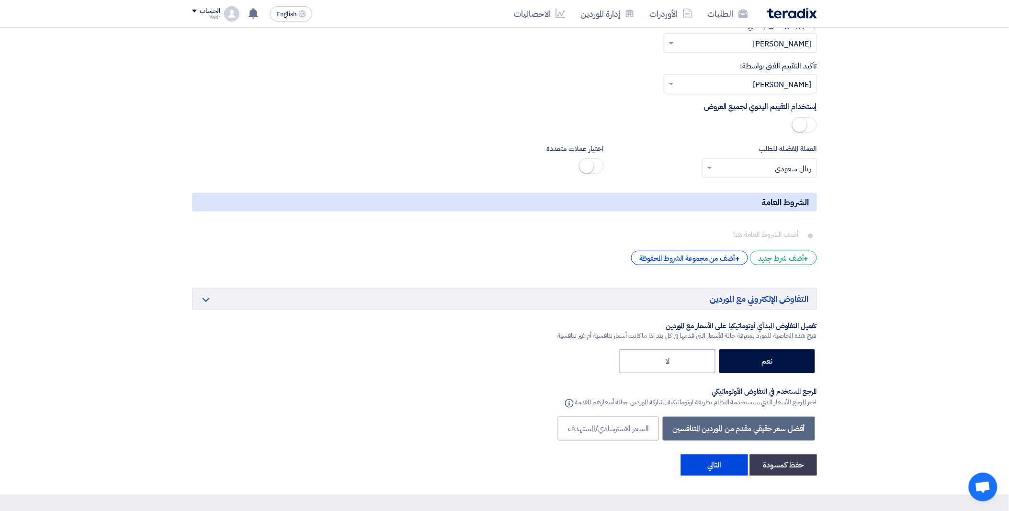
scroll to position [1473, 0]
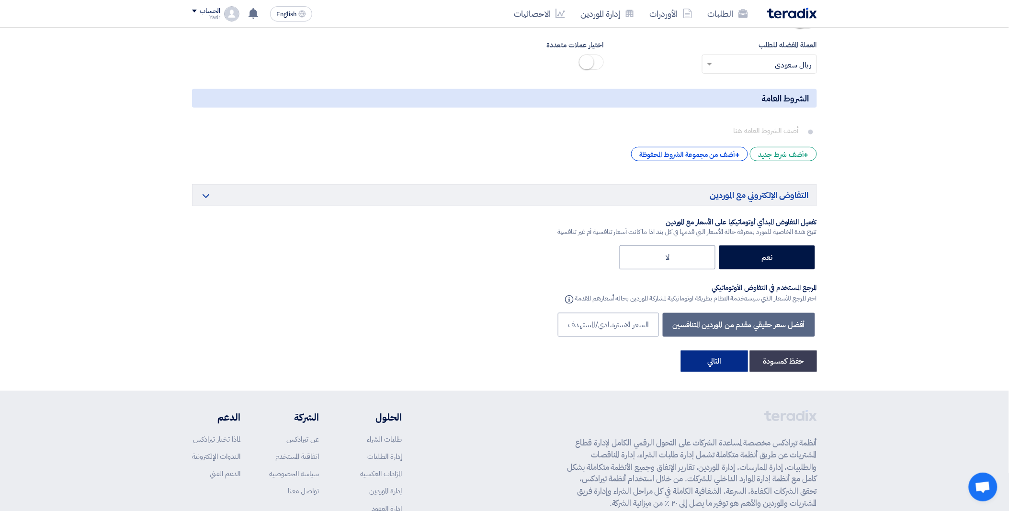
click at [737, 360] on button "التالي" at bounding box center [714, 361] width 67 height 21
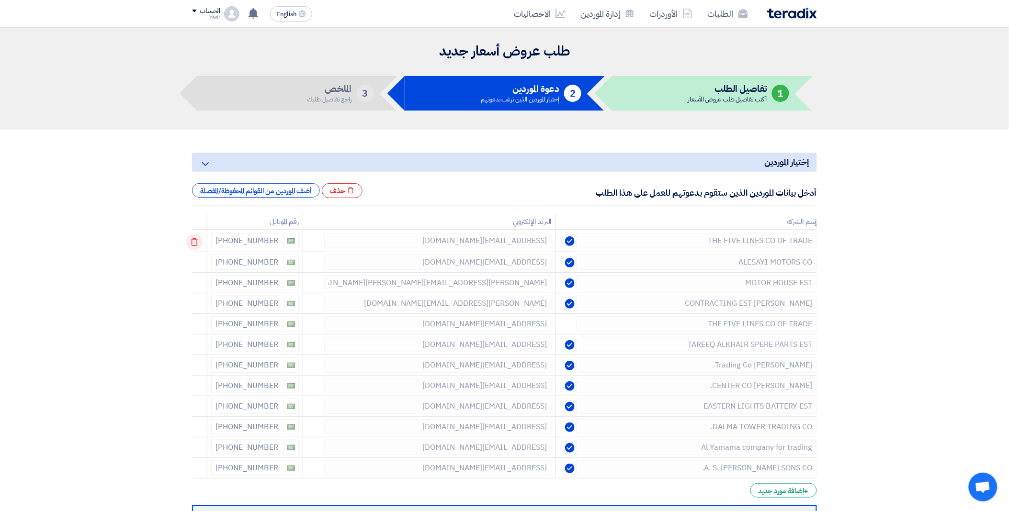
click at [193, 241] on icon at bounding box center [194, 242] width 16 height 16
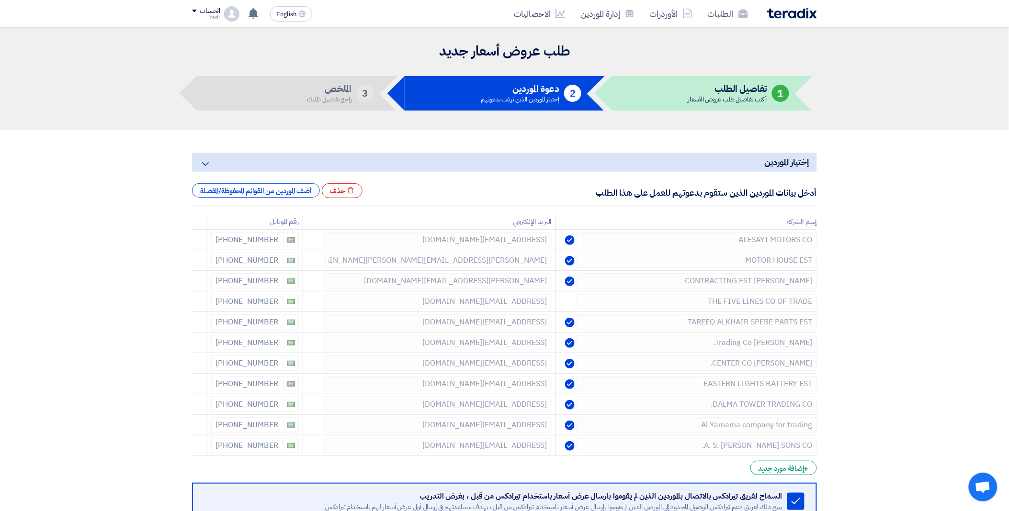
click at [0, 0] on icon at bounding box center [0, 0] width 0 height 0
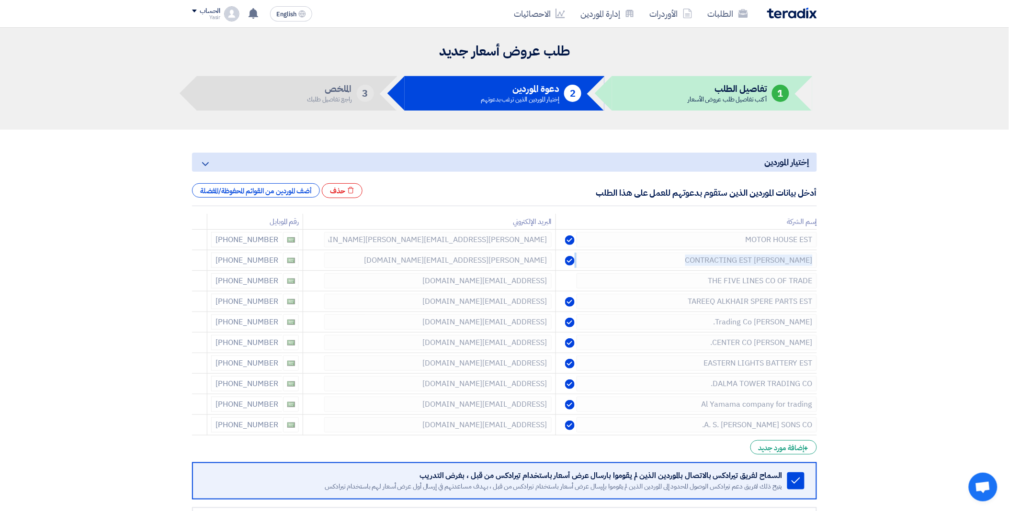
click at [0, 0] on icon at bounding box center [0, 0] width 0 height 0
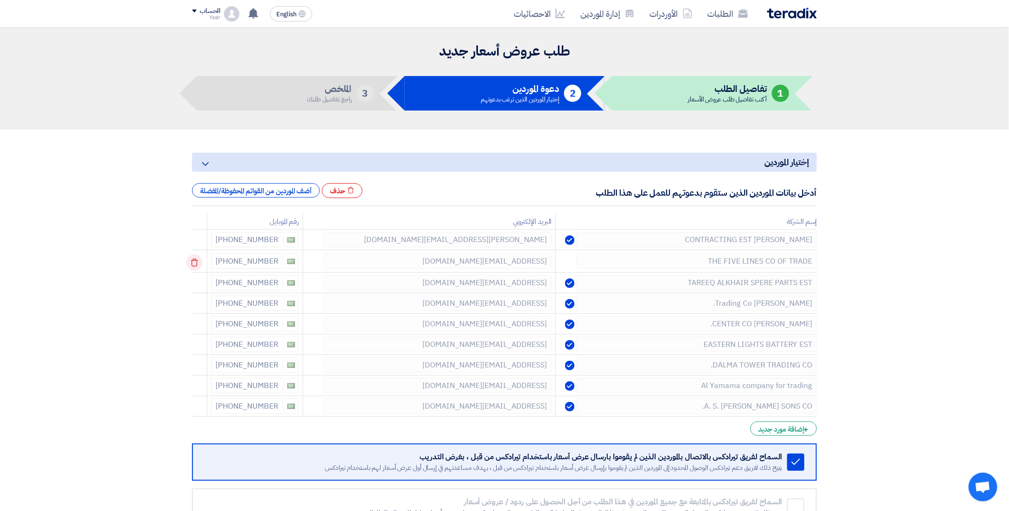
drag, startPoint x: 193, startPoint y: 241, endPoint x: 195, endPoint y: 257, distance: 16.4
click at [195, 260] on td at bounding box center [199, 261] width 15 height 22
click at [195, 243] on icon at bounding box center [194, 242] width 16 height 16
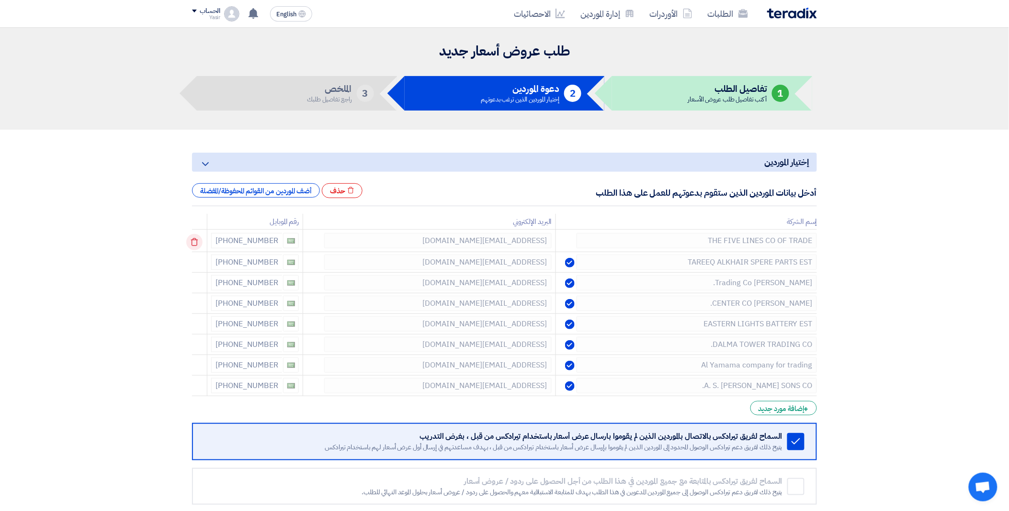
click at [199, 243] on icon at bounding box center [194, 242] width 16 height 16
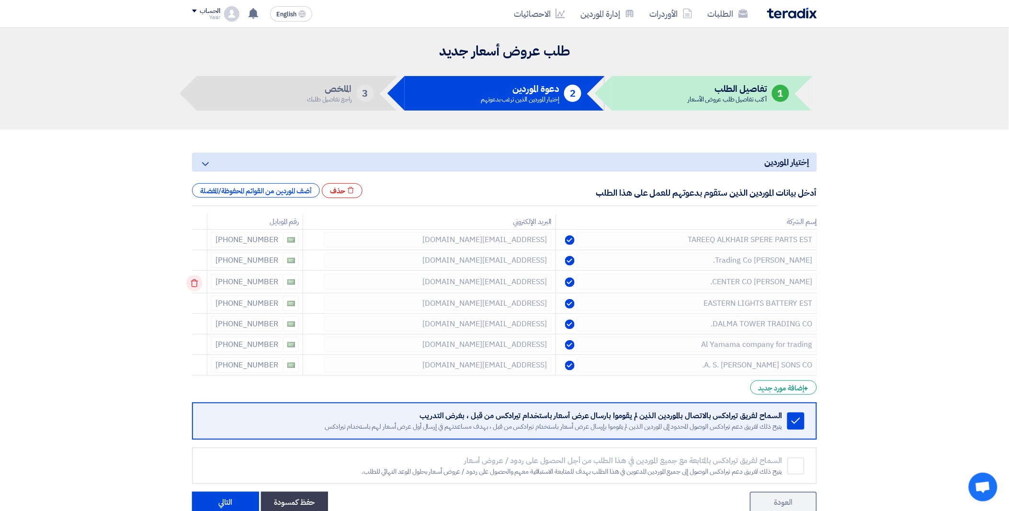
click at [197, 285] on icon at bounding box center [194, 283] width 16 height 16
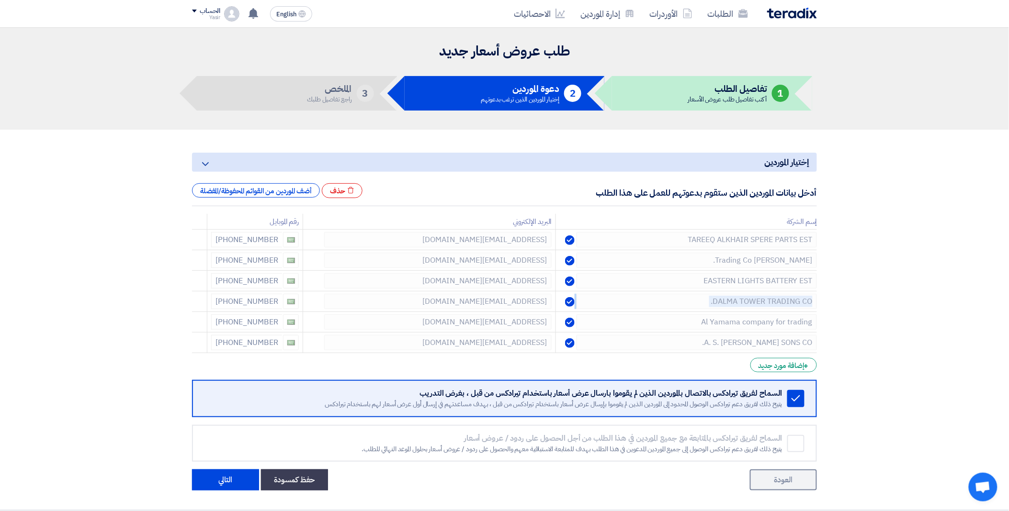
click at [0, 0] on icon at bounding box center [0, 0] width 0 height 0
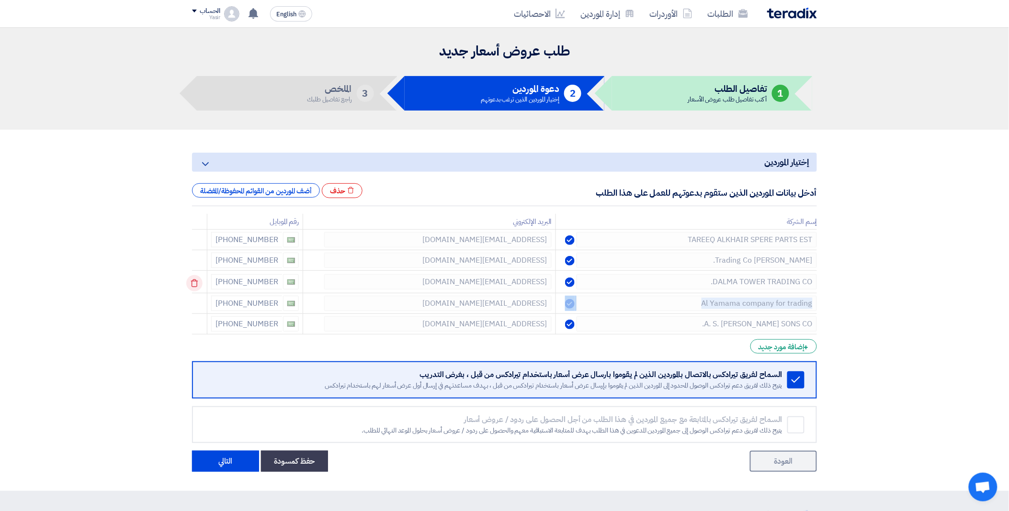
click at [197, 285] on icon at bounding box center [194, 283] width 16 height 16
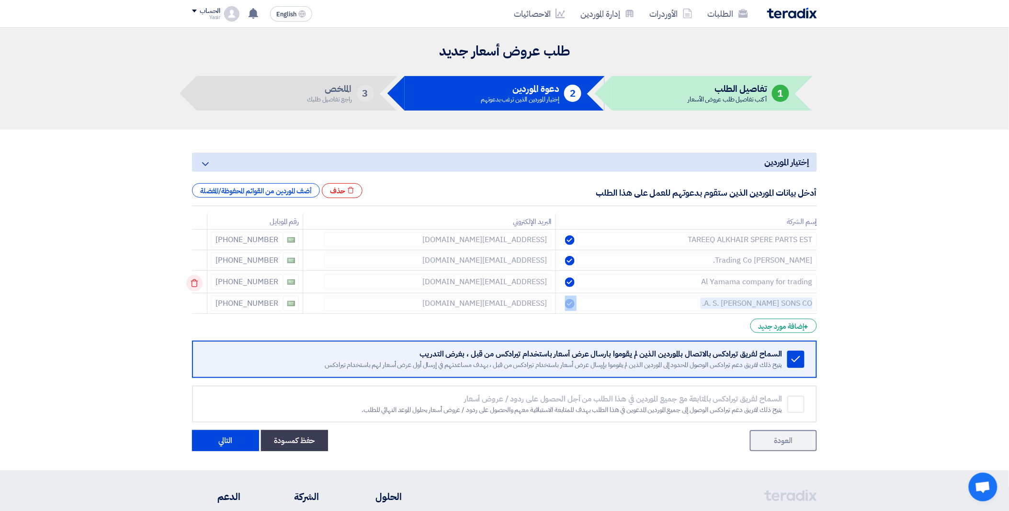
click at [197, 285] on icon at bounding box center [194, 283] width 16 height 16
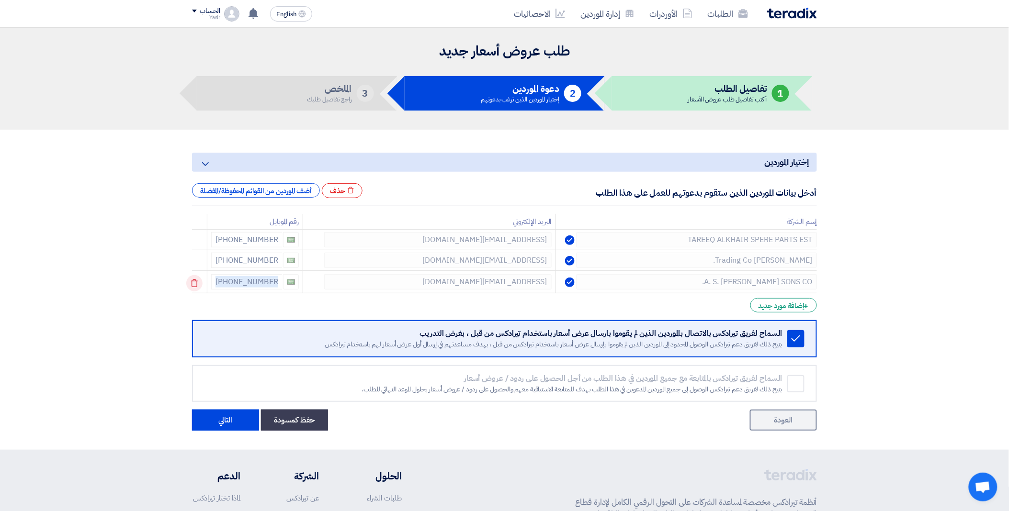
click at [197, 285] on icon at bounding box center [194, 283] width 16 height 16
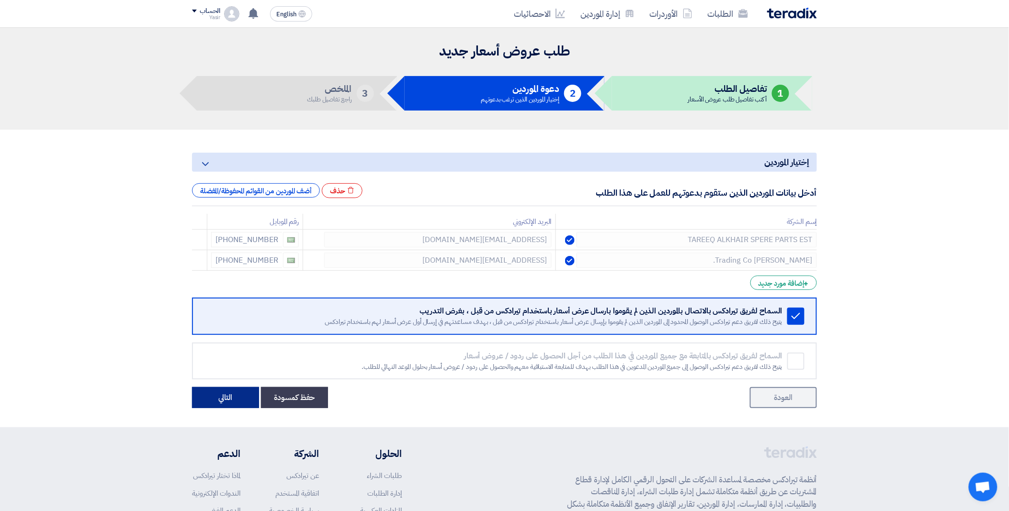
click at [224, 393] on button "التالي" at bounding box center [225, 397] width 67 height 21
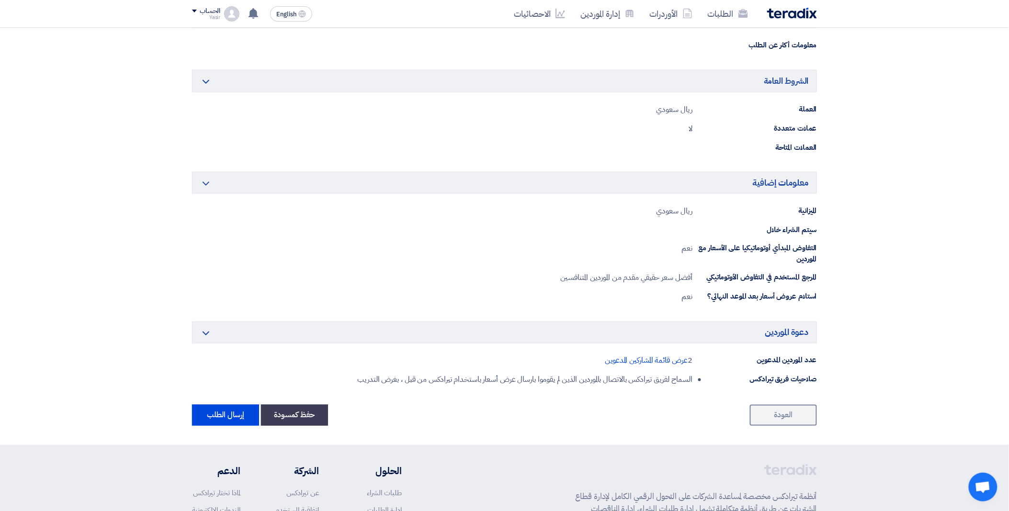
scroll to position [372, 0]
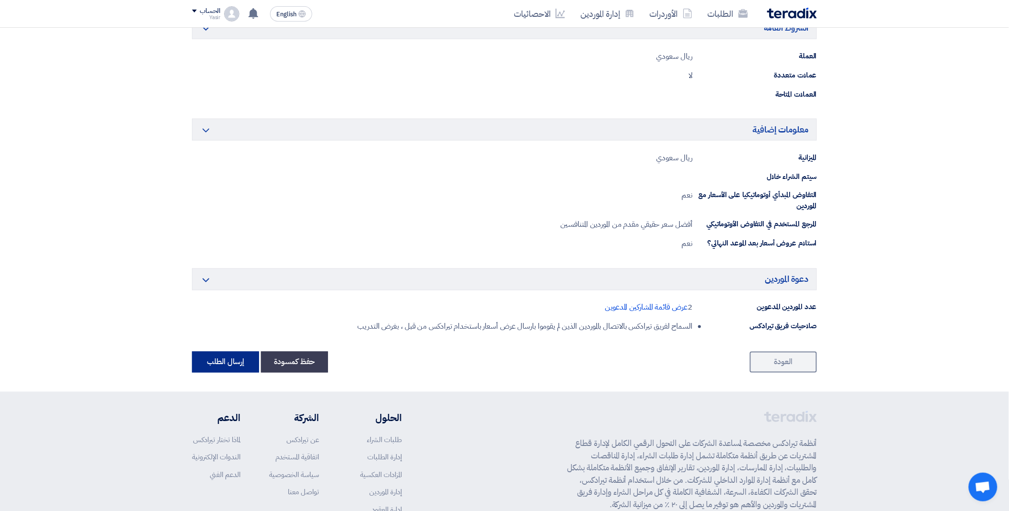
click at [224, 363] on button "إرسال الطلب" at bounding box center [225, 362] width 67 height 21
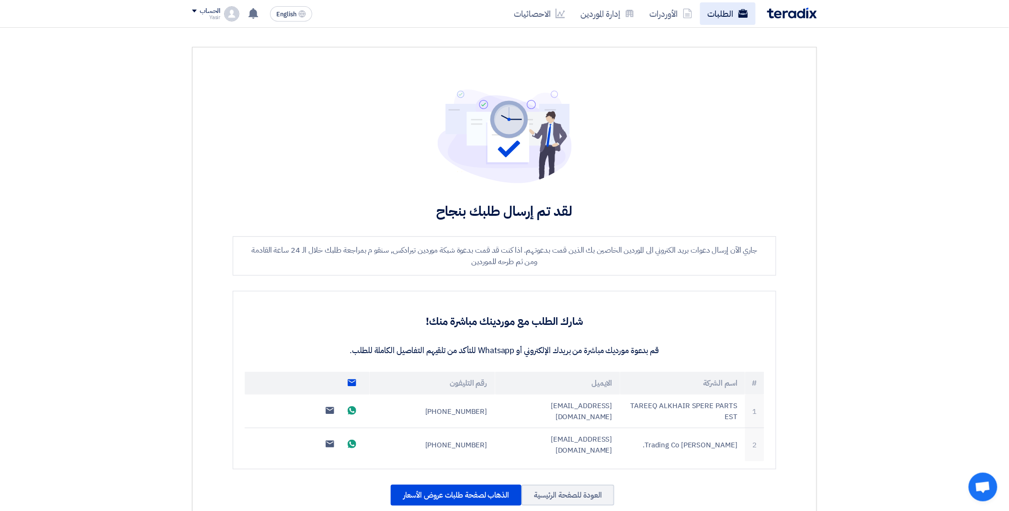
click at [743, 9] on icon at bounding box center [743, 14] width 10 height 10
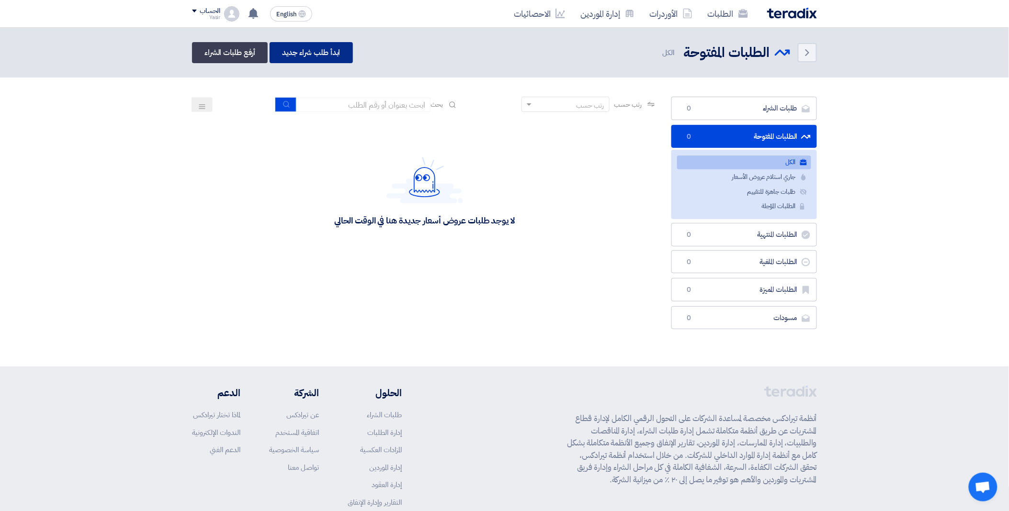
click at [314, 56] on link "ابدأ طلب شراء جديد" at bounding box center [310, 52] width 83 height 21
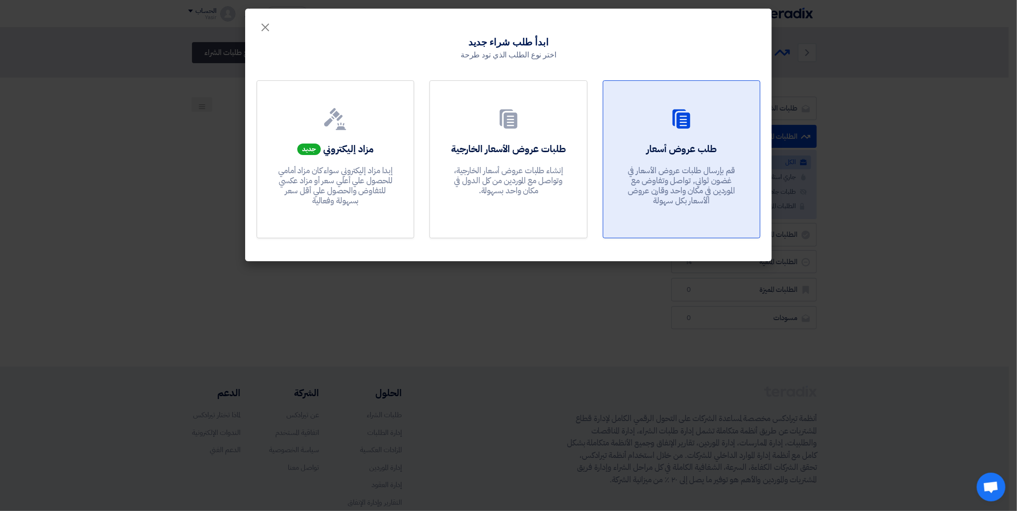
click at [711, 141] on link "طلب عروض أسعار قم بإرسال طلبات عروض الأسعار في غضون ثواني, تواصل وتفاوض مع المو…" at bounding box center [681, 159] width 157 height 158
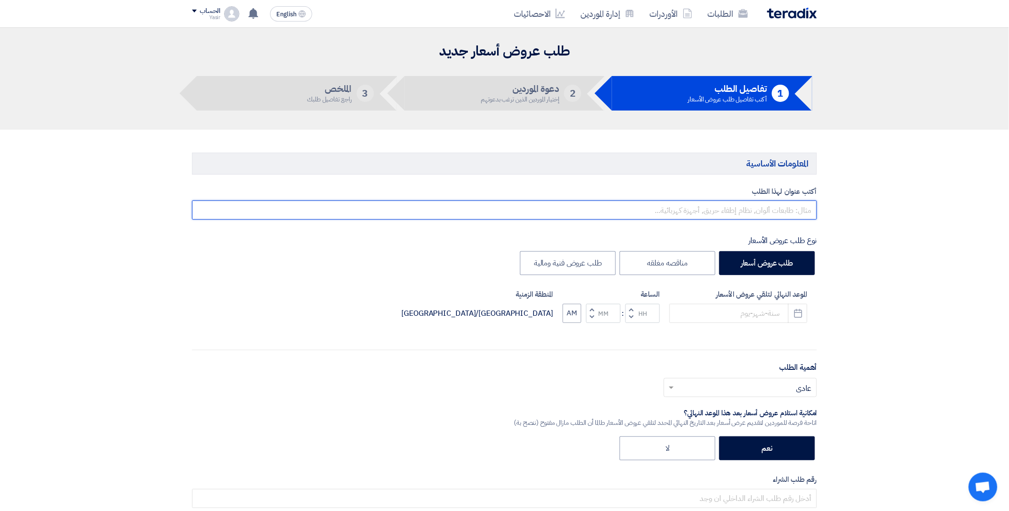
click at [673, 216] on input "text" at bounding box center [504, 210] width 625 height 19
paste input "8100015816"
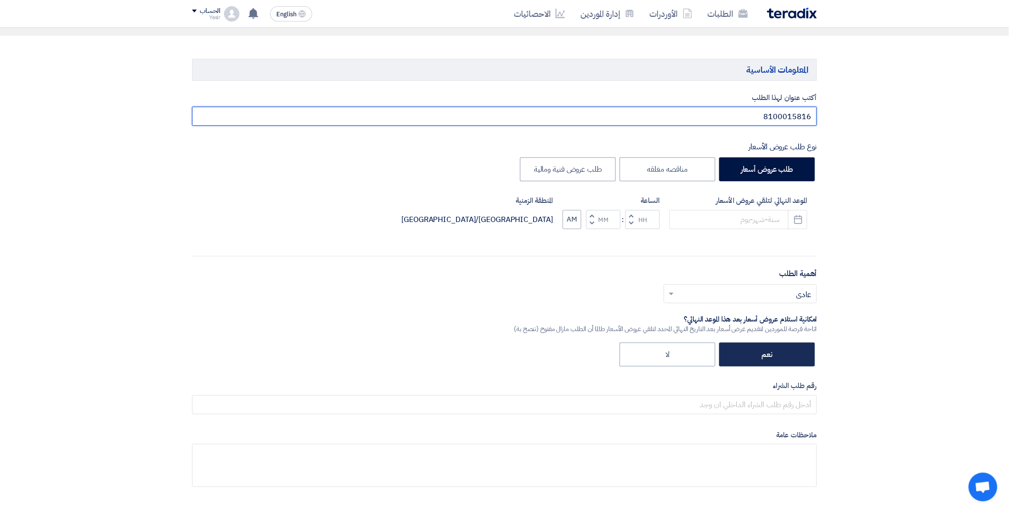
scroll to position [159, 0]
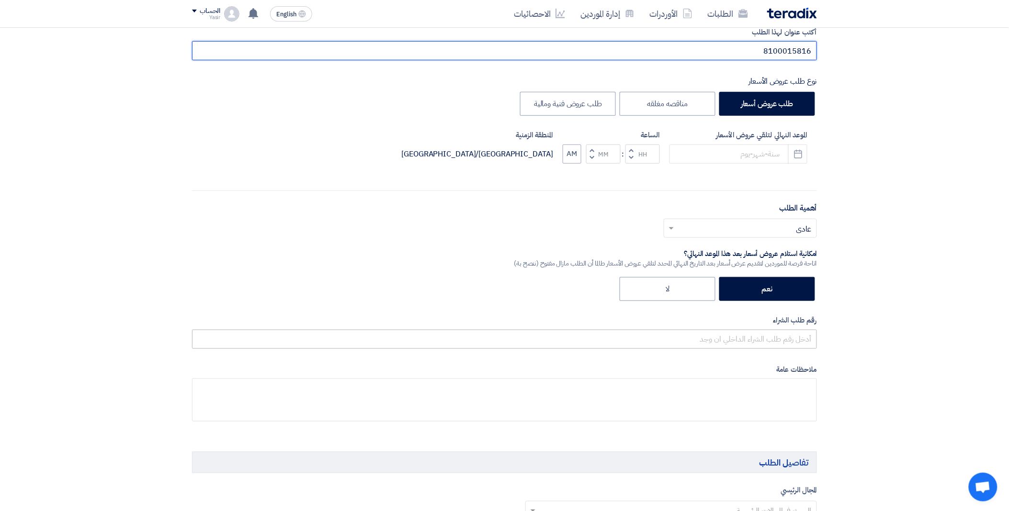
type input "8100015816"
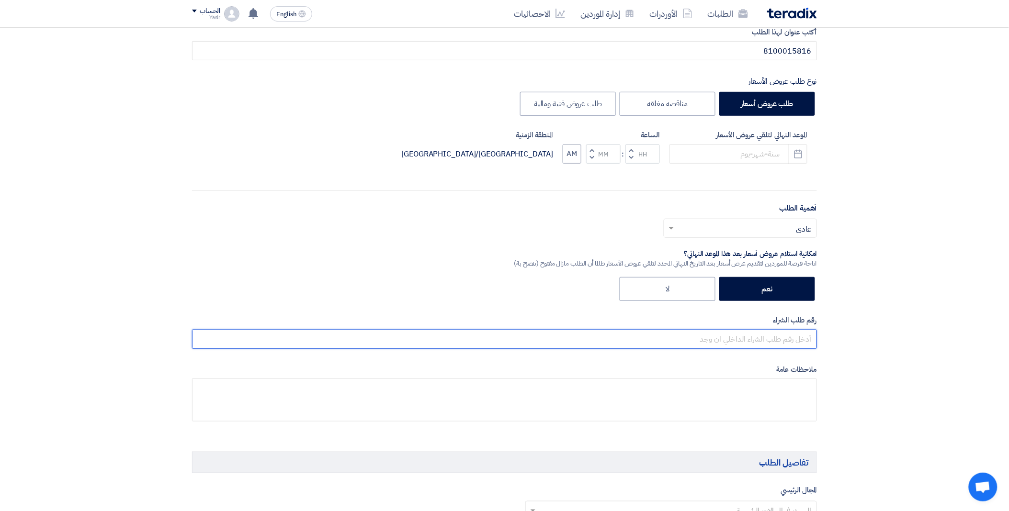
click at [710, 337] on input "text" at bounding box center [504, 339] width 625 height 19
paste input "8100015816"
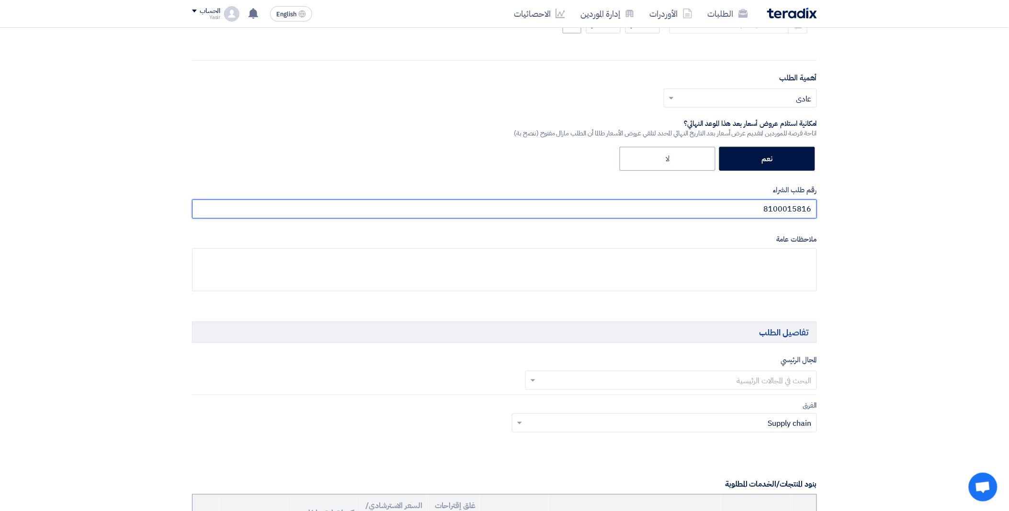
scroll to position [319, 0]
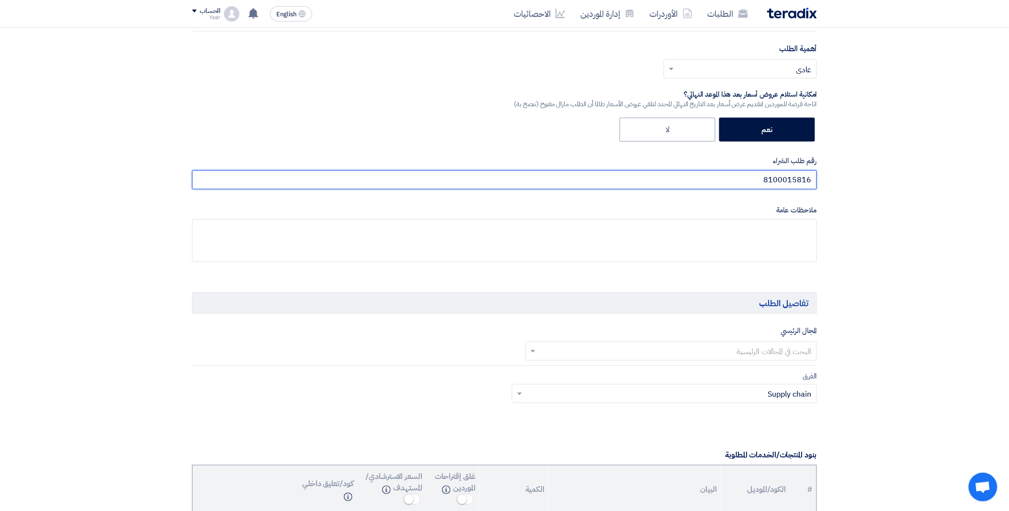
type input "8100015816"
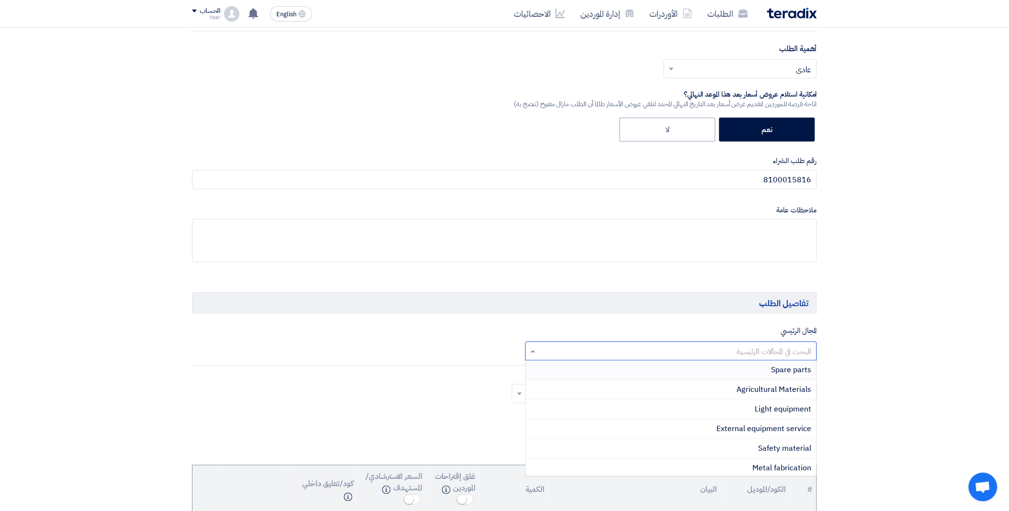
click at [707, 355] on input "text" at bounding box center [676, 352] width 273 height 16
click at [770, 367] on div "Spare parts" at bounding box center [671, 371] width 291 height 20
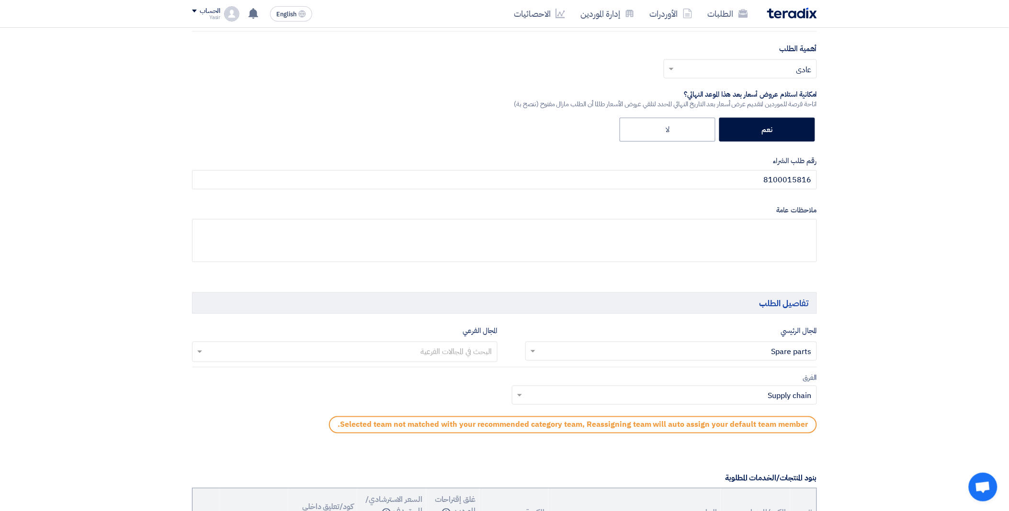
click at [422, 348] on input "text" at bounding box center [344, 353] width 296 height 16
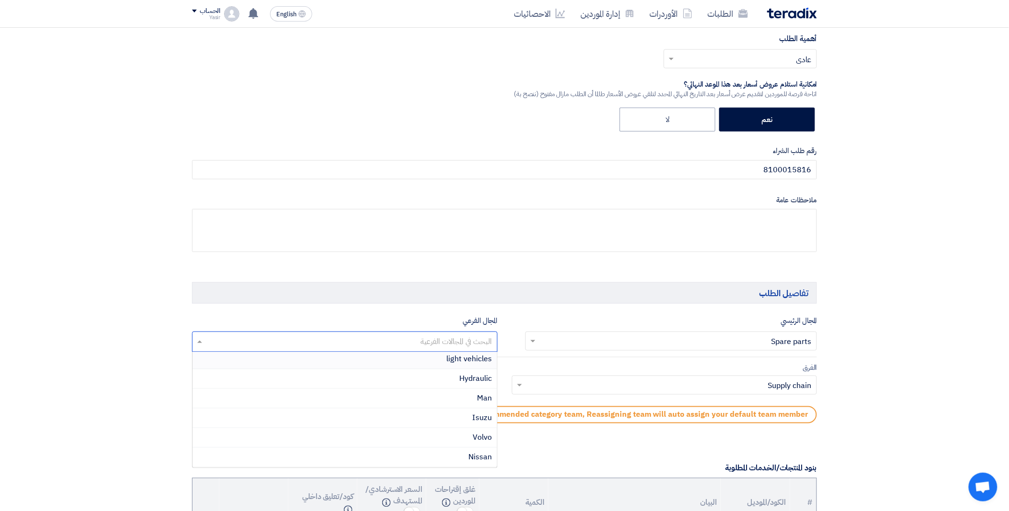
scroll to position [425, 0]
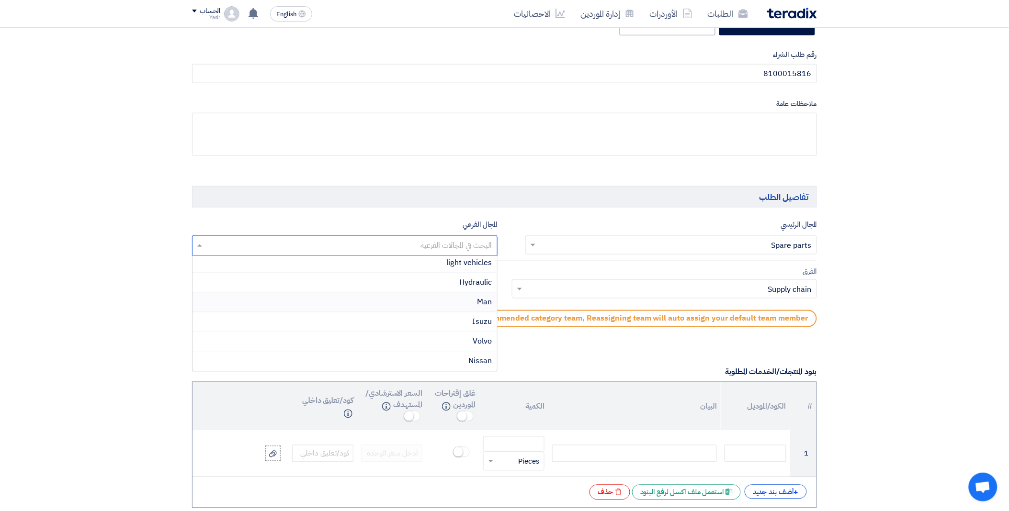
click at [461, 304] on div "Man" at bounding box center [344, 303] width 304 height 20
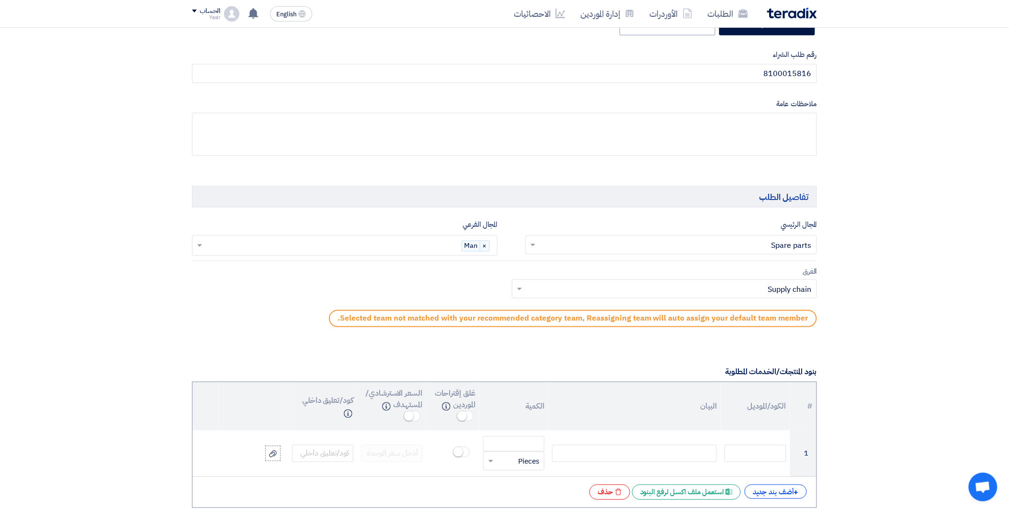
click at [548, 295] on input "text" at bounding box center [670, 290] width 286 height 16
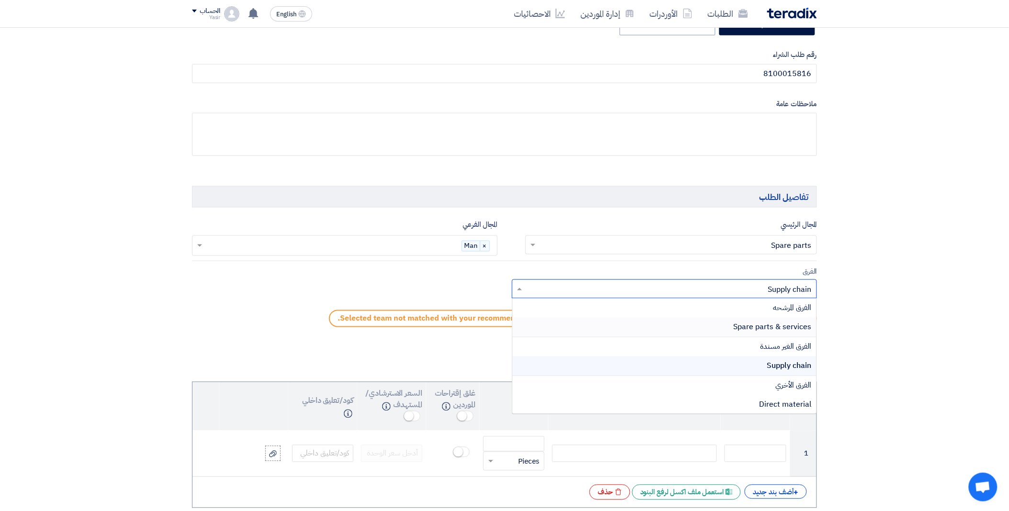
click at [658, 334] on div "Spare parts & services" at bounding box center [664, 328] width 304 height 20
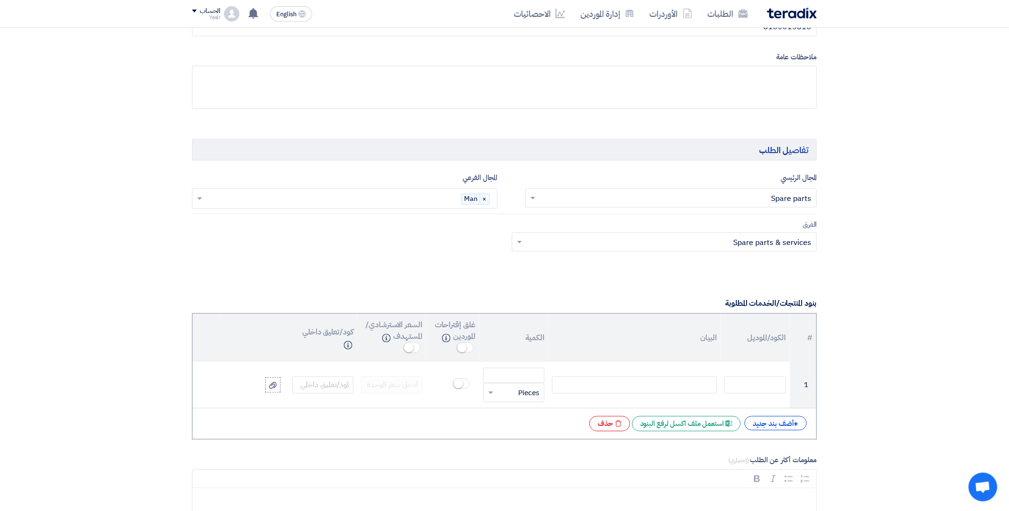
scroll to position [585, 0]
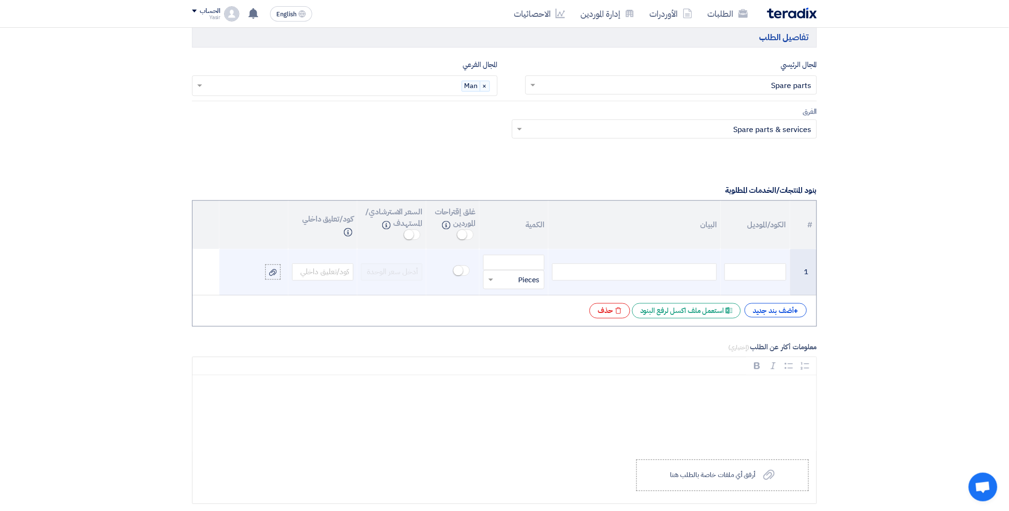
click at [599, 273] on div at bounding box center [634, 272] width 165 height 17
paste div
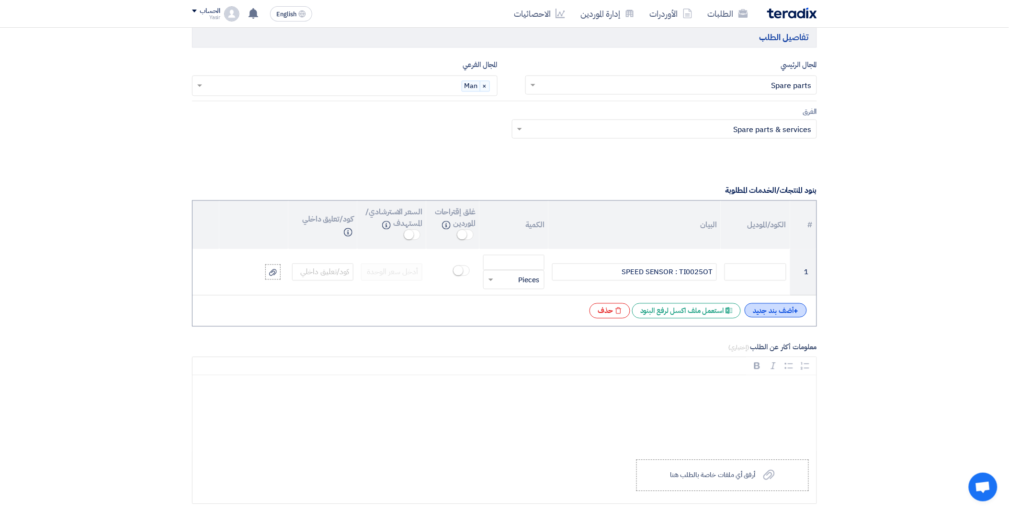
click at [775, 312] on div "+ أضف بند جديد" at bounding box center [775, 310] width 62 height 14
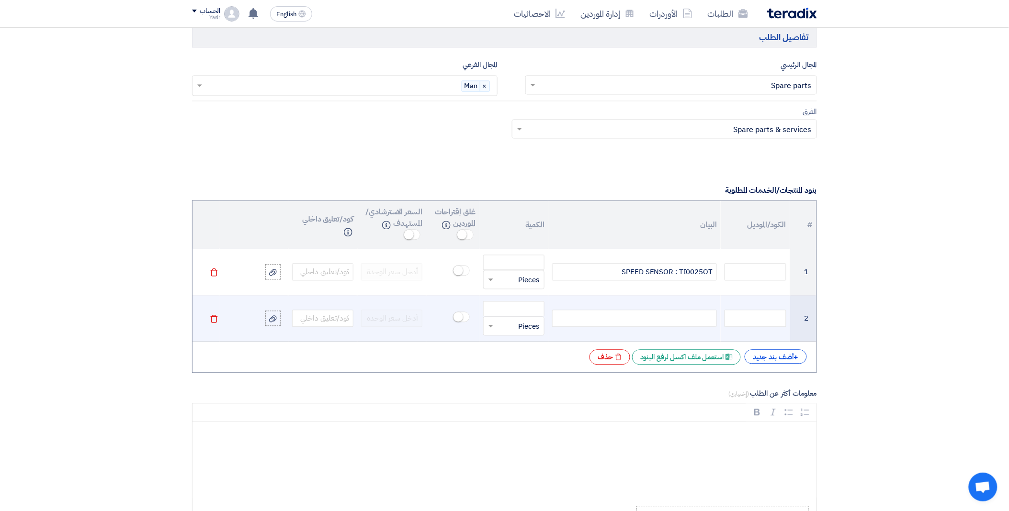
click at [638, 323] on div at bounding box center [634, 318] width 165 height 17
paste div
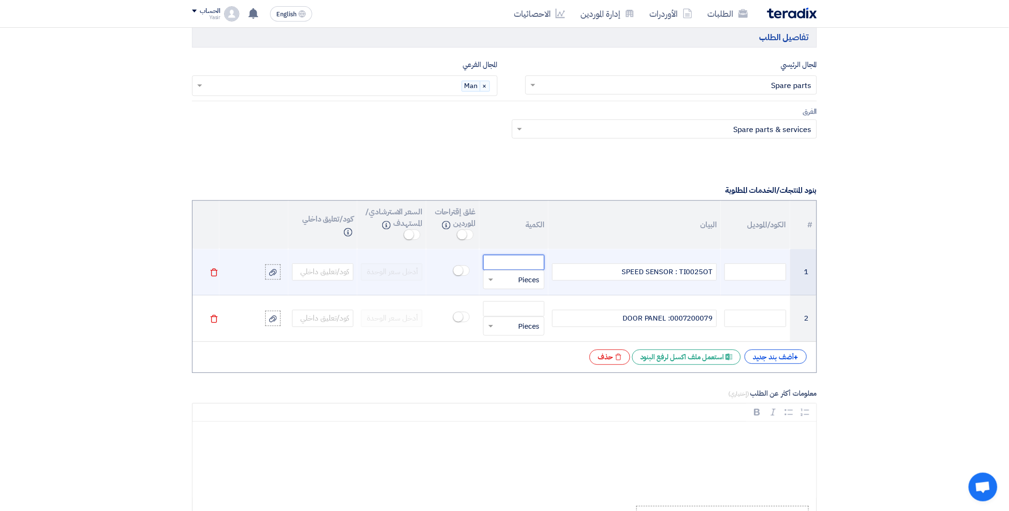
click at [525, 263] on input "number" at bounding box center [513, 262] width 61 height 15
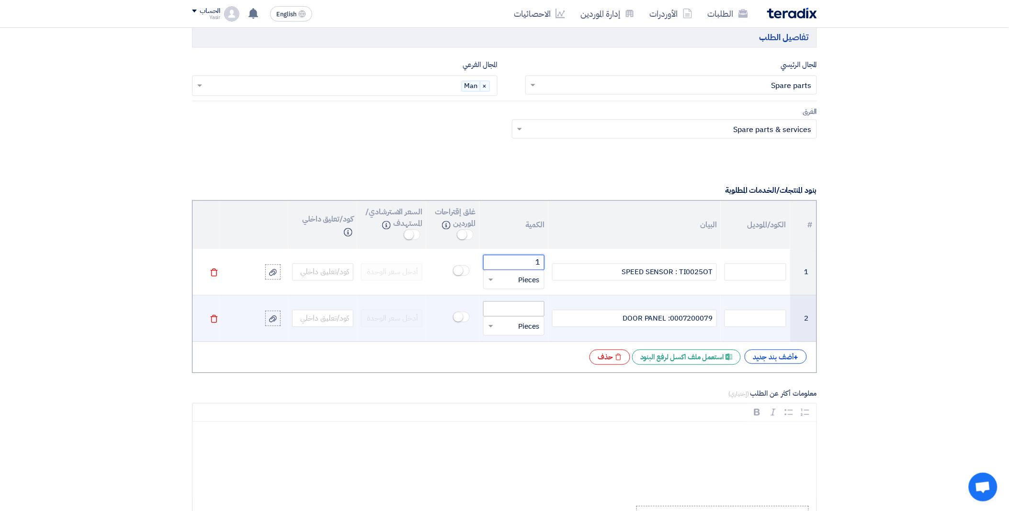
type input "1"
click at [516, 307] on input "number" at bounding box center [513, 309] width 61 height 15
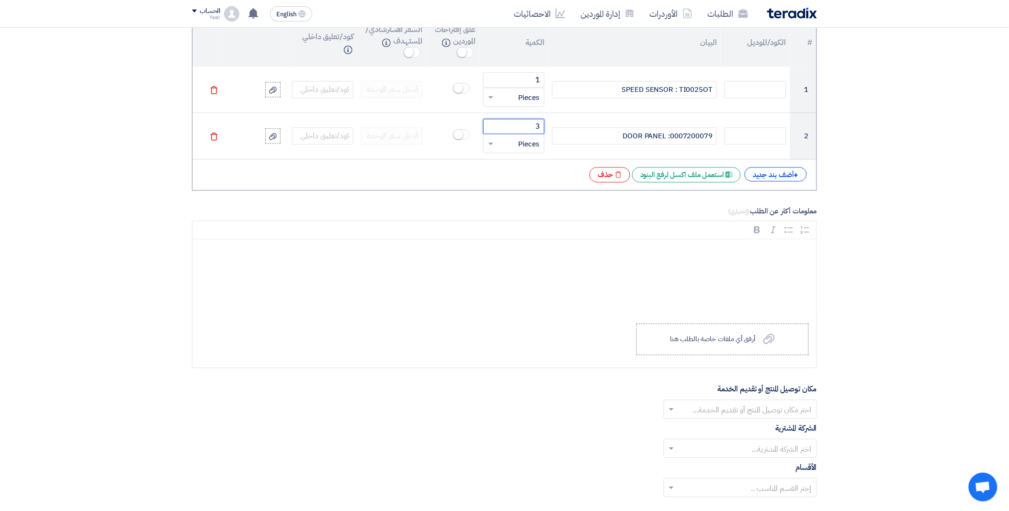
scroll to position [851, 0]
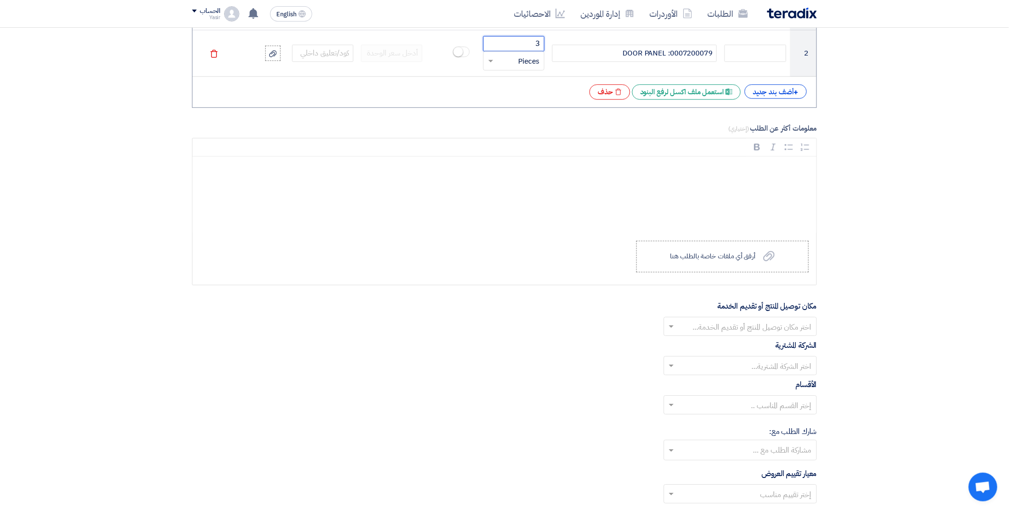
type input "3"
click at [680, 322] on input "text" at bounding box center [745, 328] width 134 height 16
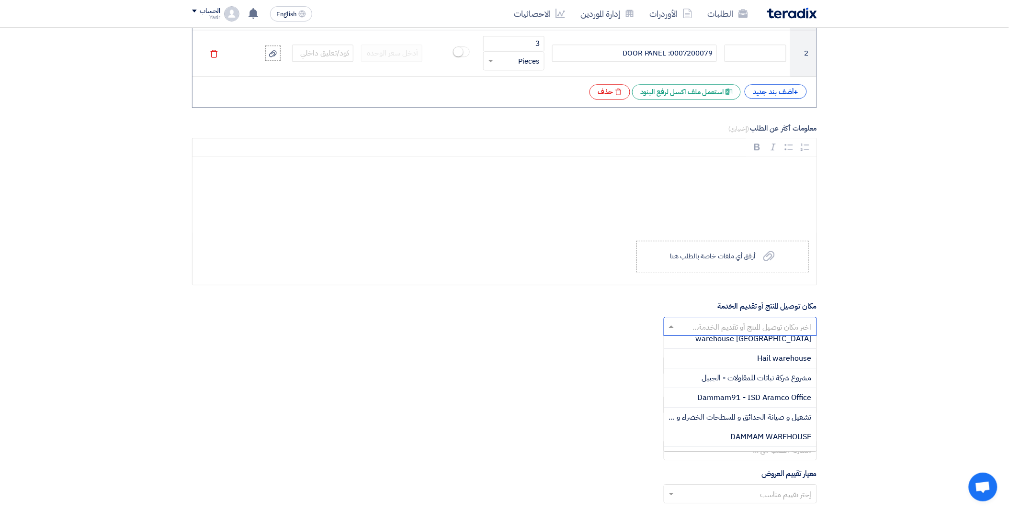
scroll to position [159, 0]
drag, startPoint x: 733, startPoint y: 417, endPoint x: 729, endPoint y: 415, distance: 5.4
click at [733, 418] on span "DAMMAM WAREHOUSE" at bounding box center [770, 421] width 81 height 11
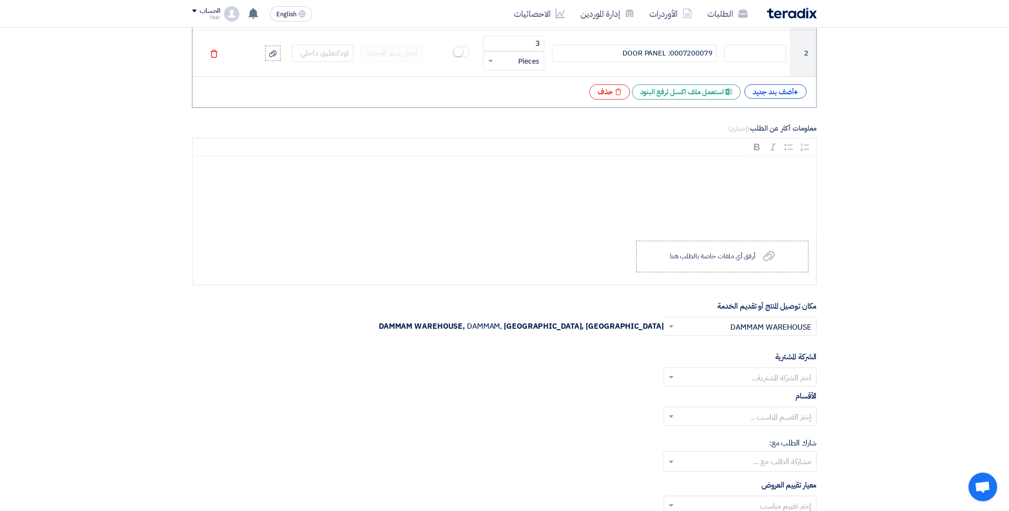
click at [696, 375] on input "text" at bounding box center [745, 378] width 134 height 16
click at [730, 398] on div "Nabatat for contracting" at bounding box center [740, 397] width 152 height 20
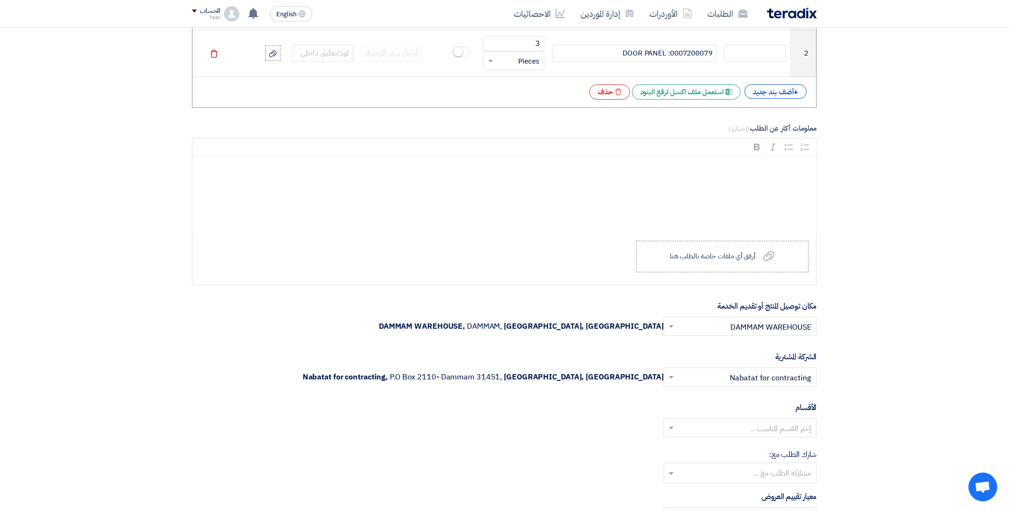
click at [701, 427] on input "text" at bounding box center [745, 429] width 134 height 16
click at [730, 446] on div "General Department" at bounding box center [740, 447] width 152 height 19
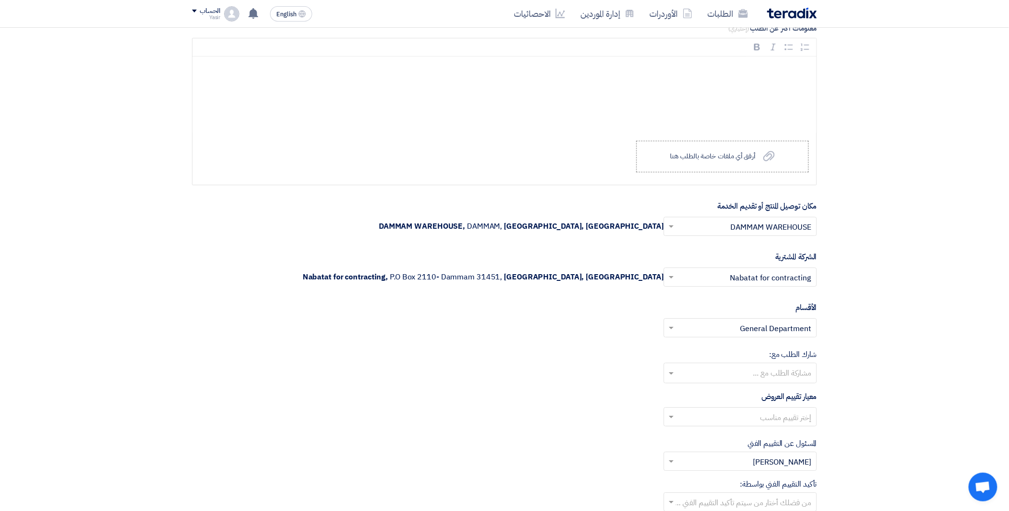
scroll to position [957, 0]
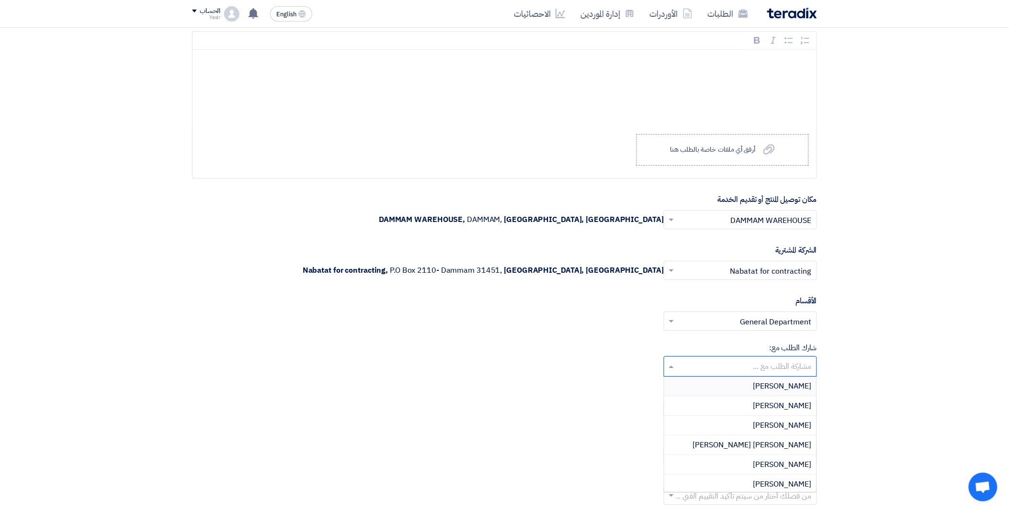
click at [695, 367] on input "text" at bounding box center [740, 367] width 144 height 16
click at [615, 384] on form "المعلومات الأساسية أكتب عنوان لهذا الطلب 8100015816 نوع طلب عروض الأسعار طلب عر…" at bounding box center [504, 41] width 625 height 1692
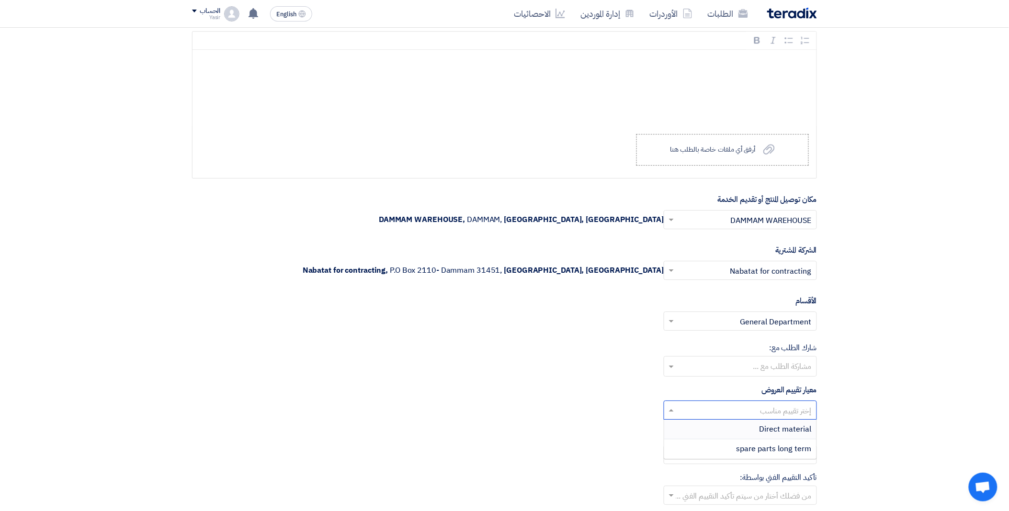
click at [715, 410] on input "text" at bounding box center [745, 412] width 134 height 16
click at [725, 446] on div "spare parts long term" at bounding box center [740, 448] width 152 height 19
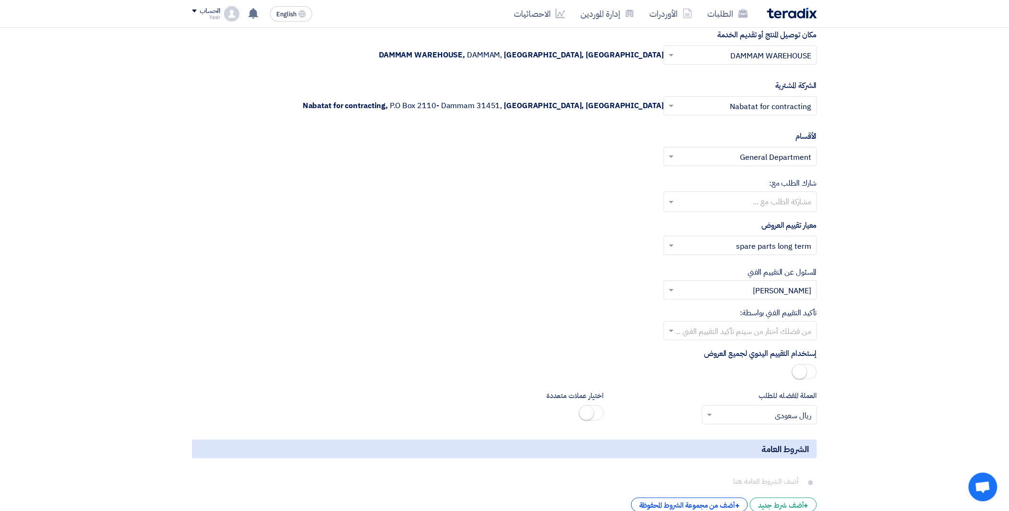
scroll to position [1170, 0]
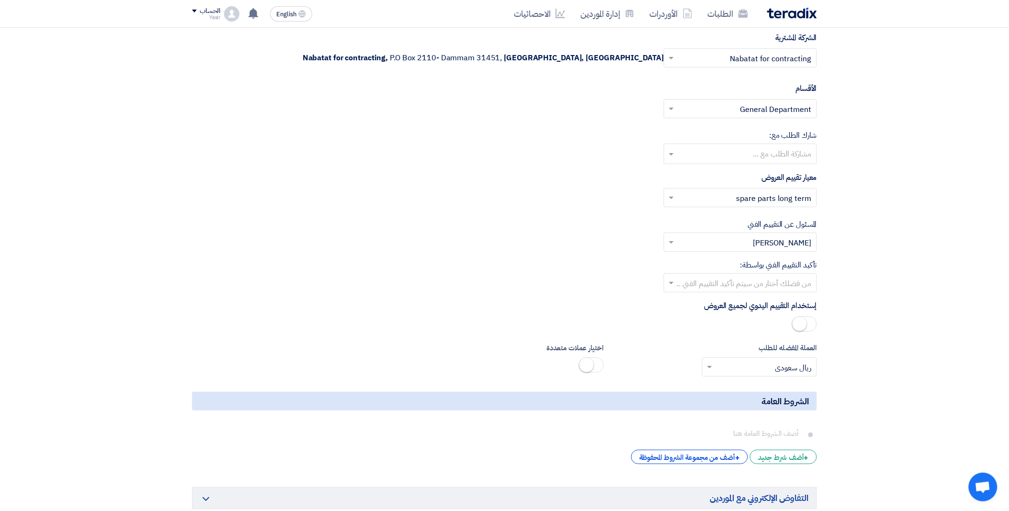
click at [684, 285] on input "text" at bounding box center [745, 284] width 134 height 16
click at [739, 364] on div "[PERSON_NAME]" at bounding box center [740, 360] width 152 height 19
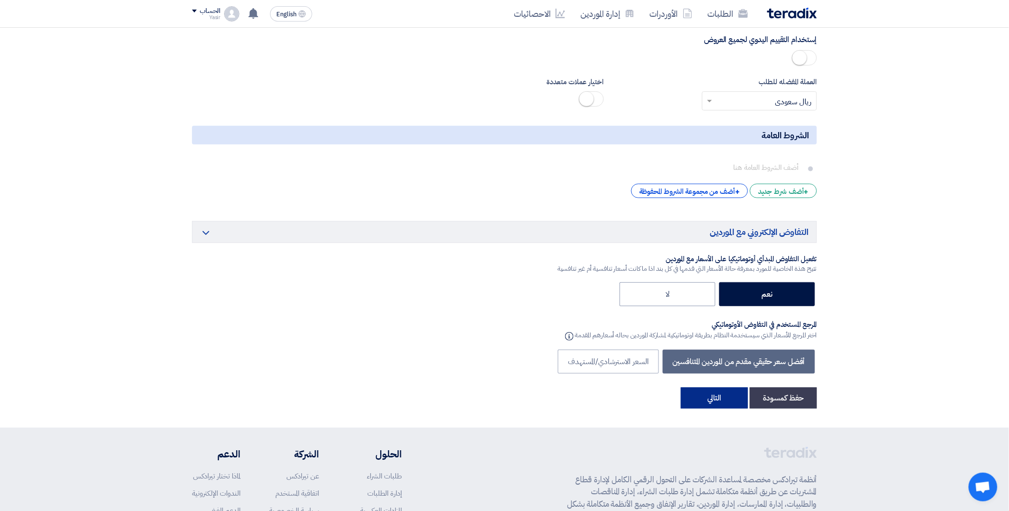
click at [721, 399] on button "التالي" at bounding box center [714, 398] width 67 height 21
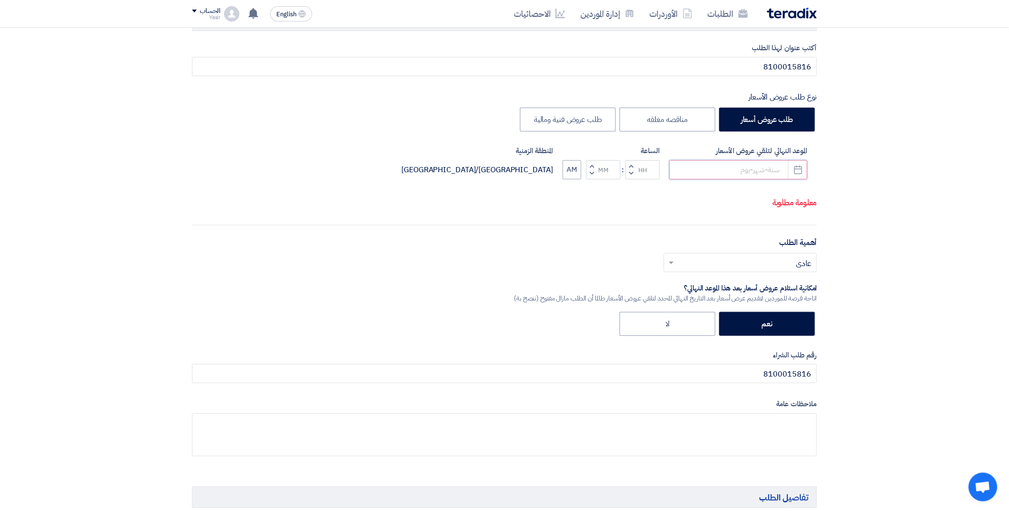
click at [734, 173] on input at bounding box center [738, 169] width 138 height 19
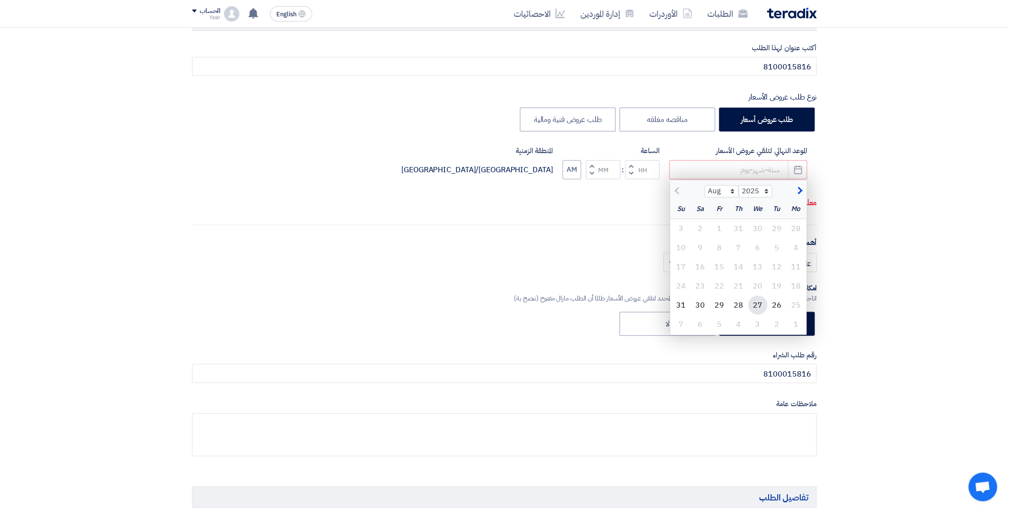
click at [759, 309] on div "27" at bounding box center [757, 305] width 19 height 19
type input "[DATE]"
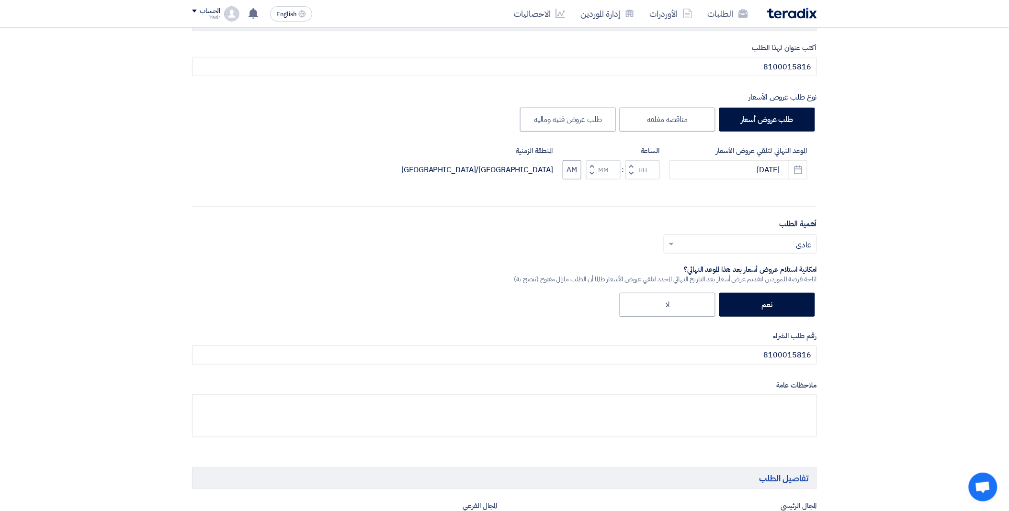
click at [630, 173] on span "button" at bounding box center [630, 173] width 3 height 7
type input "11"
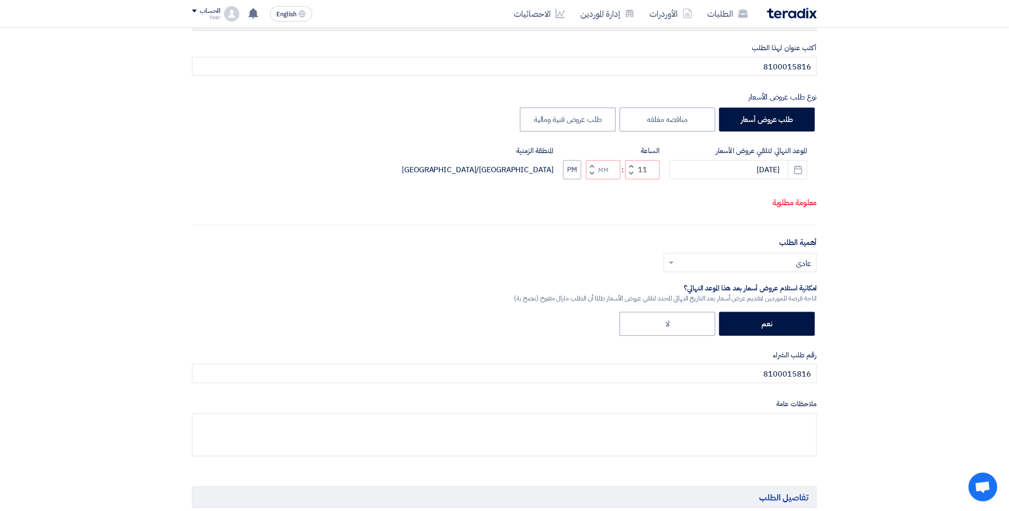
click at [594, 165] on button "Increment minutes" at bounding box center [591, 166] width 11 height 12
type input "01"
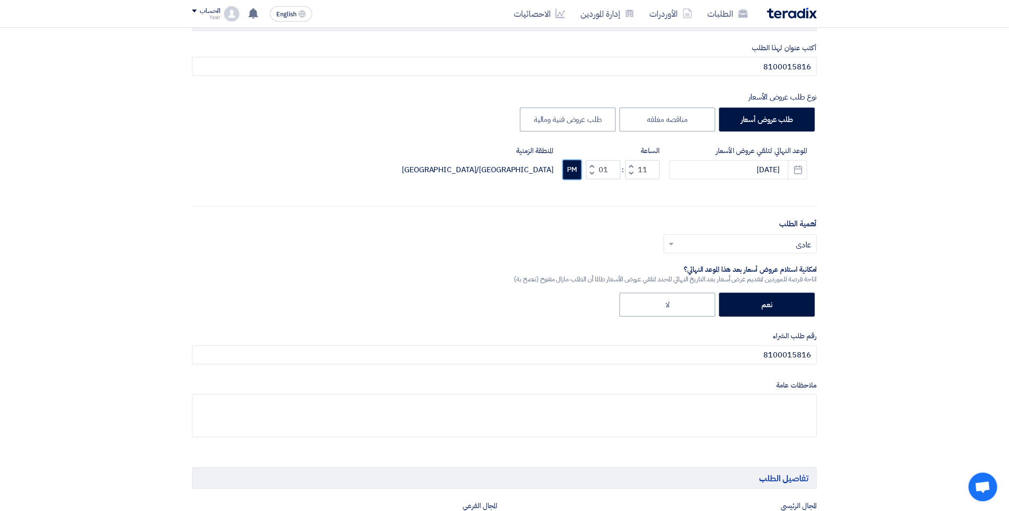
click at [567, 168] on button "PM" at bounding box center [572, 169] width 18 height 19
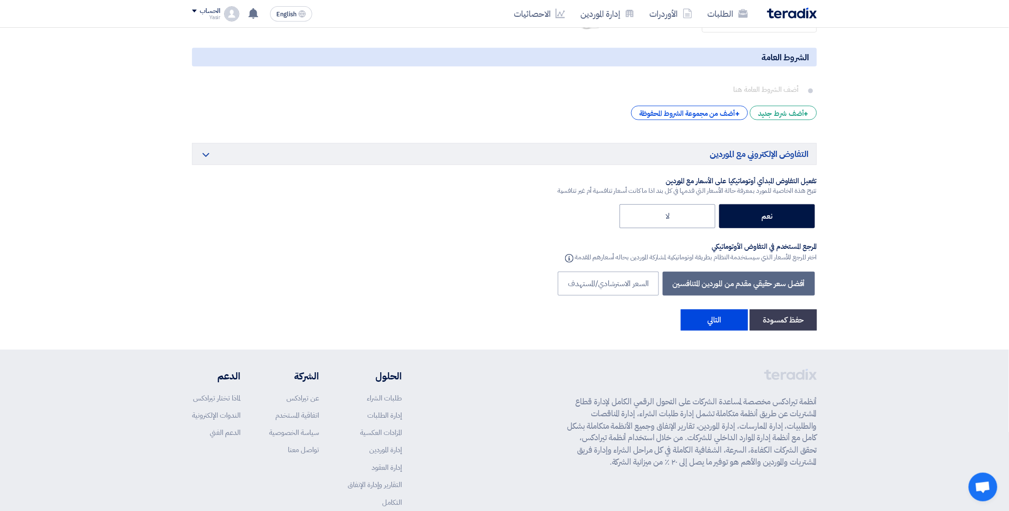
scroll to position [1573, 0]
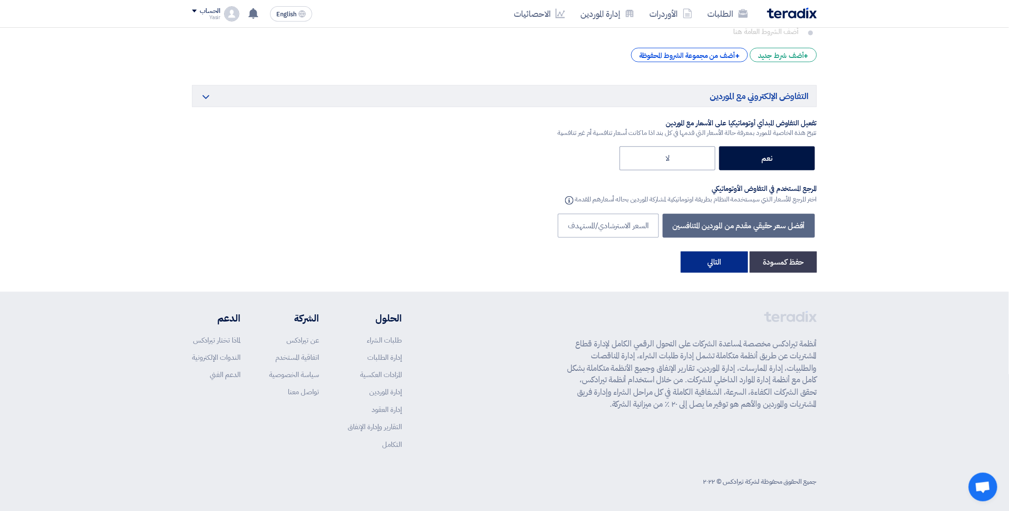
click at [719, 261] on button "التالي" at bounding box center [714, 262] width 67 height 21
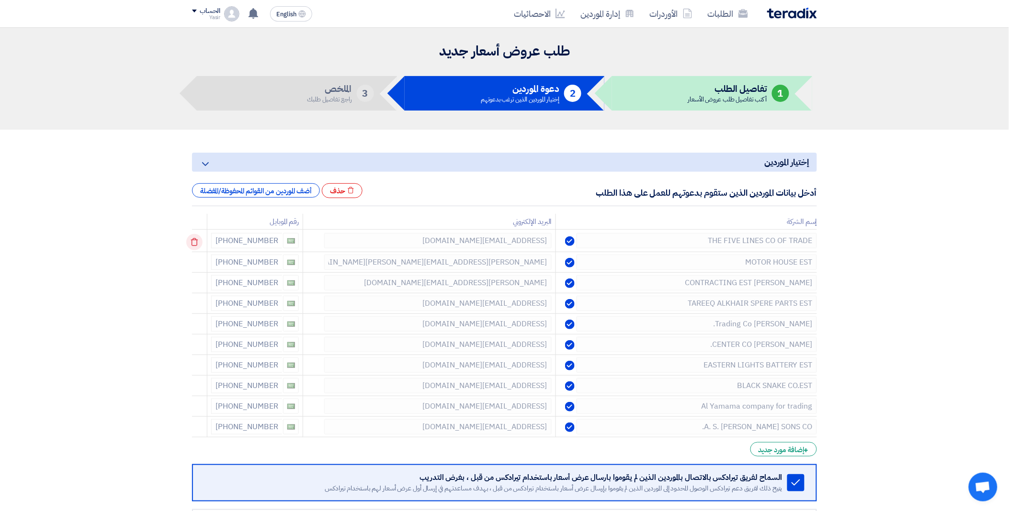
click at [195, 243] on icon at bounding box center [194, 242] width 16 height 16
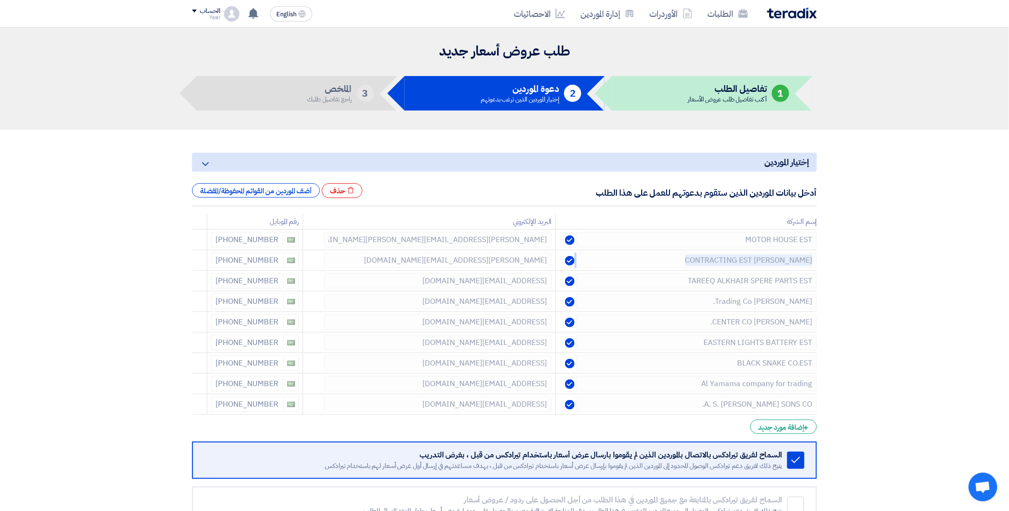
click at [0, 0] on icon at bounding box center [0, 0] width 0 height 0
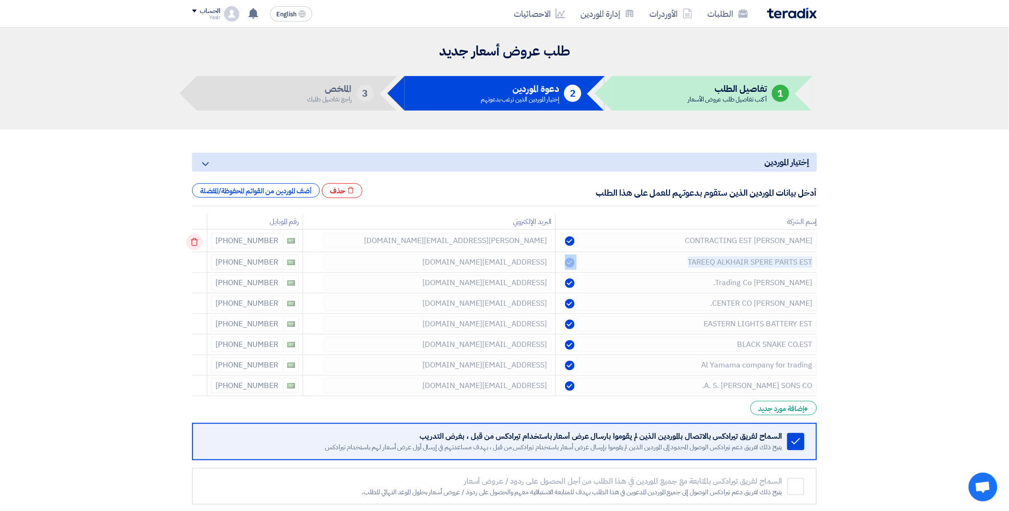
click at [195, 243] on icon at bounding box center [194, 242] width 16 height 16
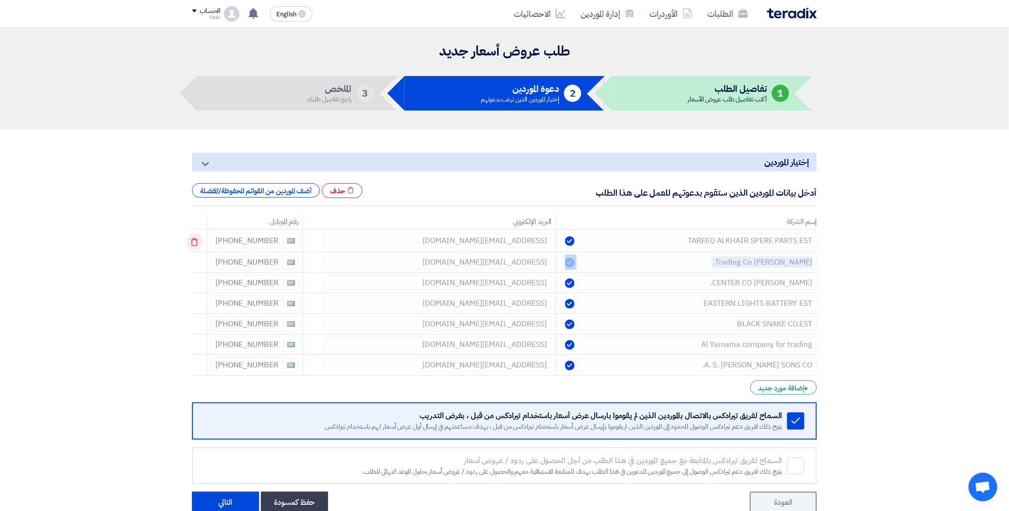
click at [195, 243] on td at bounding box center [199, 241] width 15 height 22
drag, startPoint x: 195, startPoint y: 243, endPoint x: 199, endPoint y: 275, distance: 32.4
click at [199, 275] on td at bounding box center [199, 282] width 15 height 22
click at [200, 278] on icon at bounding box center [194, 283] width 16 height 16
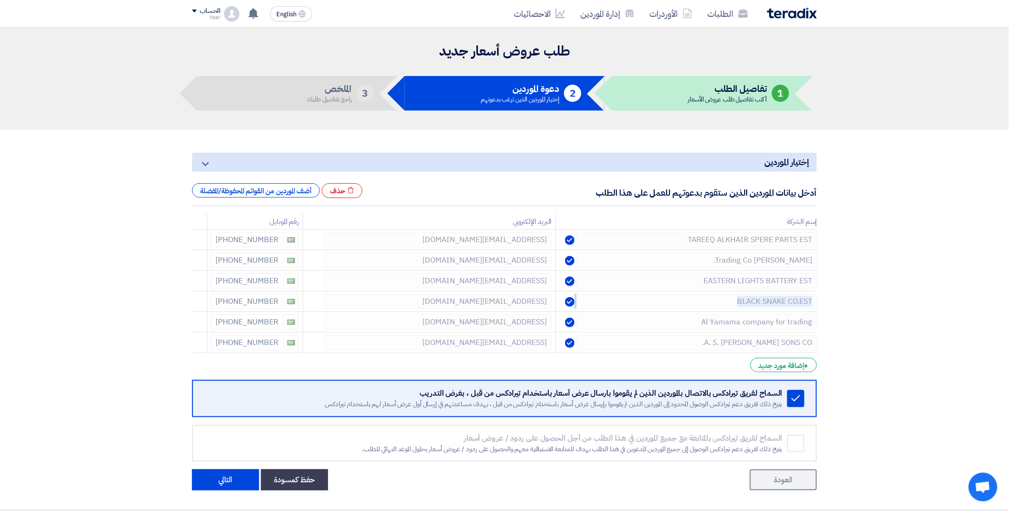
click at [0, 0] on icon at bounding box center [0, 0] width 0 height 0
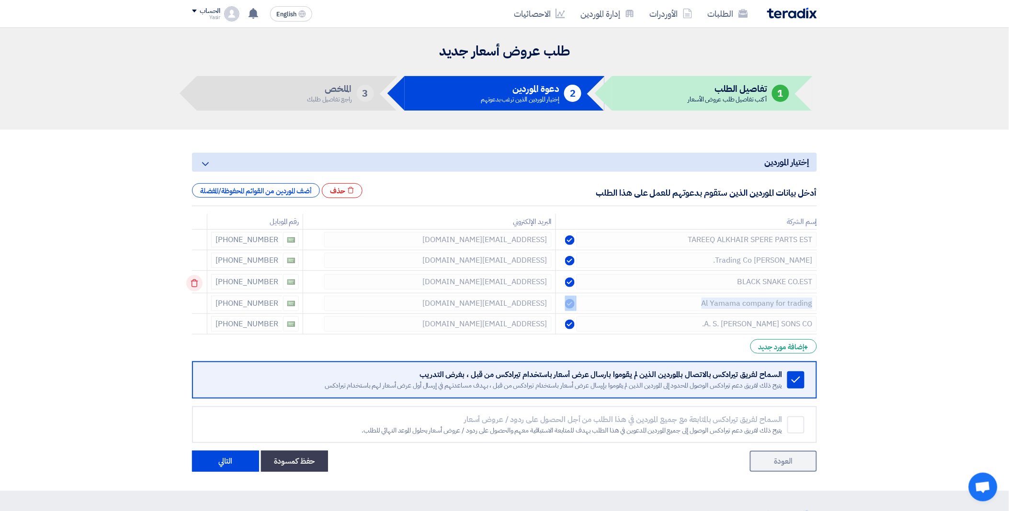
click at [200, 278] on icon at bounding box center [194, 283] width 16 height 16
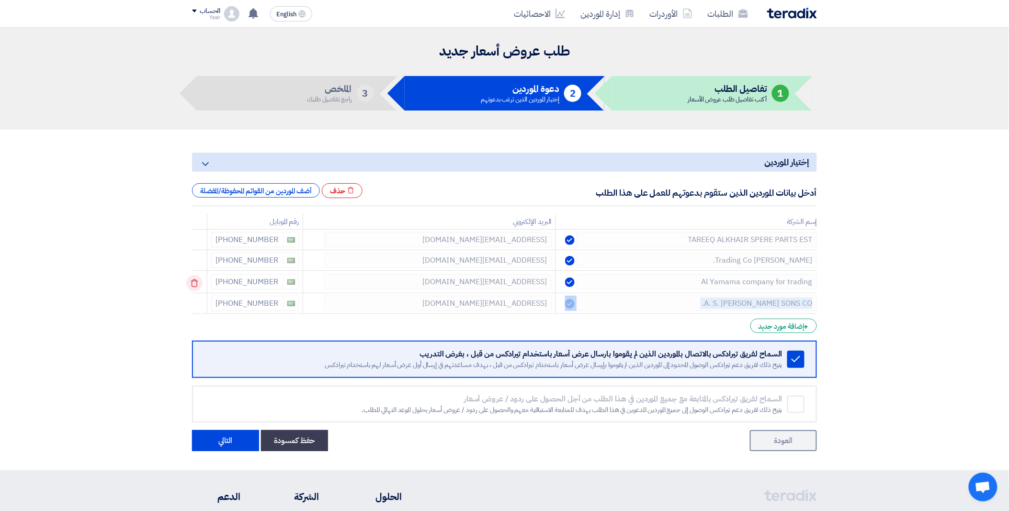
click at [200, 278] on icon at bounding box center [194, 283] width 16 height 16
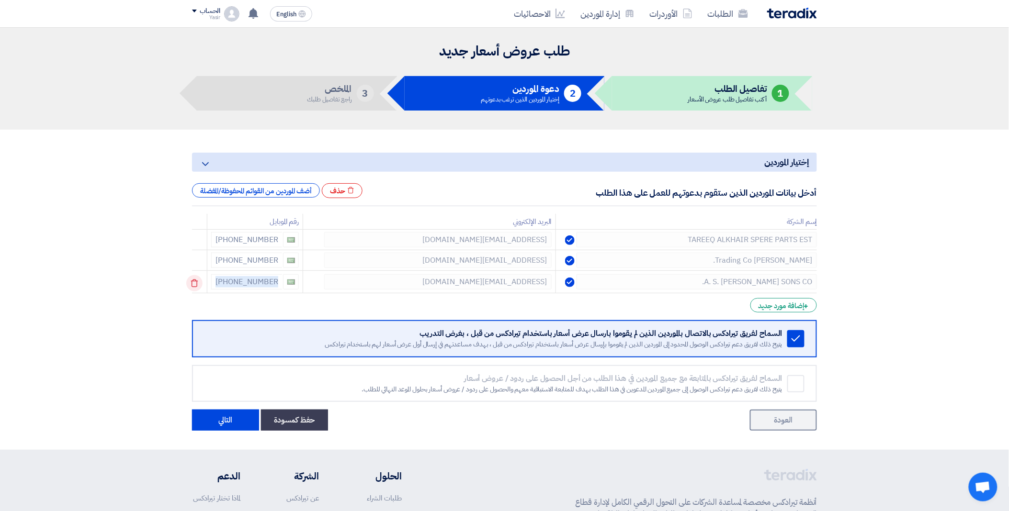
click at [200, 278] on icon at bounding box center [194, 283] width 16 height 16
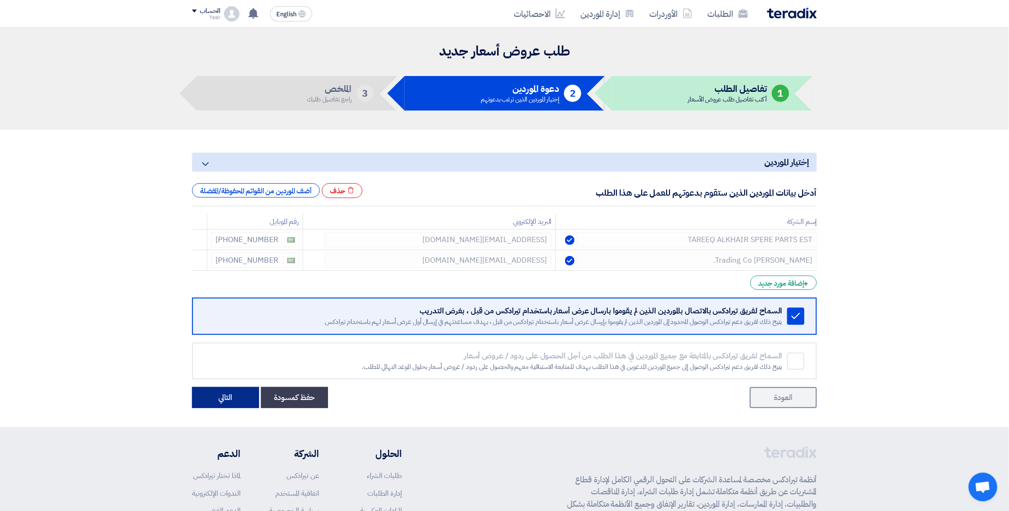
click at [221, 394] on button "التالي" at bounding box center [225, 397] width 67 height 21
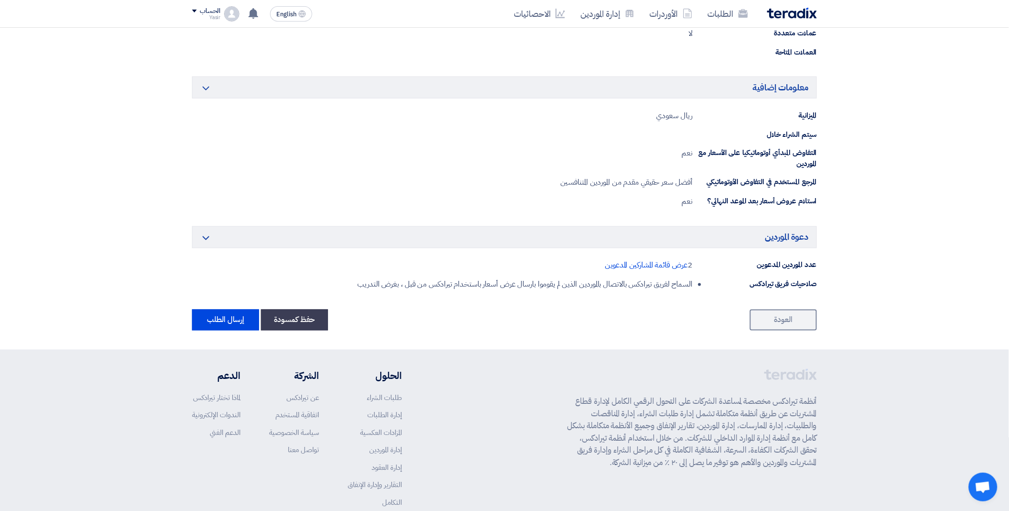
scroll to position [471, 0]
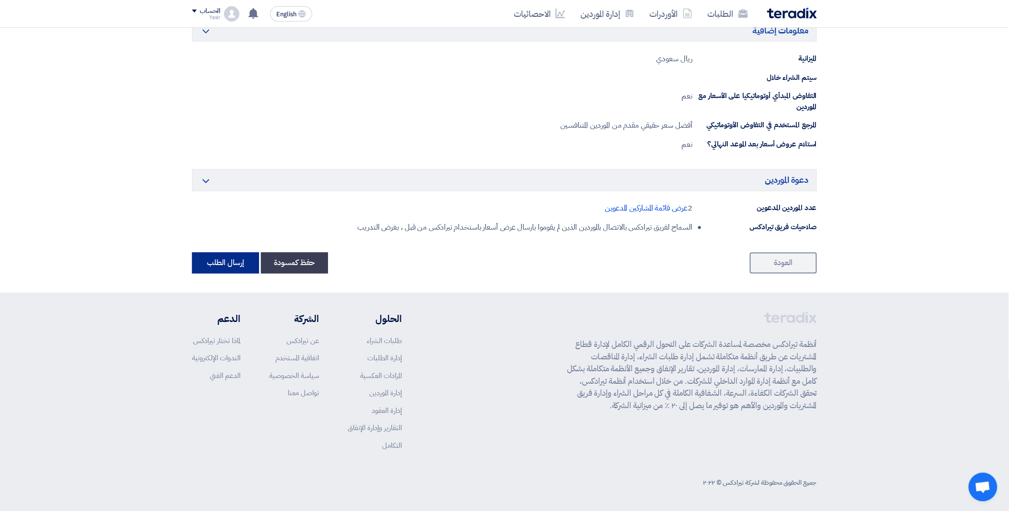
click at [216, 261] on button "إرسال الطلب" at bounding box center [225, 263] width 67 height 21
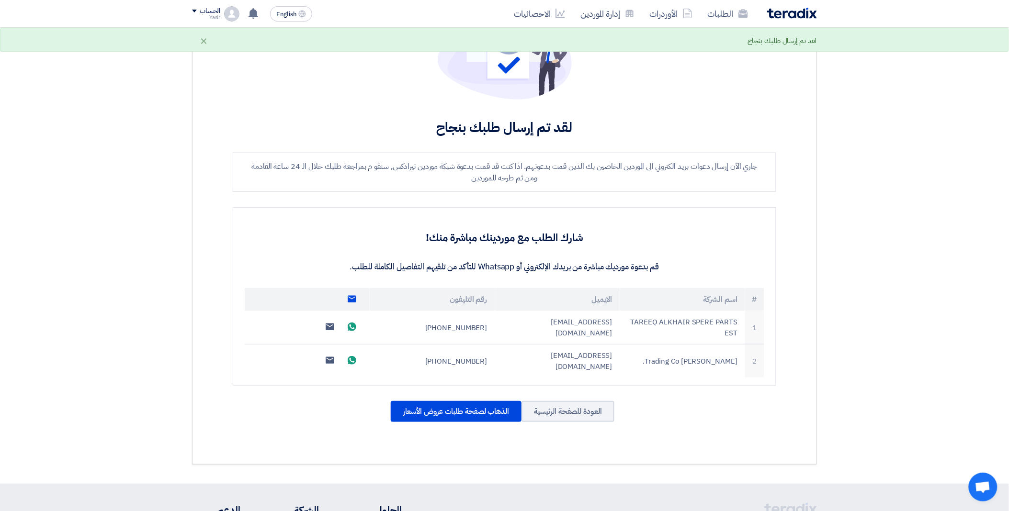
scroll to position [213, 0]
